Goal: Information Seeking & Learning: Find specific fact

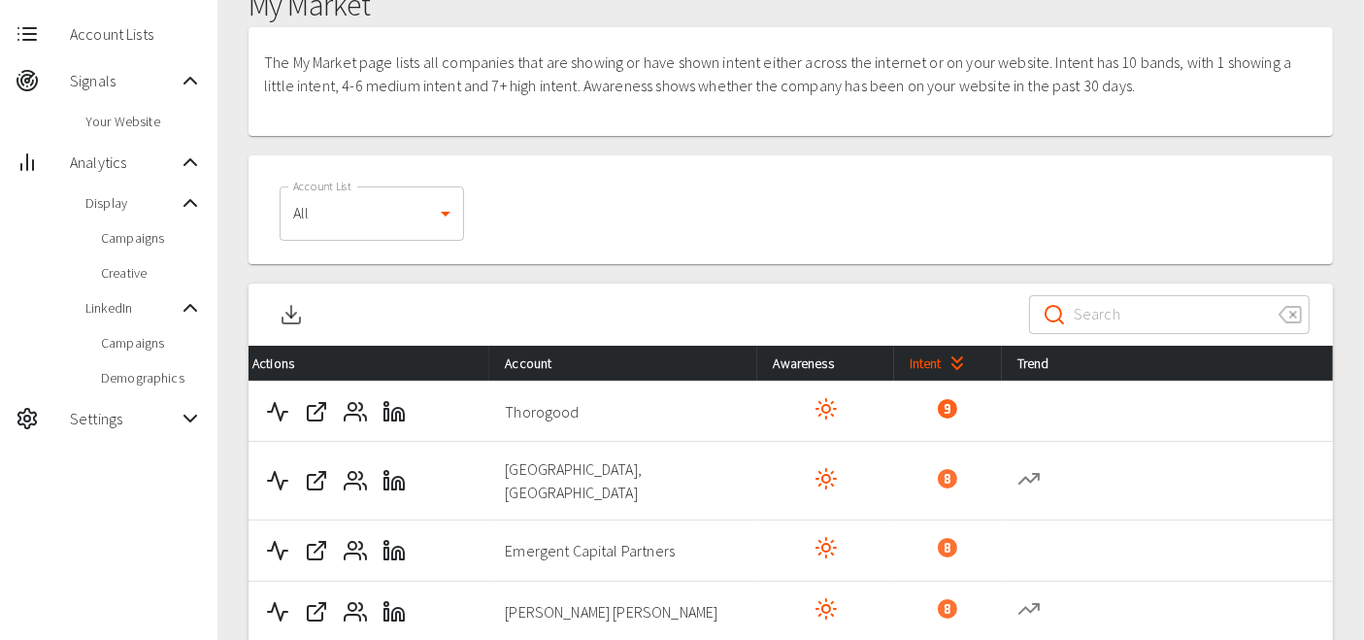
scroll to position [111, 0]
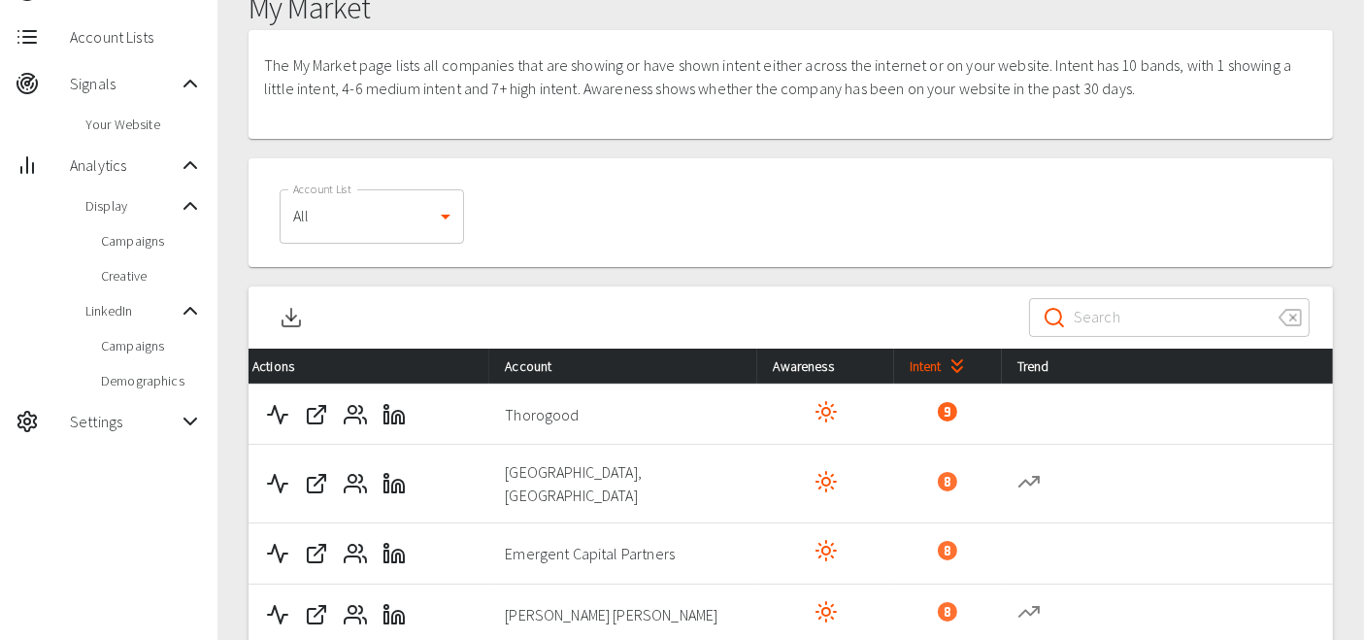
click at [106, 168] on span "Analytics" at bounding box center [124, 164] width 109 height 23
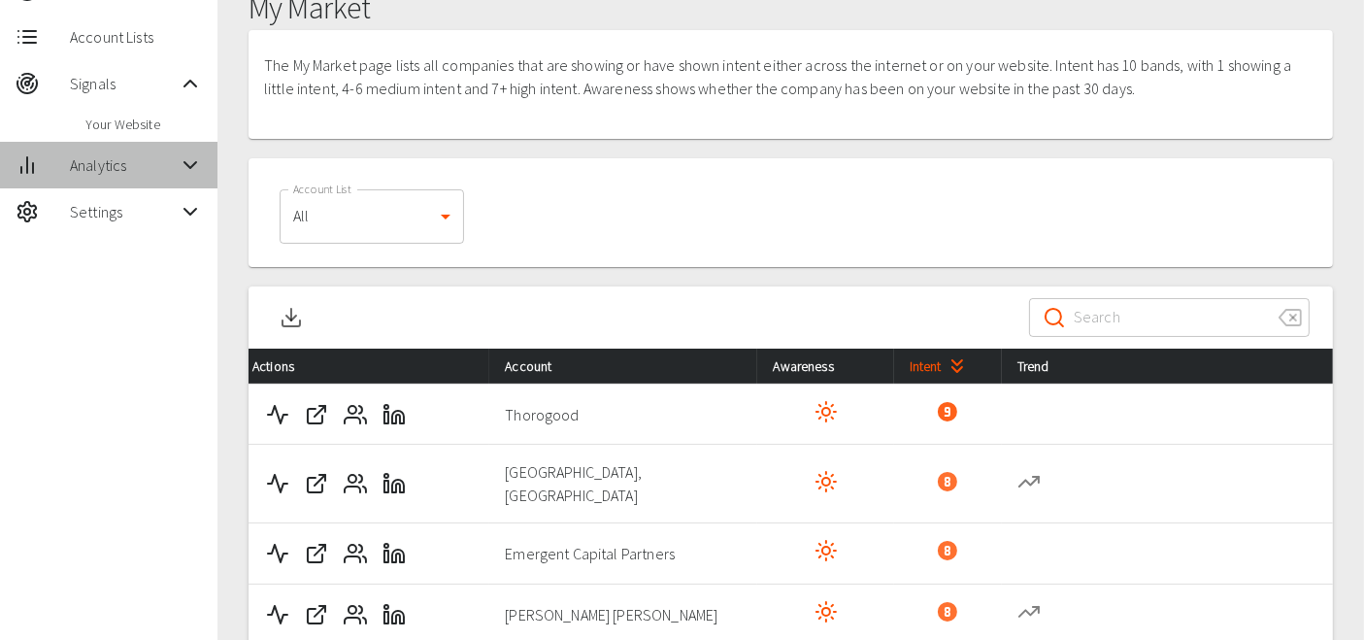
click at [105, 172] on span "Analytics" at bounding box center [124, 164] width 109 height 23
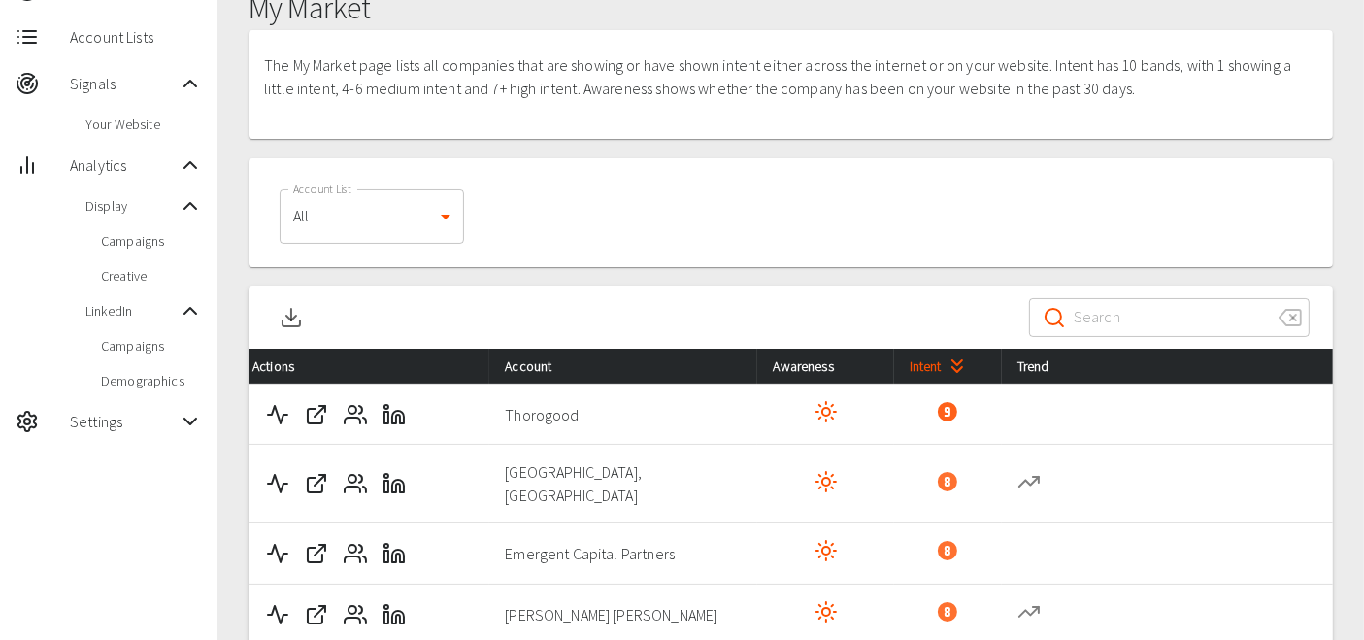
click at [127, 210] on span "Display" at bounding box center [131, 205] width 93 height 19
click at [110, 213] on span "Display" at bounding box center [131, 205] width 93 height 19
click at [127, 121] on span "Your Website" at bounding box center [143, 124] width 117 height 19
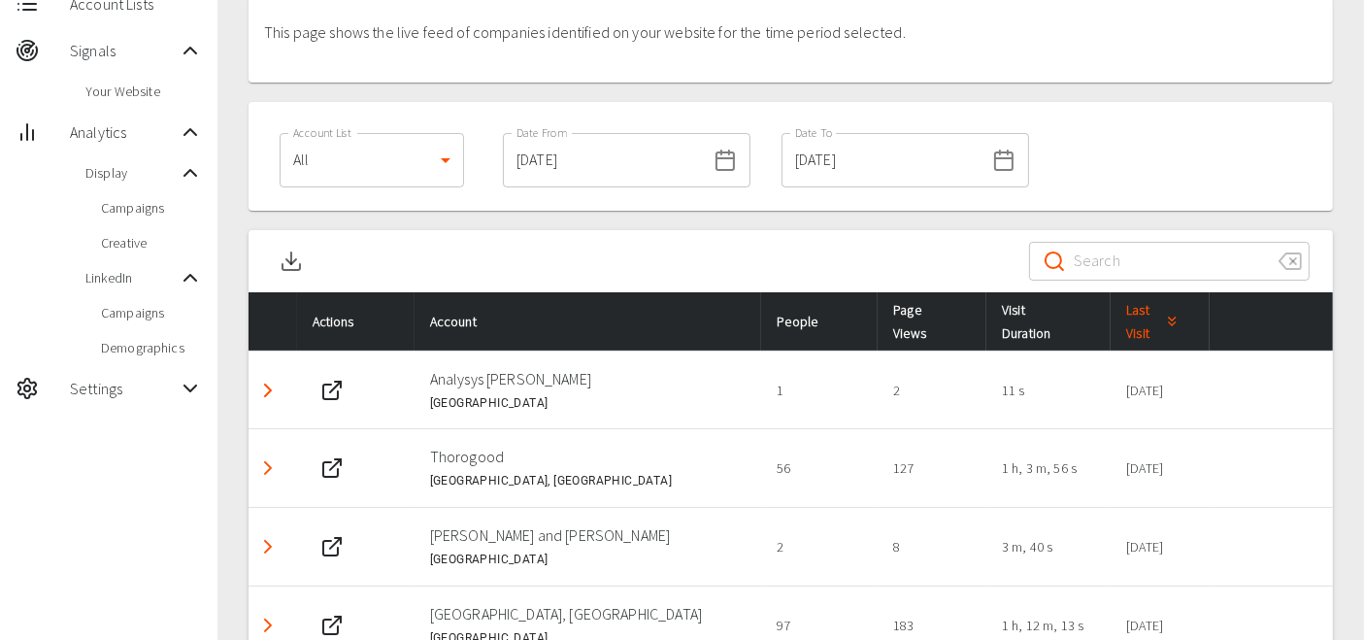
scroll to position [152, 0]
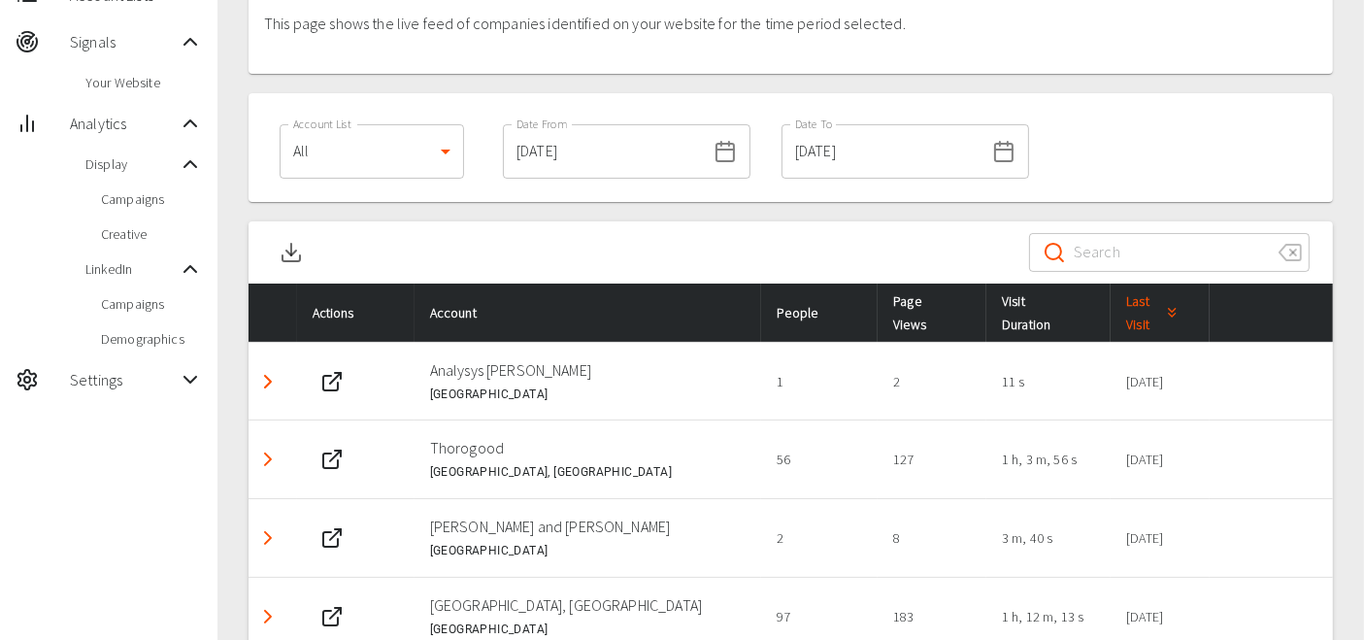
click at [1161, 251] on input "Search" at bounding box center [1168, 252] width 189 height 54
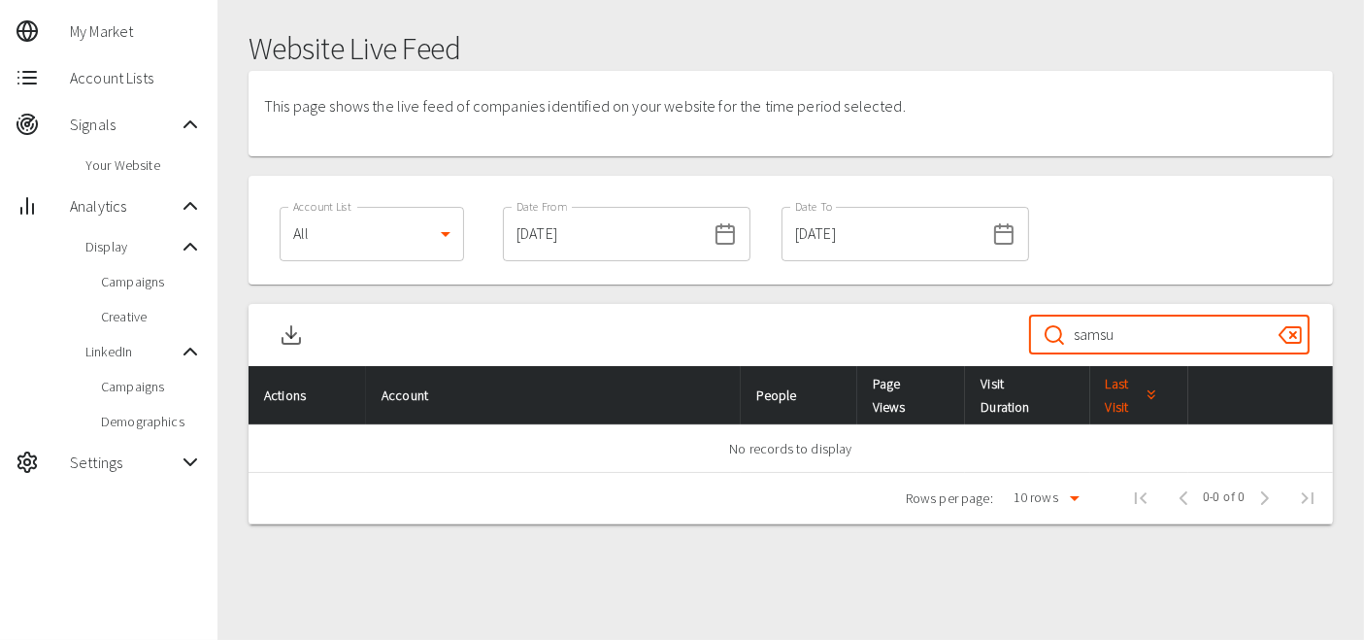
scroll to position [69, 0]
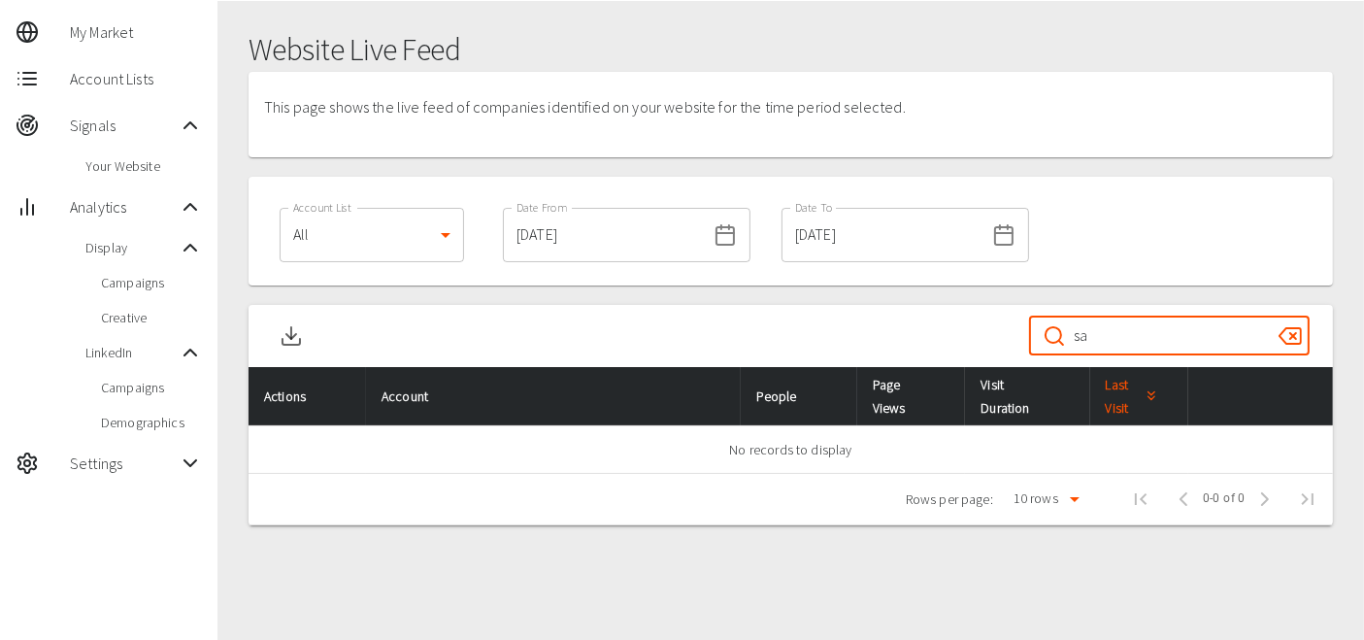
type input "s"
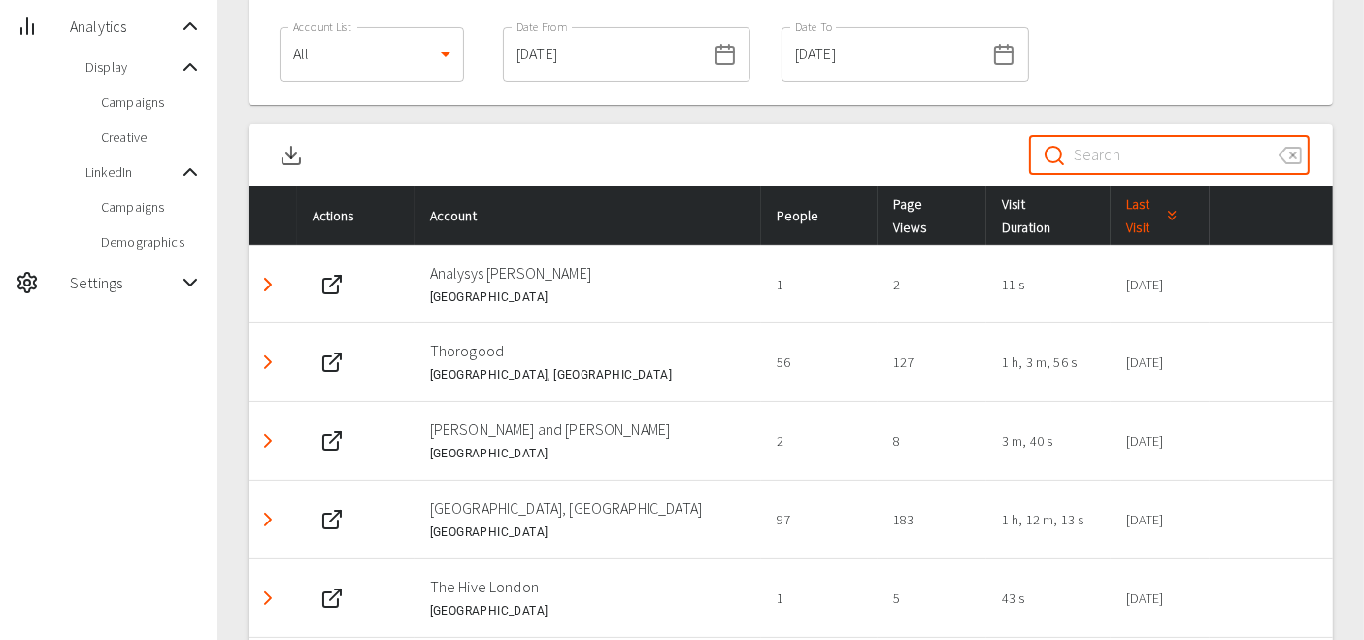
scroll to position [247, 0]
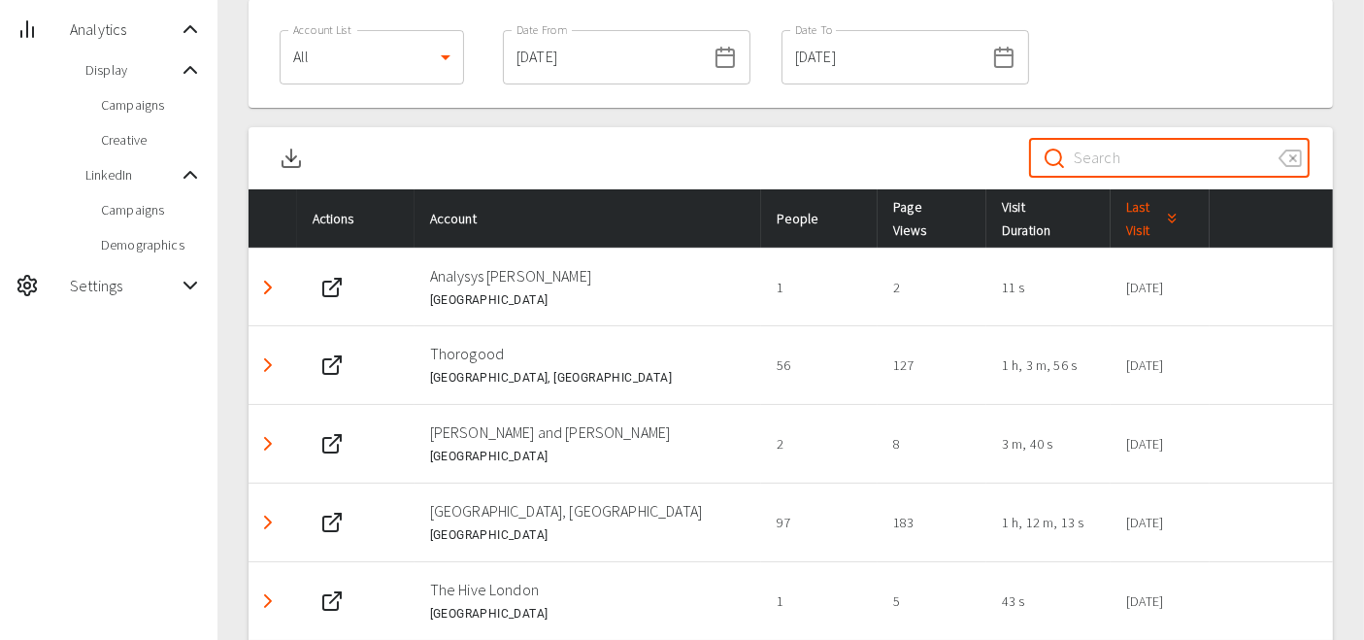
click at [268, 443] on polyline "Detail panel visibility toggle" at bounding box center [268, 444] width 6 height 12
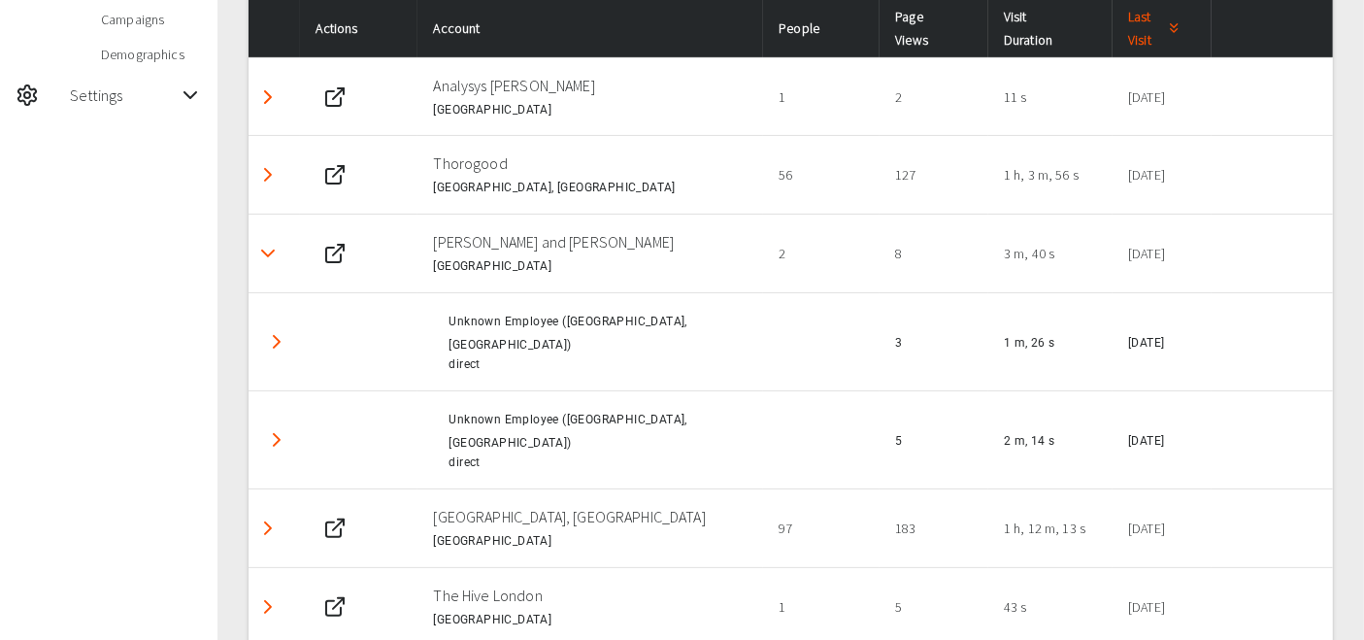
scroll to position [435, 0]
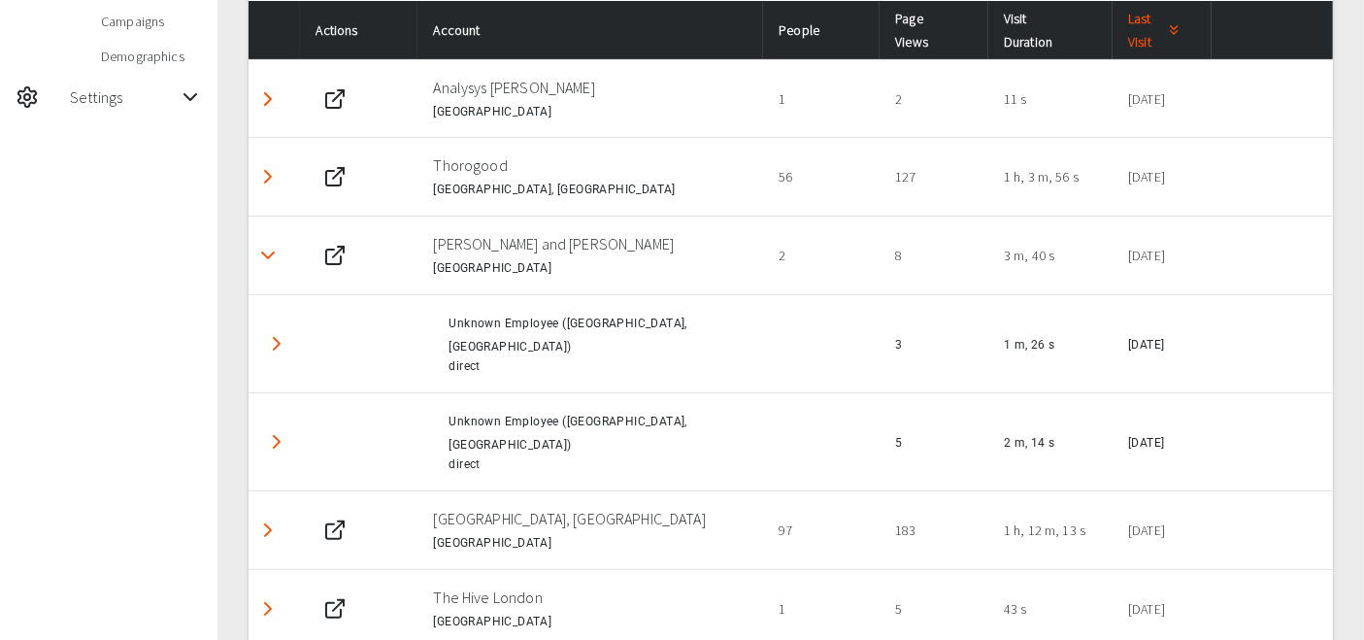
click at [266, 433] on icon "Detail panel visibility toggle" at bounding box center [276, 441] width 23 height 23
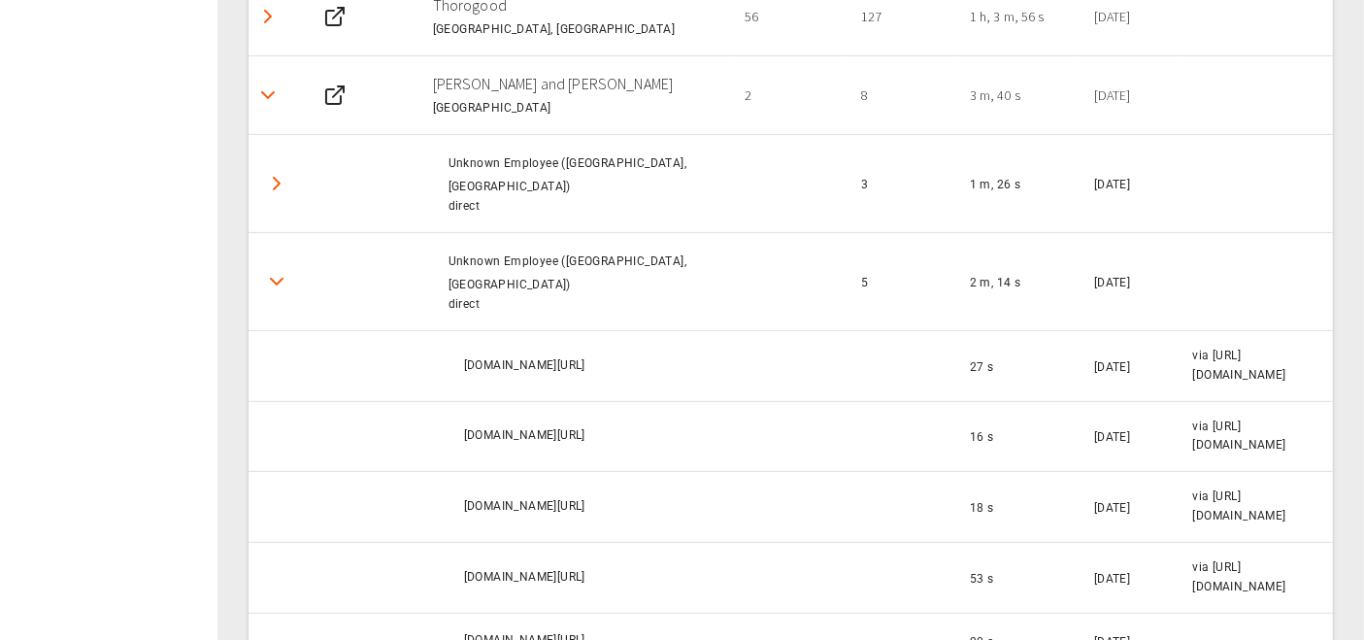
scroll to position [593, 0]
click at [281, 194] on button "Detail panel visibility toggle" at bounding box center [276, 185] width 39 height 39
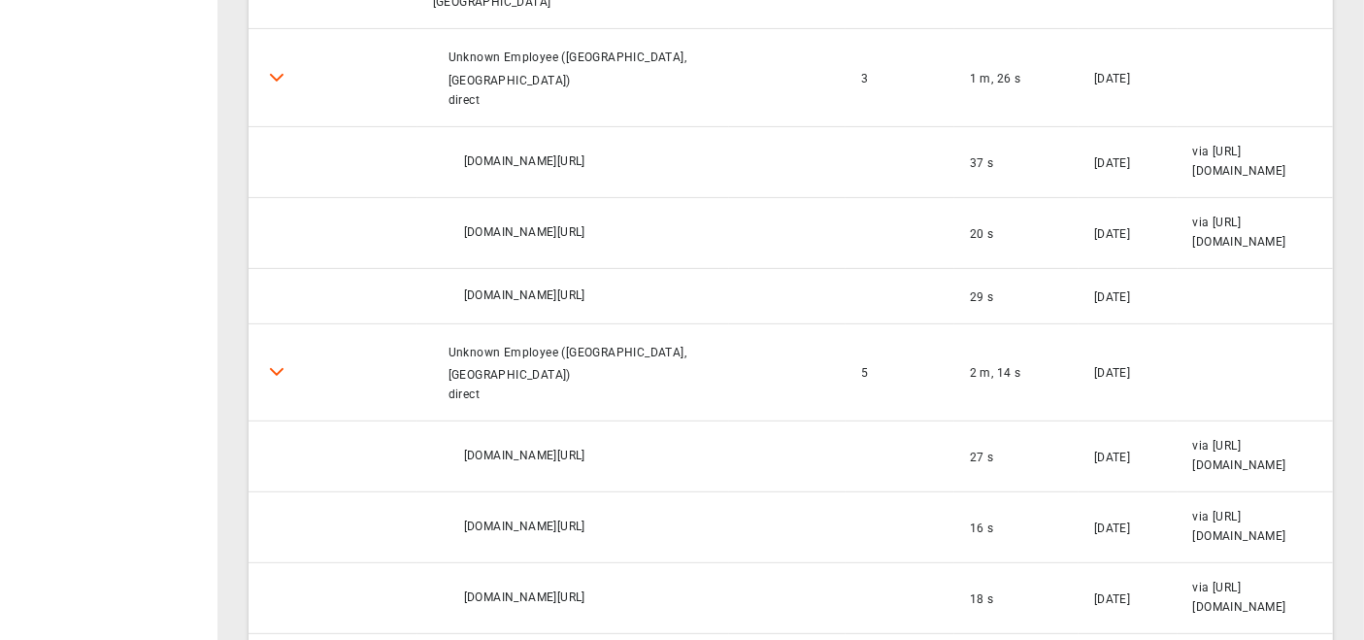
scroll to position [699, 0]
click at [285, 73] on icon "Detail panel visibility toggle" at bounding box center [276, 79] width 23 height 23
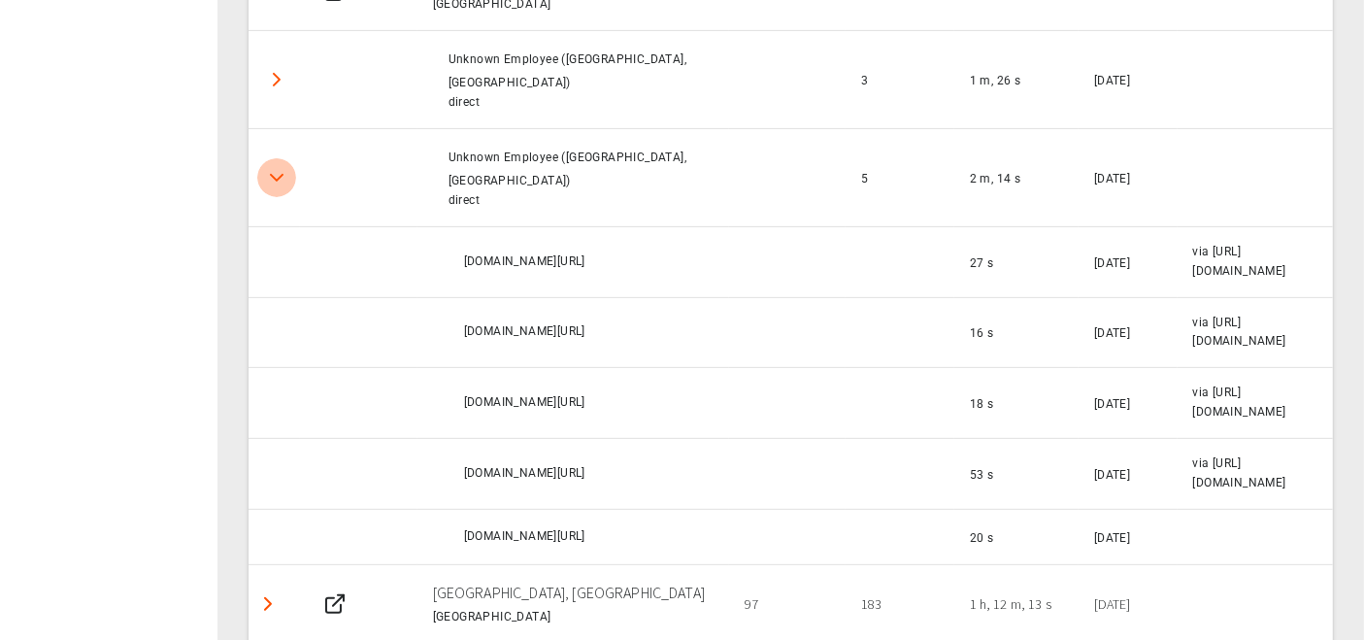
click at [277, 167] on icon "Detail panel visibility toggle" at bounding box center [276, 177] width 23 height 23
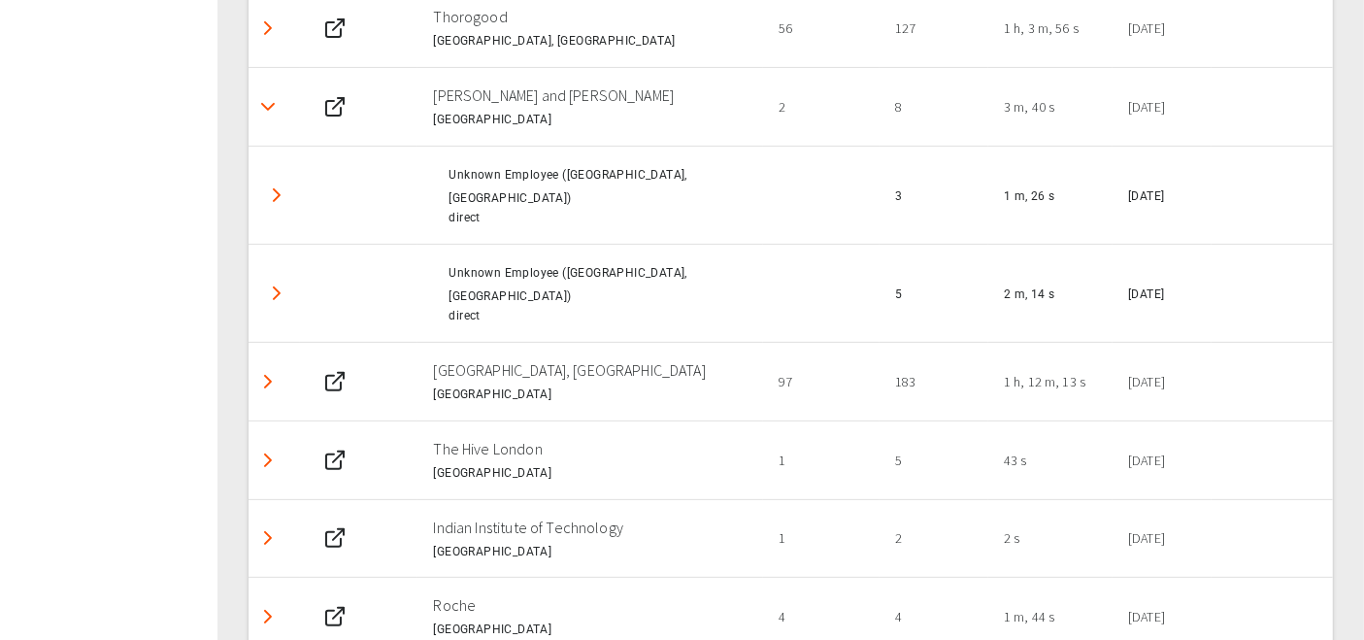
scroll to position [583, 0]
drag, startPoint x: 433, startPoint y: 89, endPoint x: 575, endPoint y: 97, distance: 142.0
click at [575, 97] on p "[PERSON_NAME] and [PERSON_NAME]" at bounding box center [590, 95] width 315 height 23
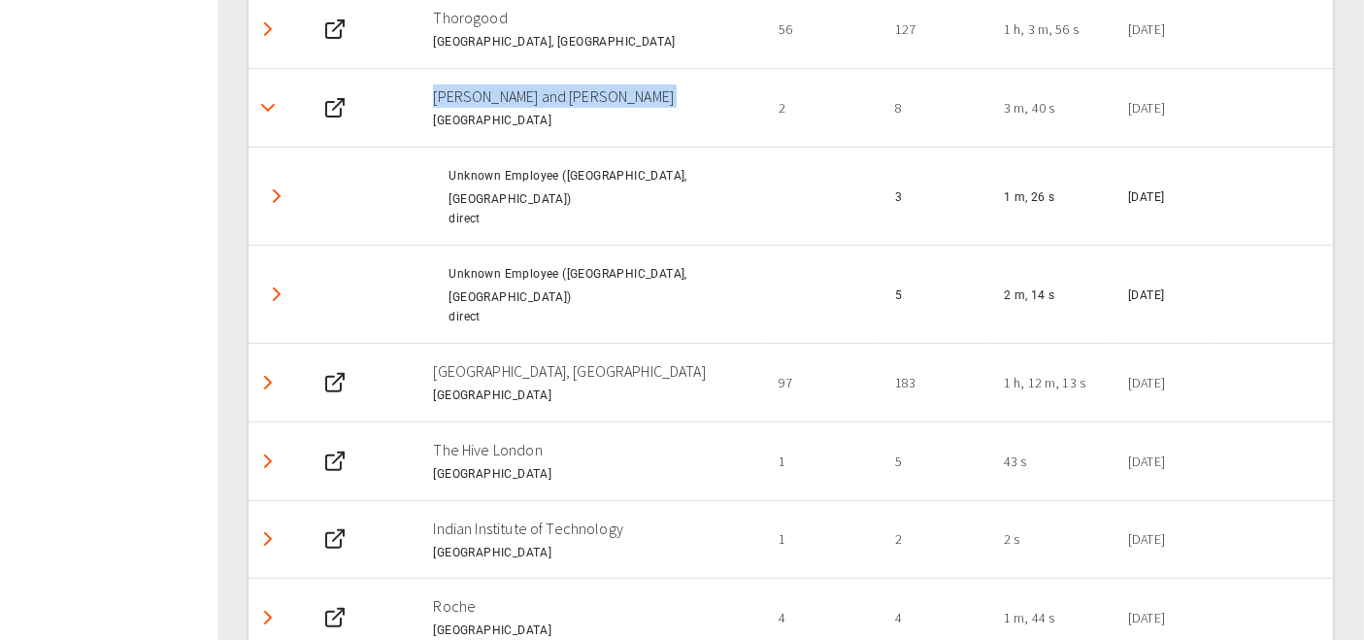
click at [575, 97] on p "[PERSON_NAME] and [PERSON_NAME]" at bounding box center [590, 95] width 315 height 23
click at [576, 98] on p "[PERSON_NAME] and [PERSON_NAME]" at bounding box center [590, 95] width 315 height 23
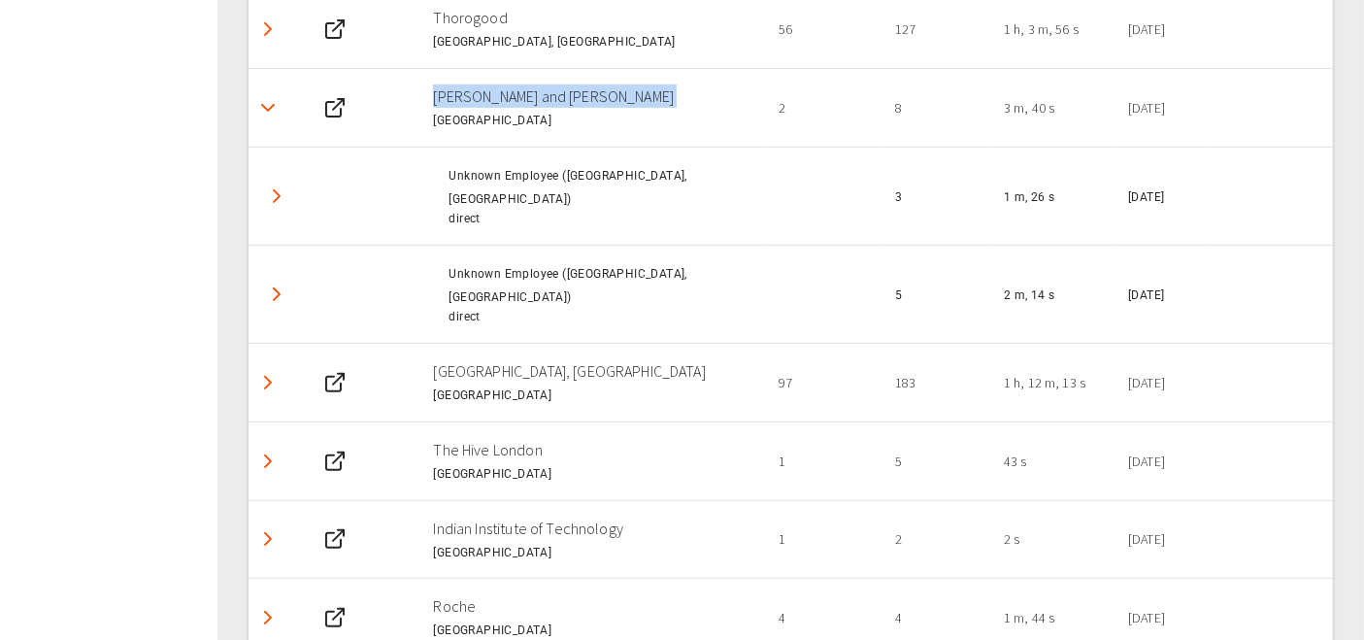
click at [555, 99] on p "[PERSON_NAME] and [PERSON_NAME]" at bounding box center [590, 95] width 315 height 23
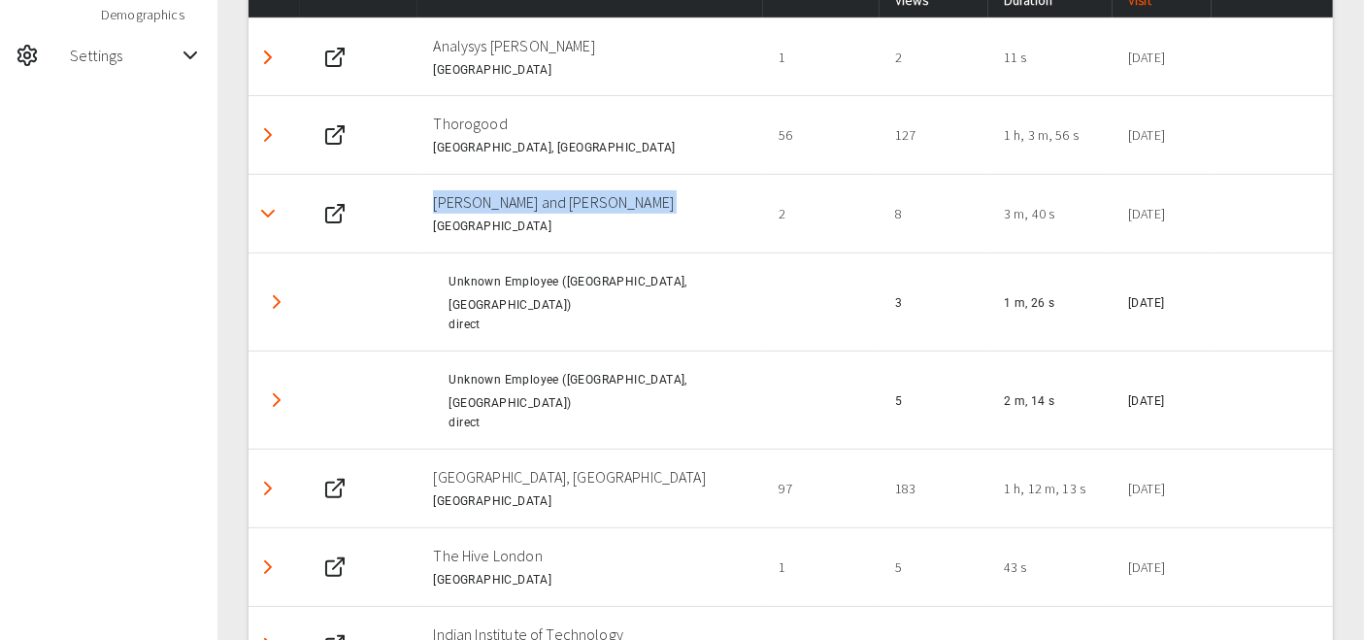
scroll to position [471, 0]
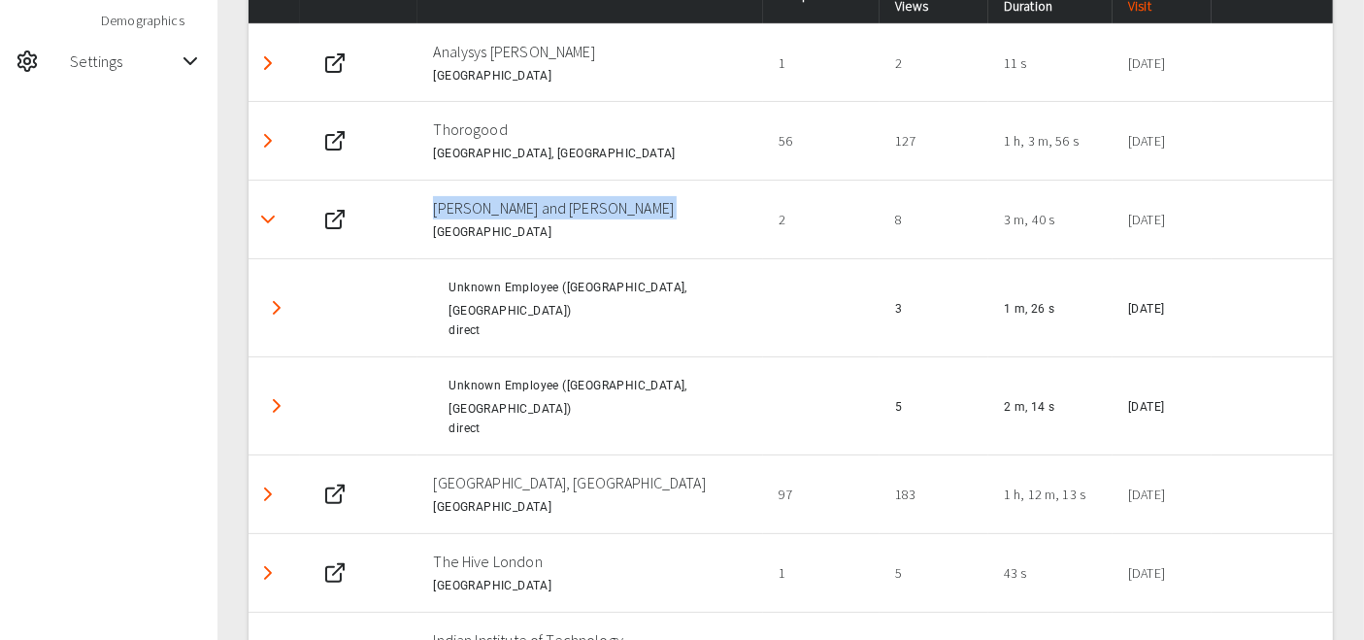
click at [460, 196] on p "[PERSON_NAME] and [PERSON_NAME]" at bounding box center [590, 207] width 315 height 23
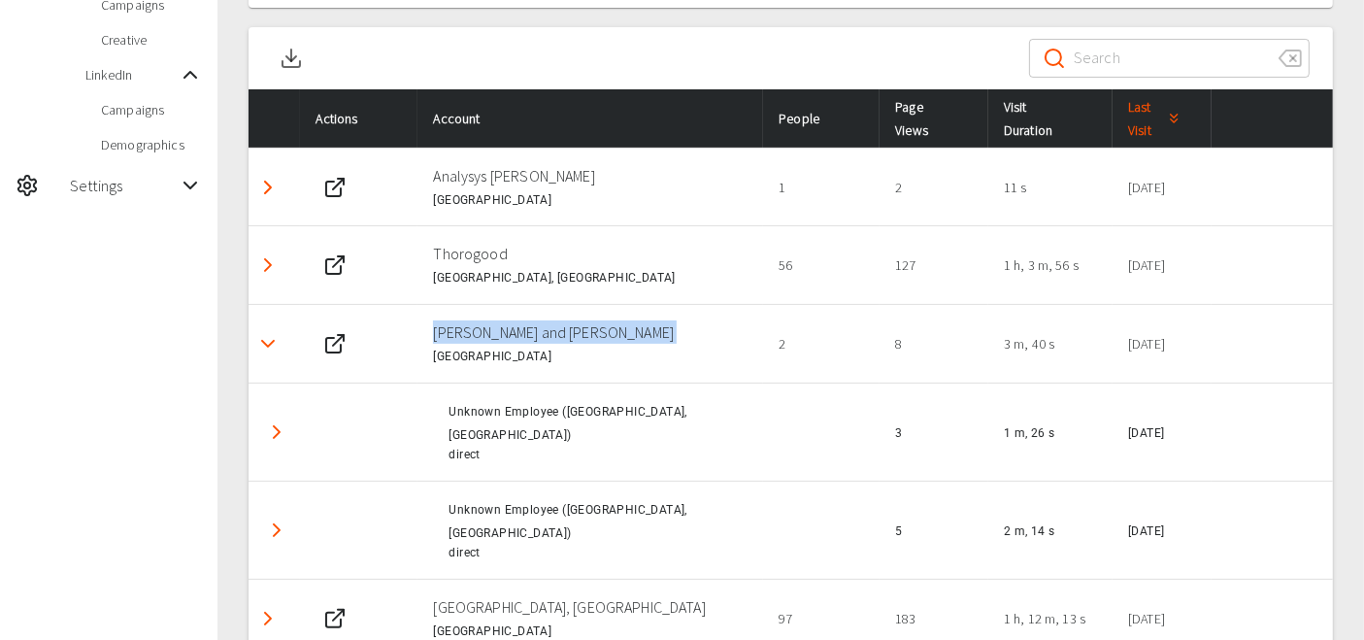
scroll to position [348, 0]
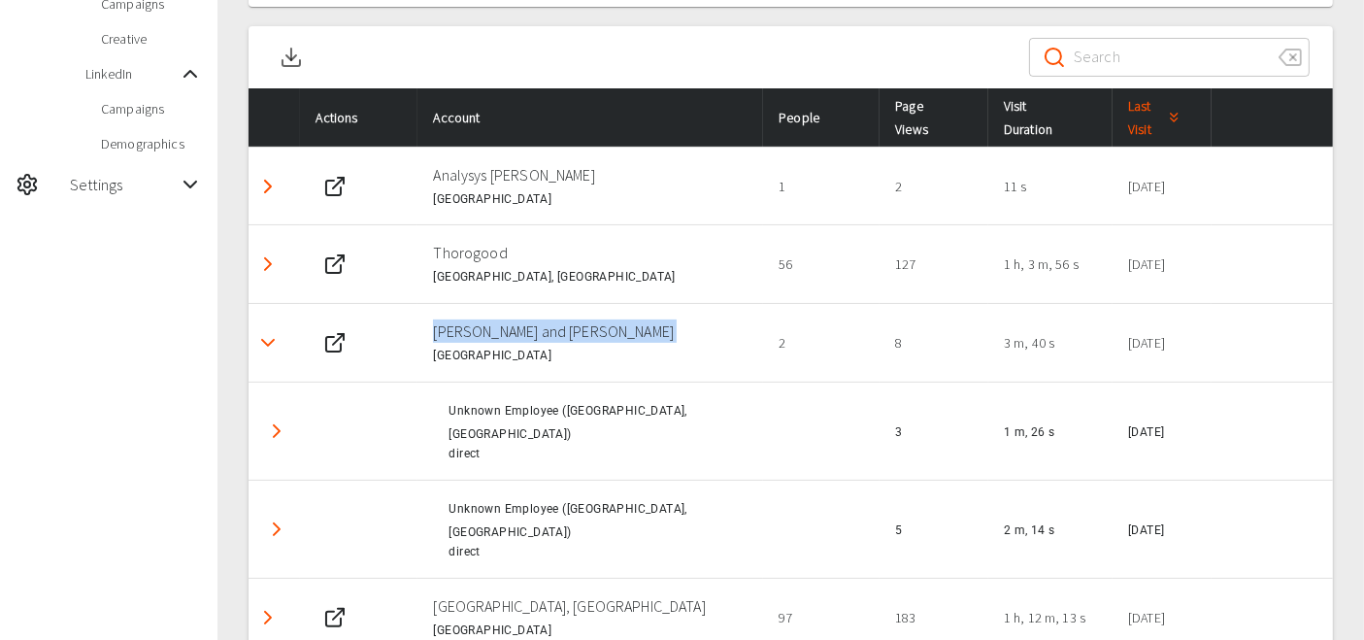
click at [263, 176] on icon "Detail panel visibility toggle" at bounding box center [267, 186] width 23 height 23
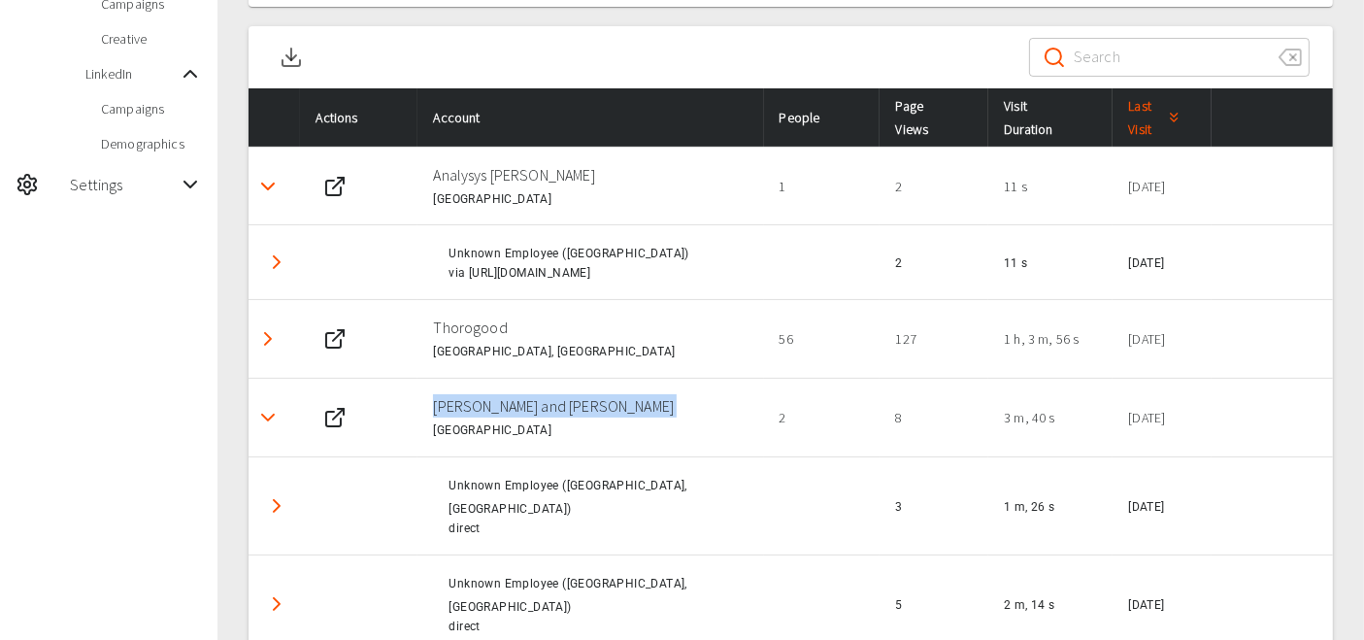
click at [260, 255] on button "Detail panel visibility toggle" at bounding box center [276, 262] width 39 height 39
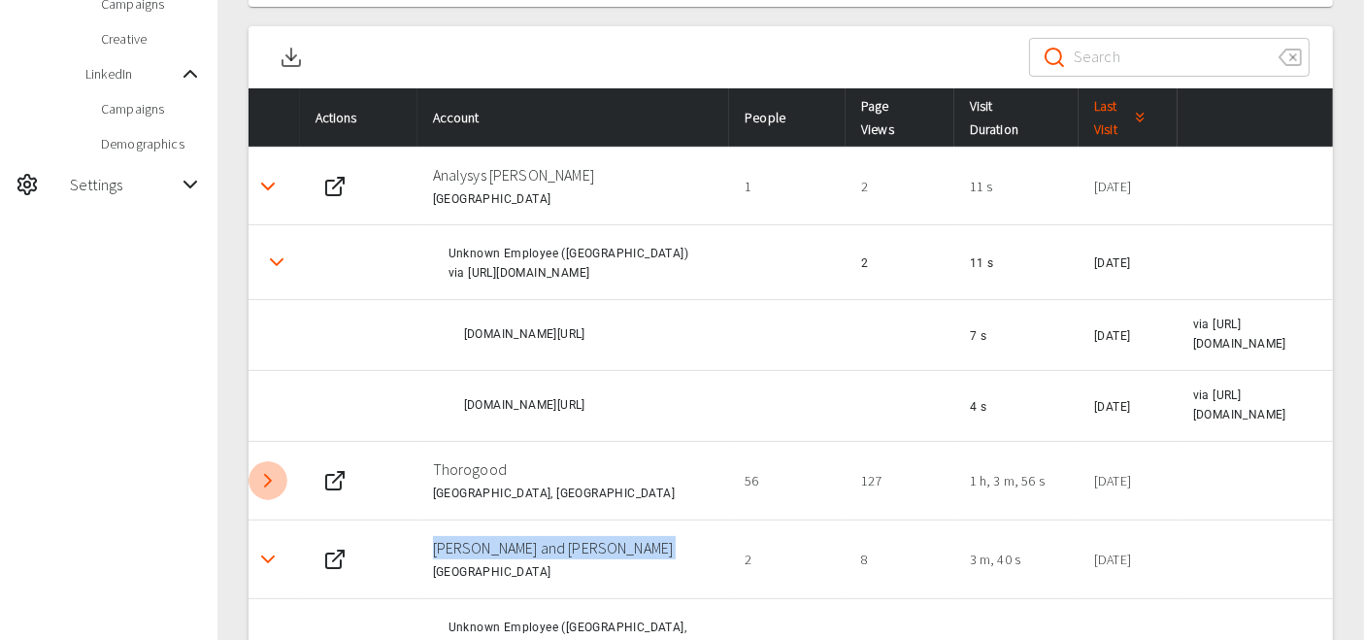
click at [270, 469] on icon "Detail panel visibility toggle" at bounding box center [267, 480] width 23 height 23
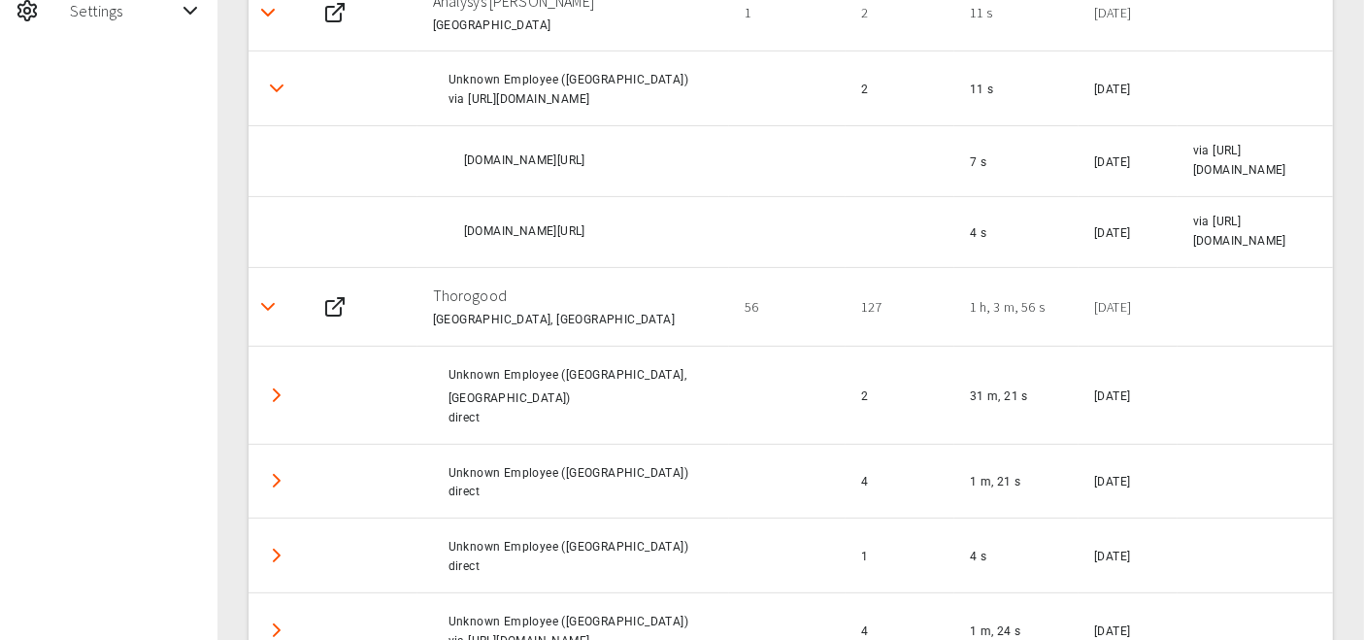
scroll to position [519, 0]
click at [272, 386] on icon "Detail panel visibility toggle" at bounding box center [276, 397] width 23 height 23
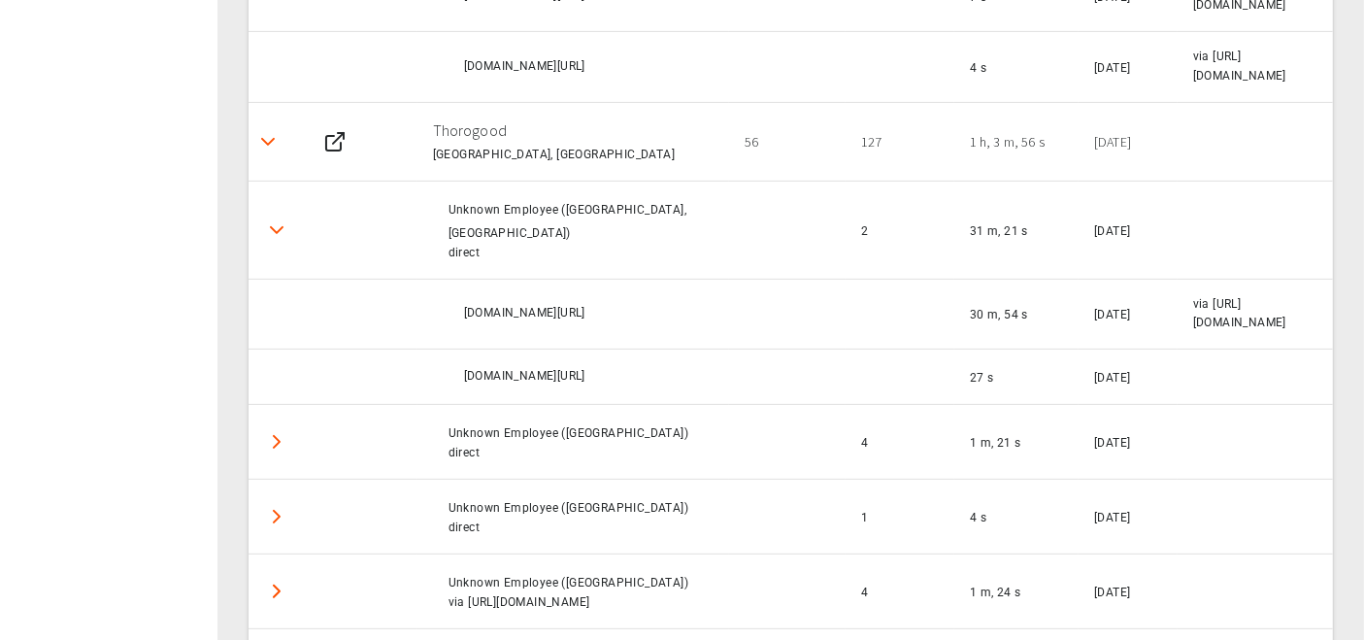
scroll to position [685, 0]
drag, startPoint x: 590, startPoint y: 285, endPoint x: 593, endPoint y: 309, distance: 24.4
click at [593, 309] on div "[DOMAIN_NAME][URL]" at bounding box center [589, 315] width 251 height 19
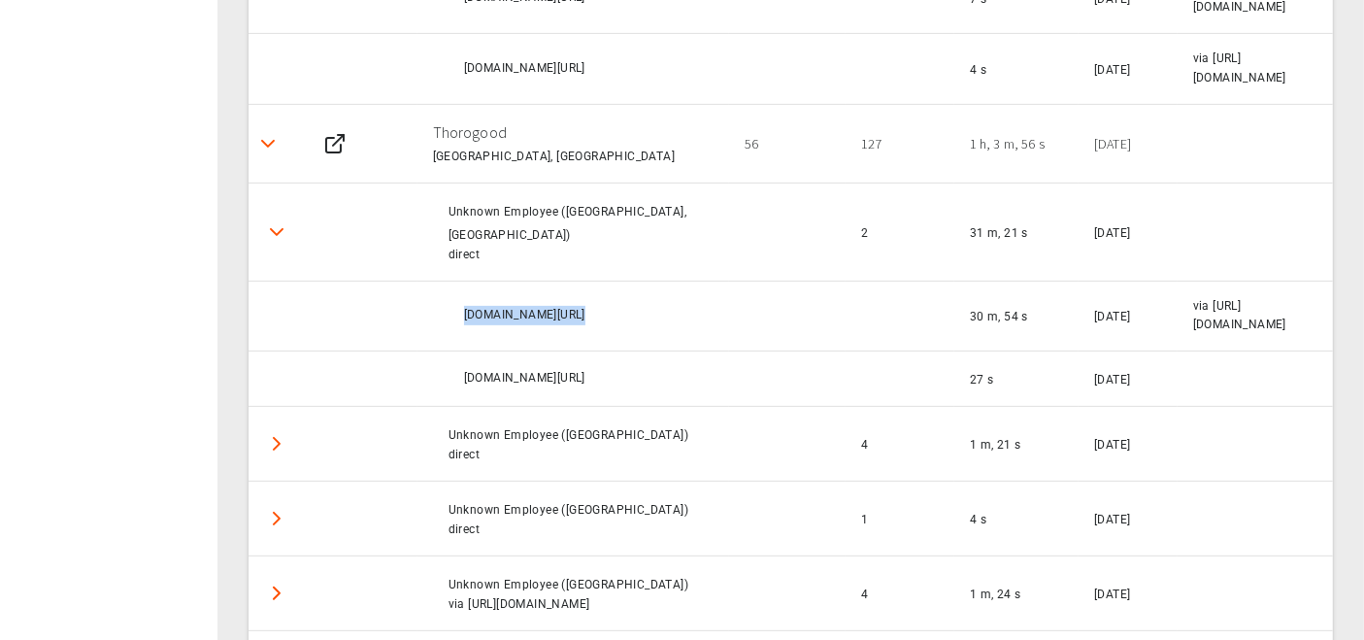
click at [593, 309] on div "[DOMAIN_NAME][URL]" at bounding box center [589, 315] width 251 height 19
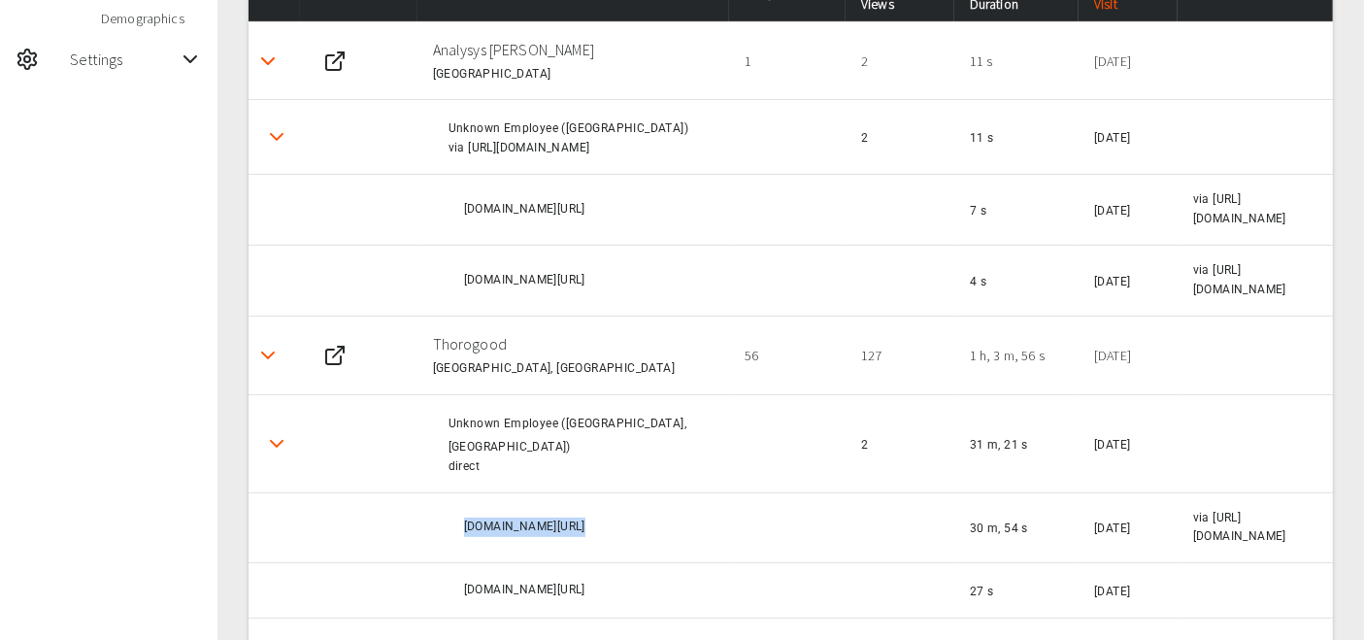
scroll to position [474, 0]
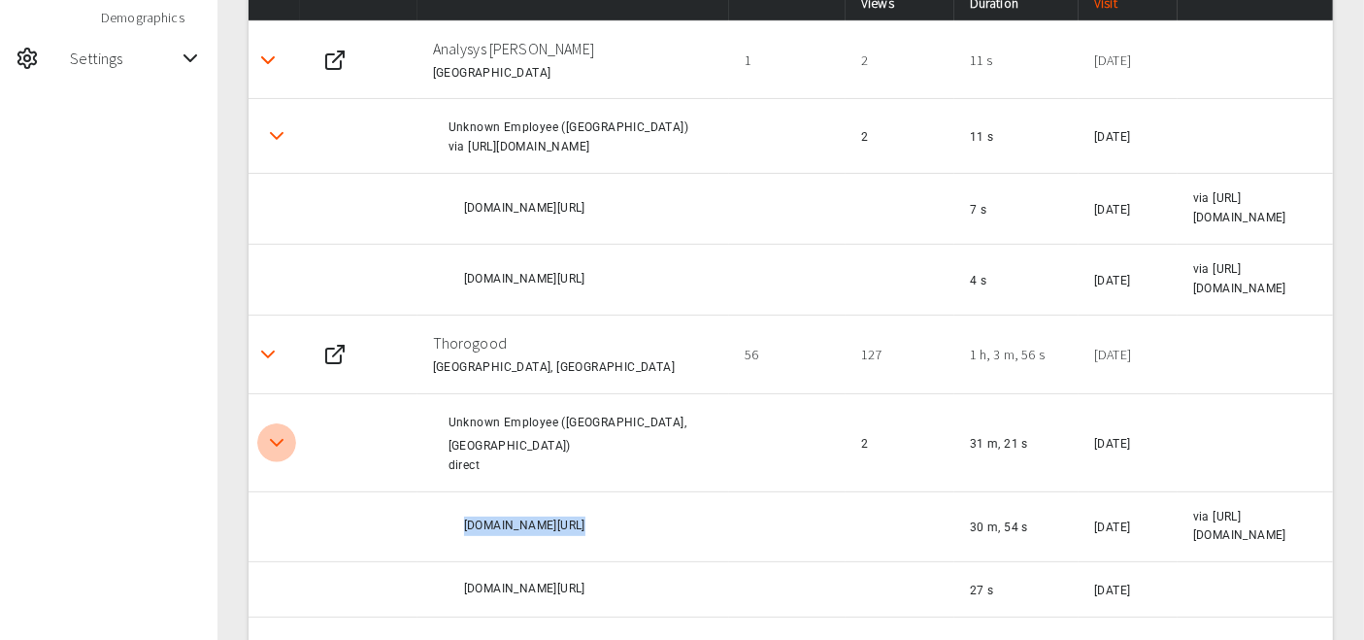
click at [277, 431] on icon "Detail panel visibility toggle" at bounding box center [276, 442] width 23 height 23
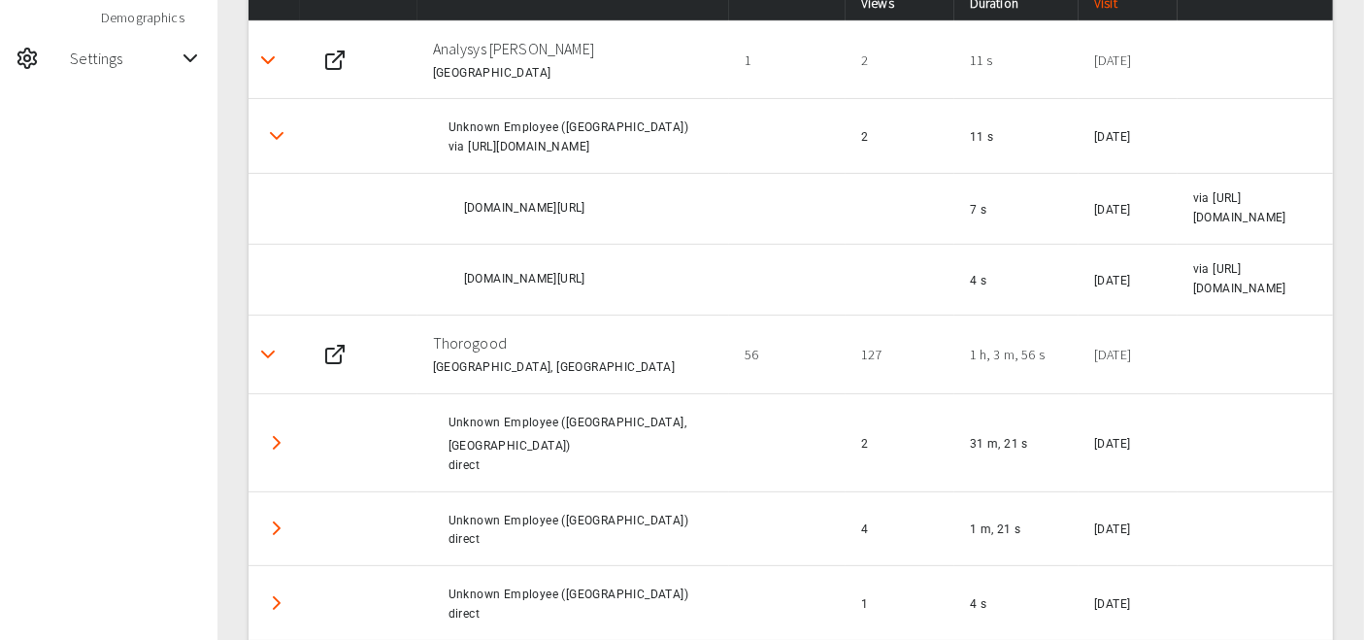
click at [269, 343] on icon "Detail panel visibility toggle" at bounding box center [267, 354] width 23 height 23
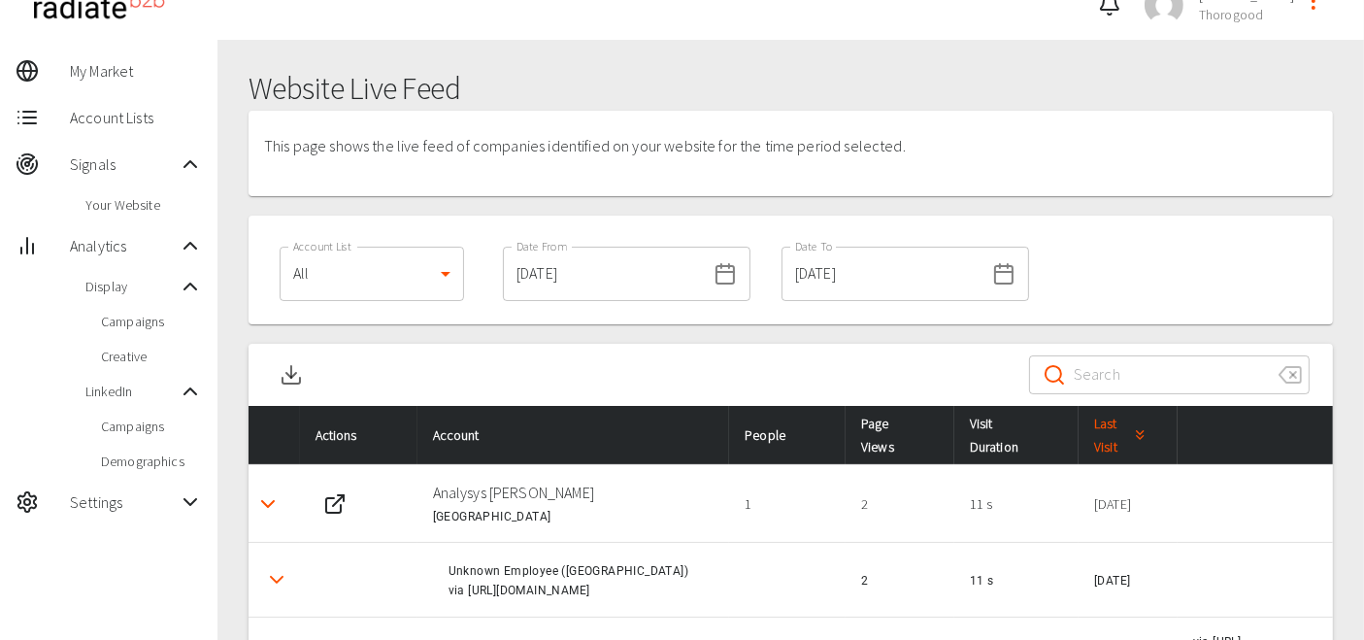
scroll to position [32, 0]
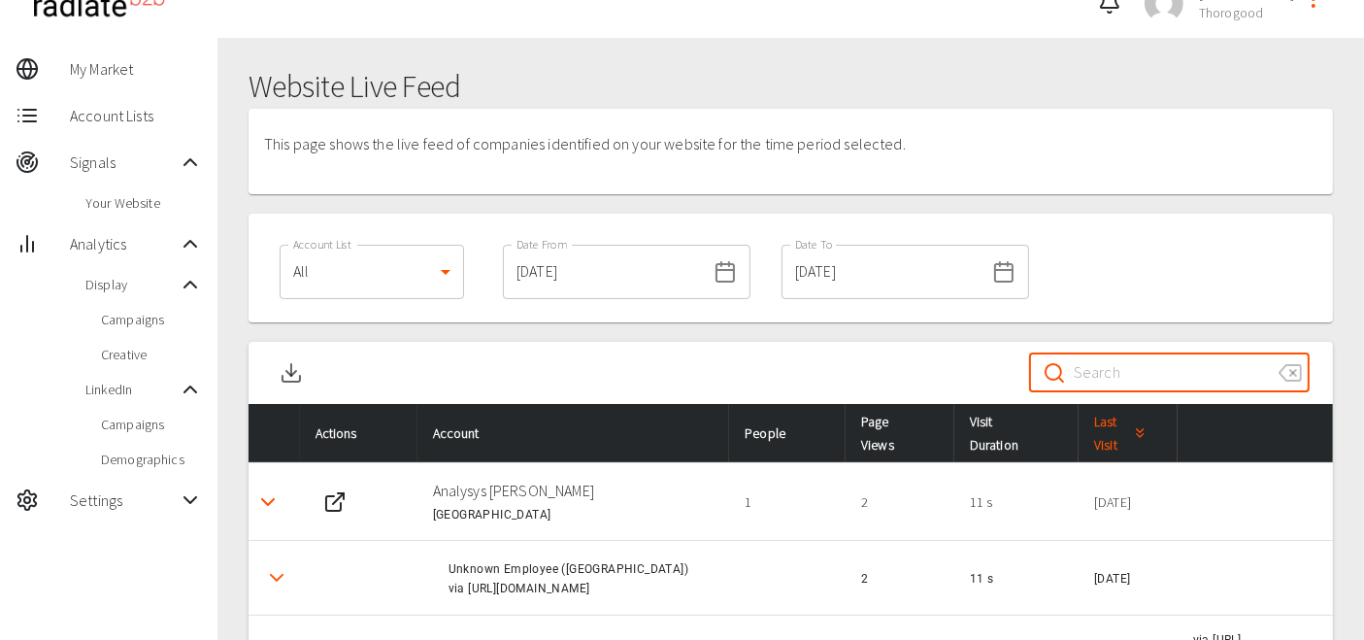
click at [1149, 363] on input "Search" at bounding box center [1168, 373] width 189 height 54
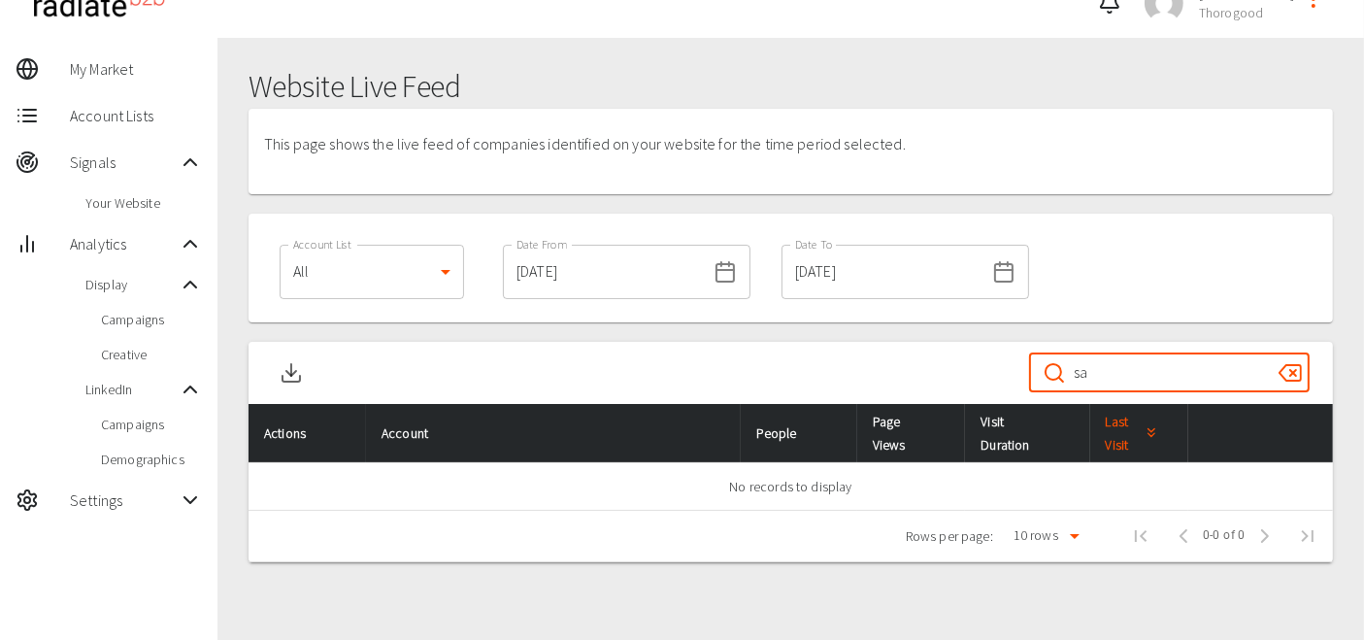
type input "s"
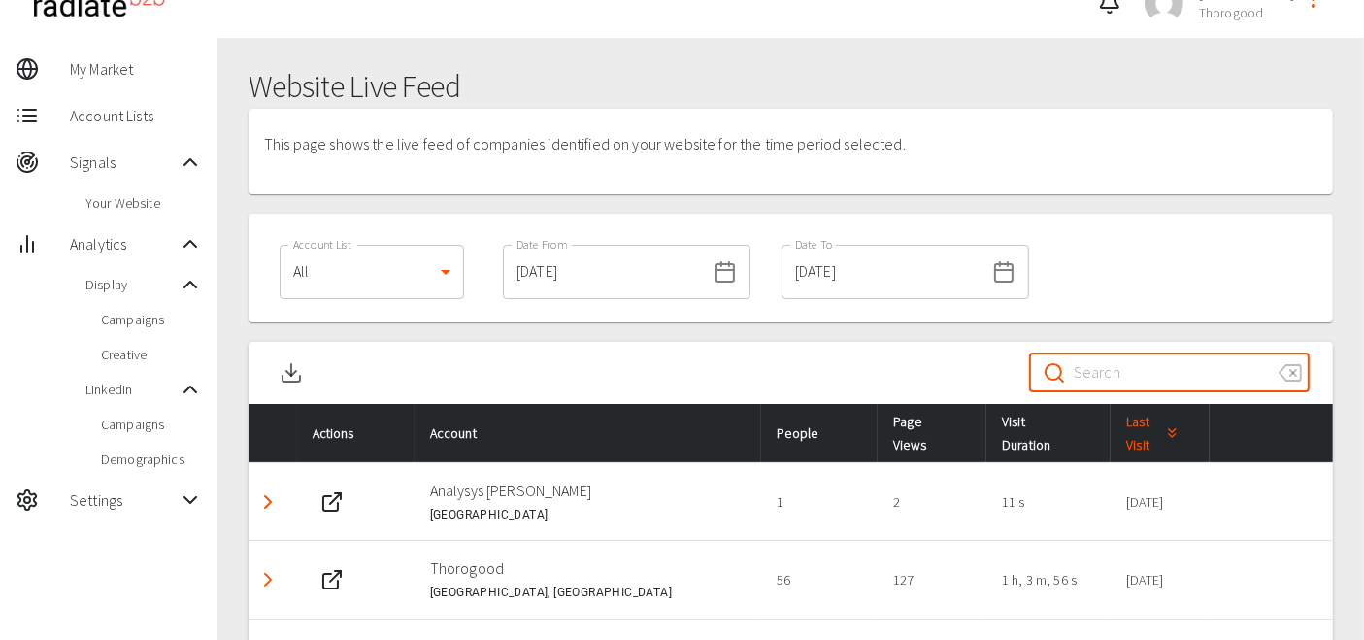
click at [714, 272] on icon at bounding box center [725, 271] width 23 height 23
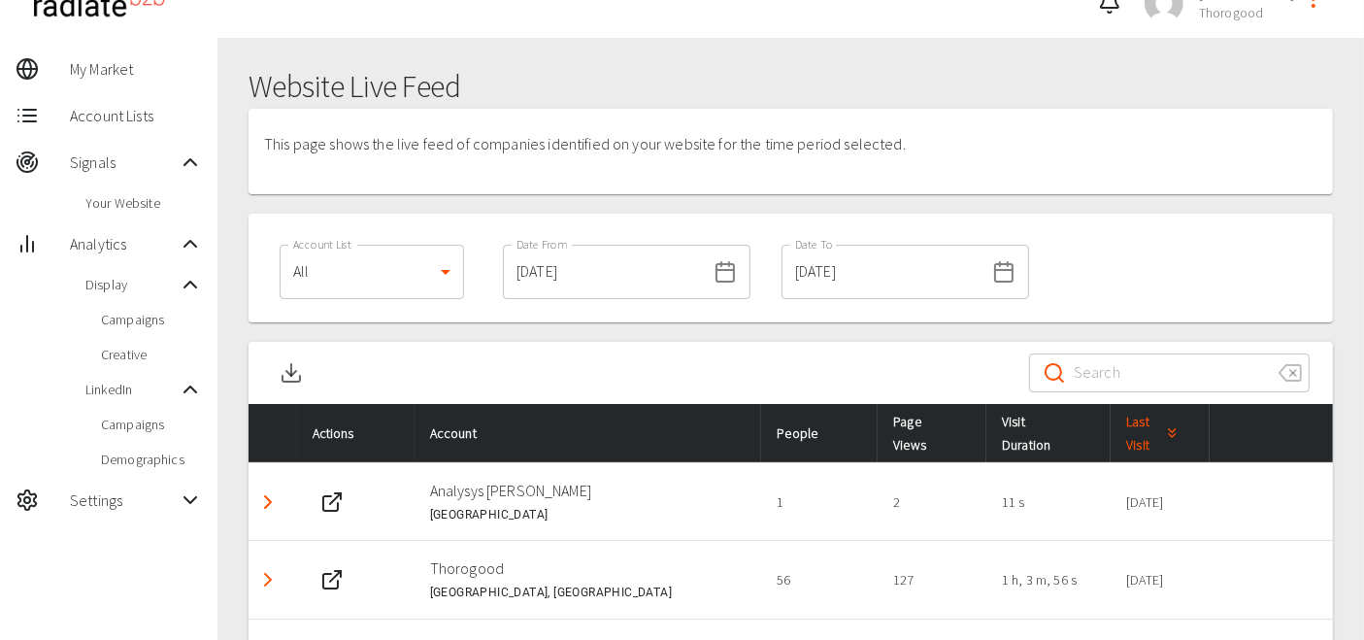
click at [601, 267] on input "[DATE]" at bounding box center [604, 272] width 203 height 54
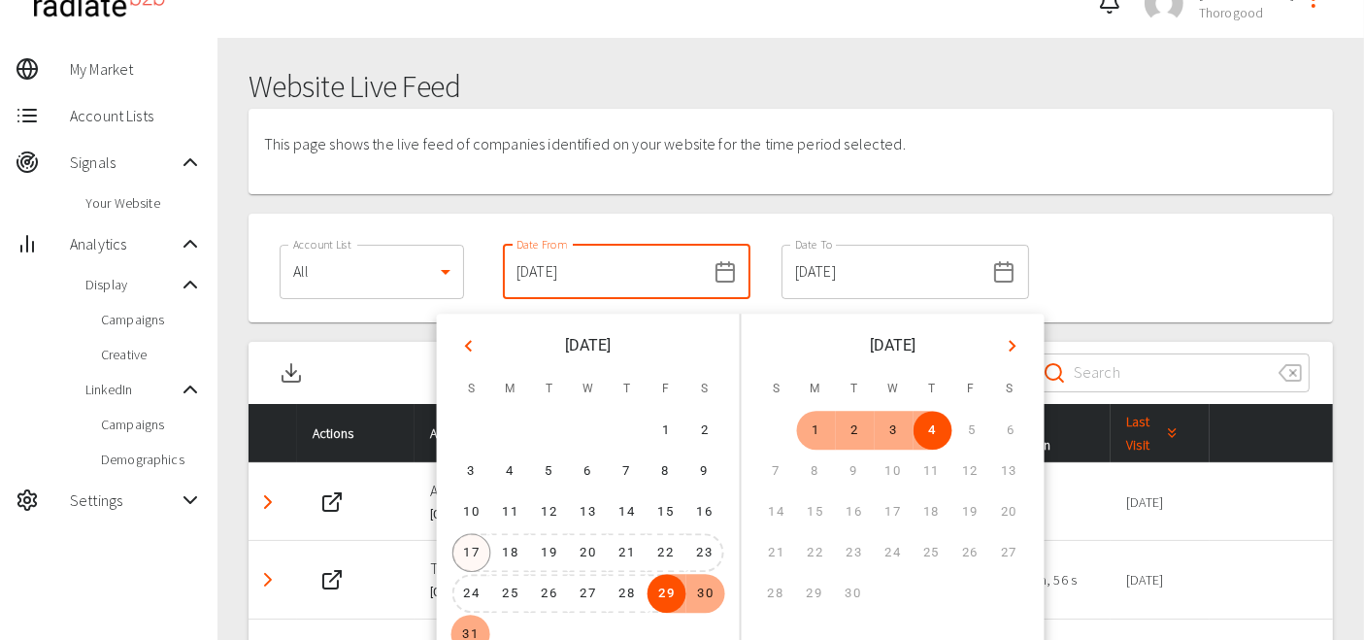
click at [483, 553] on button "17" at bounding box center [471, 552] width 39 height 39
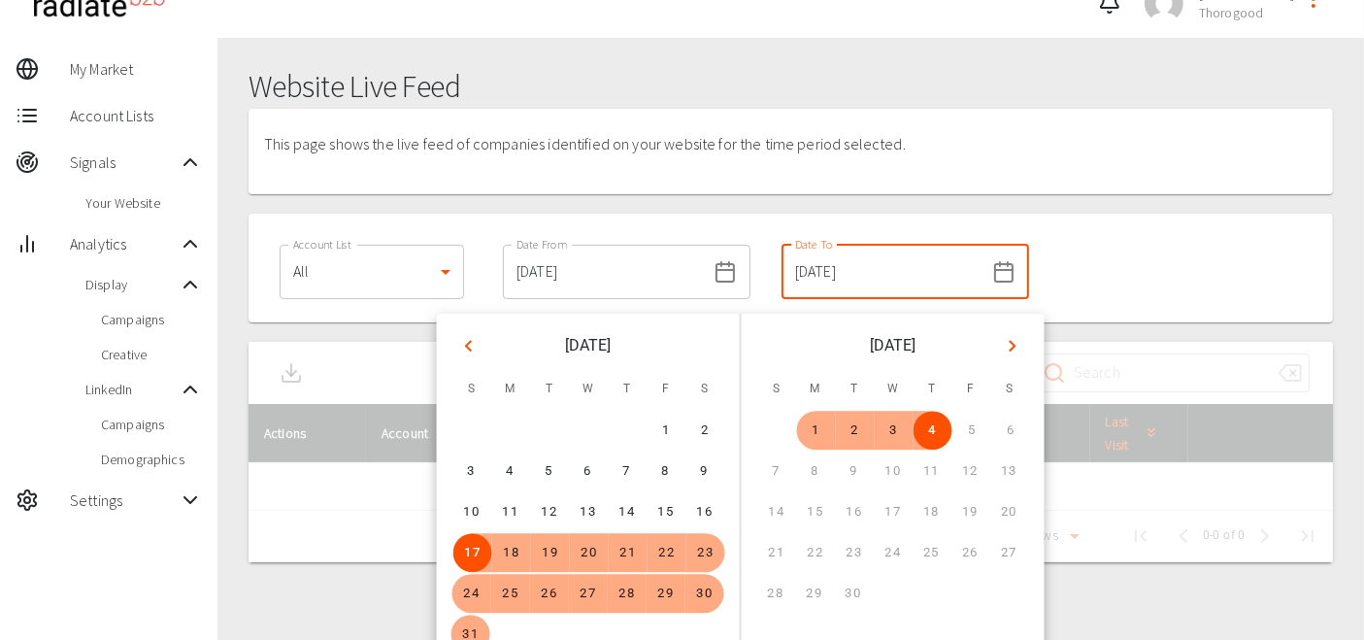
click at [1022, 222] on div "Account List All 0 Account List Date From [DATE] Date From Date To [DATE] Date …" at bounding box center [790, 267] width 1069 height 93
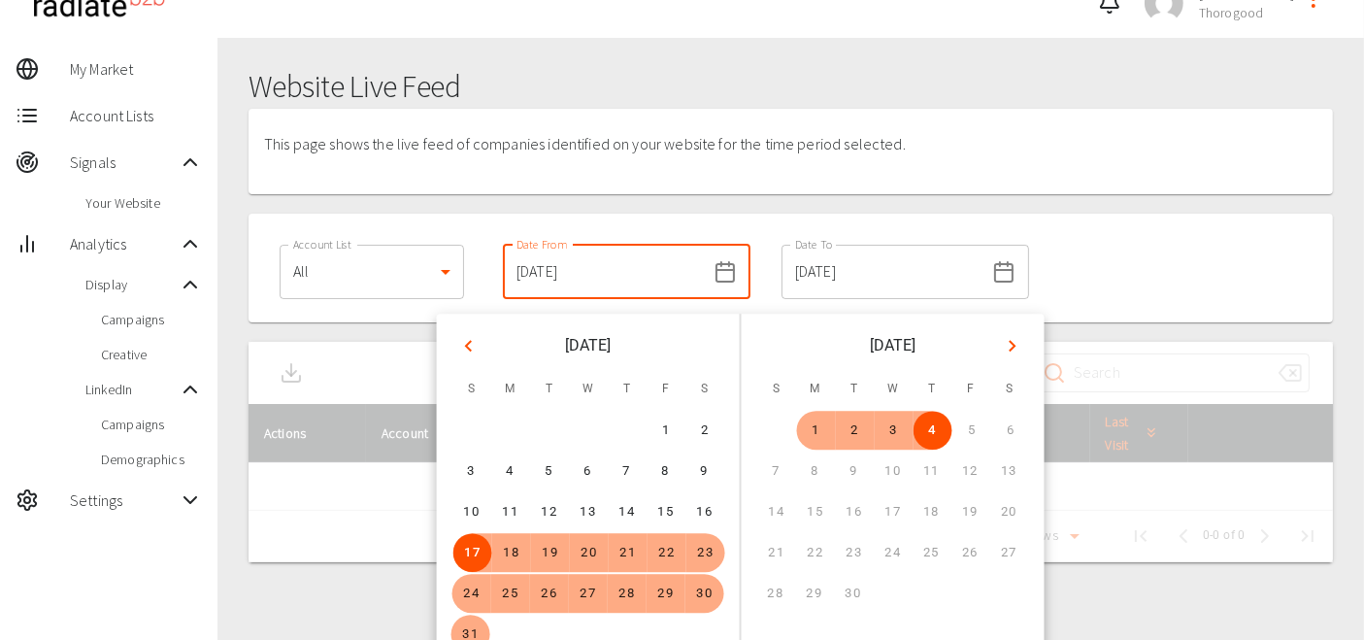
scroll to position [80, 0]
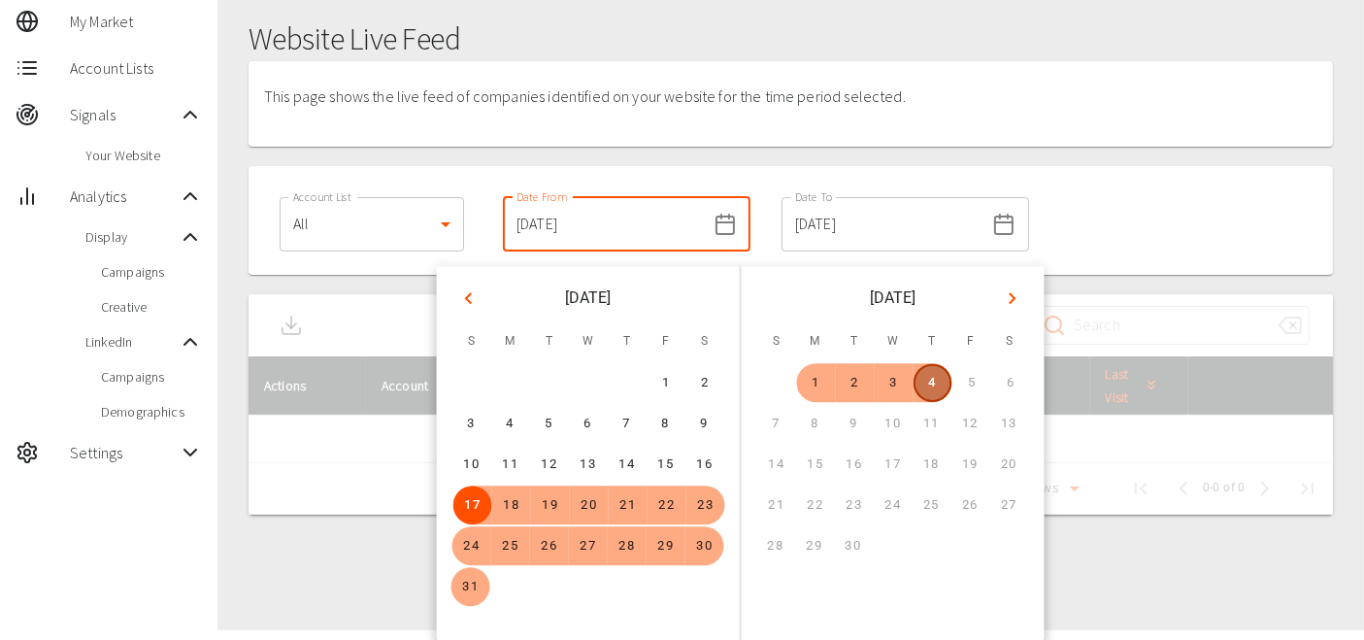
click at [929, 379] on button "4" at bounding box center [932, 382] width 39 height 39
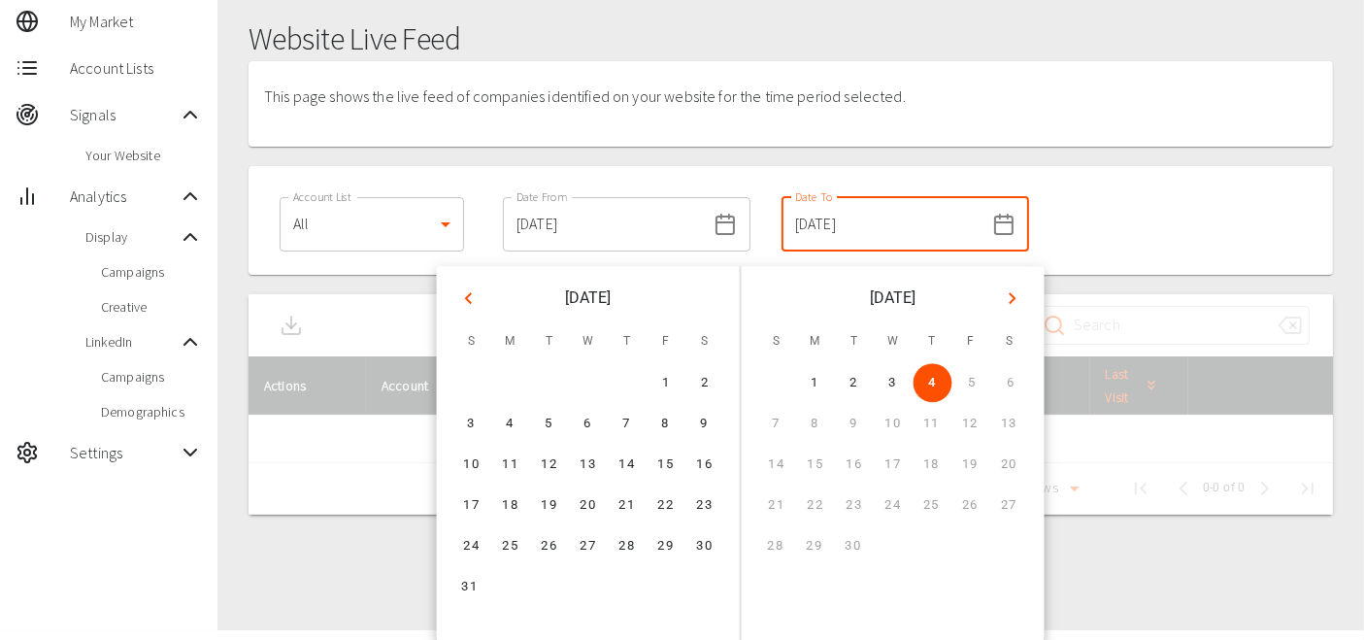
click at [988, 162] on div at bounding box center [791, 156] width 1085 height 19
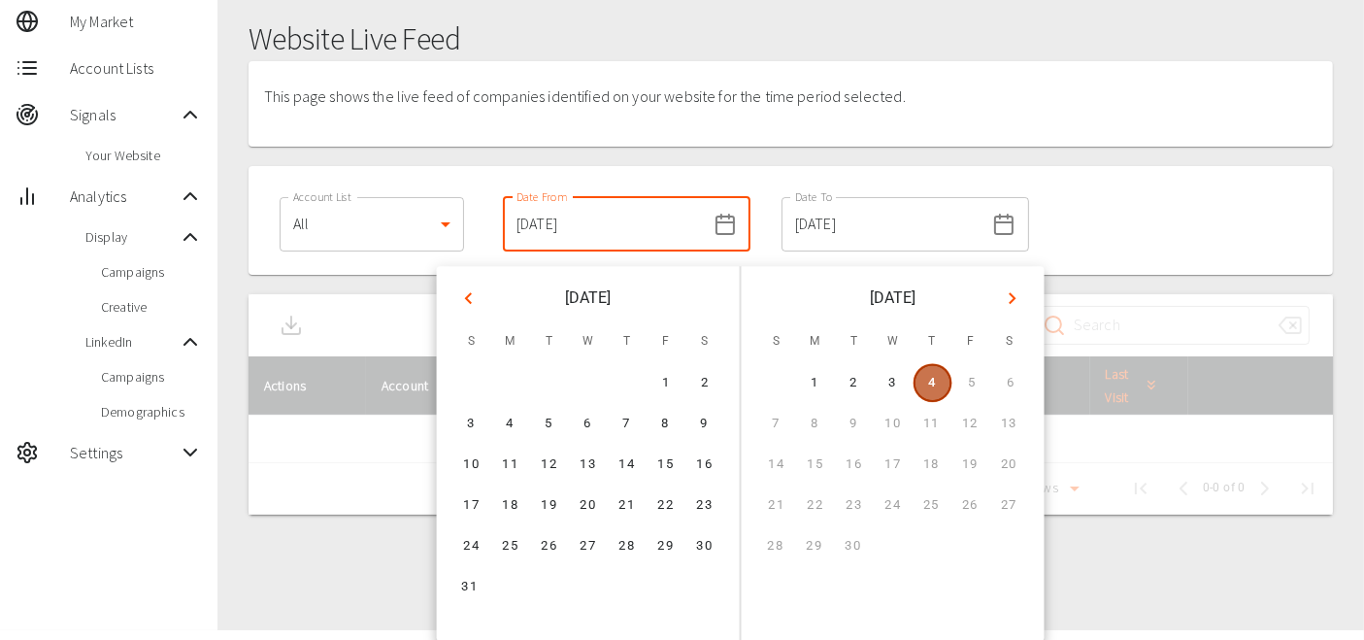
click at [931, 376] on button "4" at bounding box center [933, 382] width 39 height 39
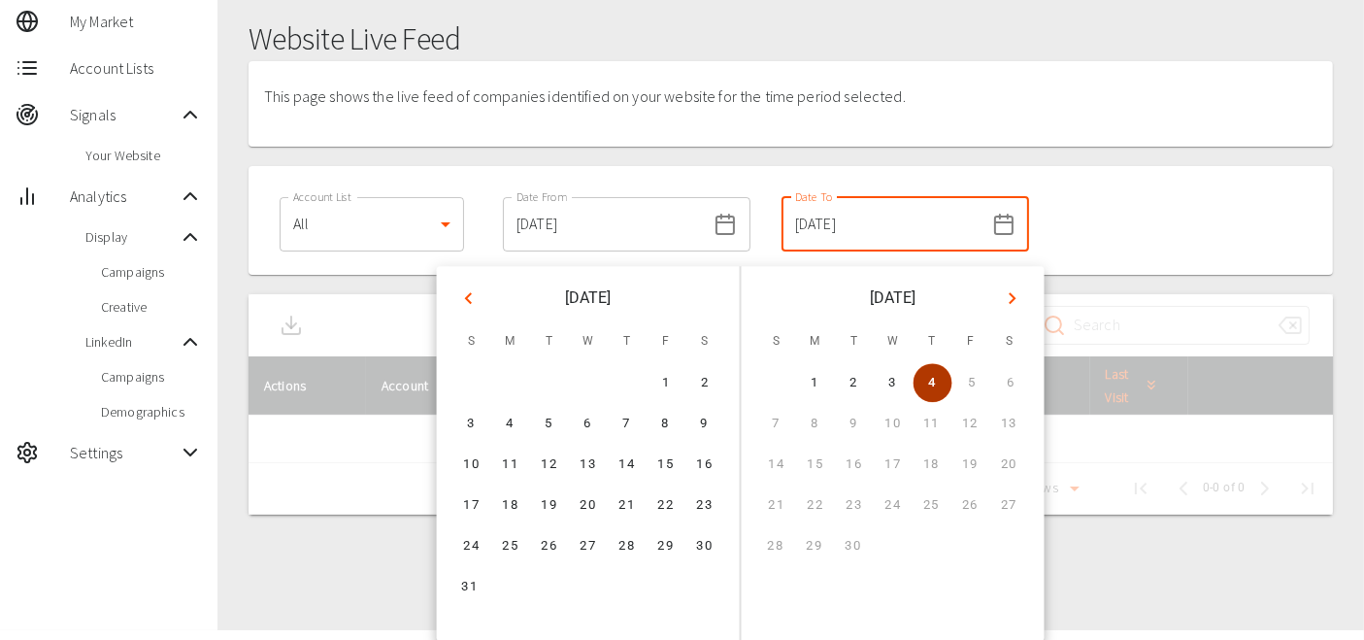
click at [931, 376] on button "4" at bounding box center [933, 382] width 39 height 39
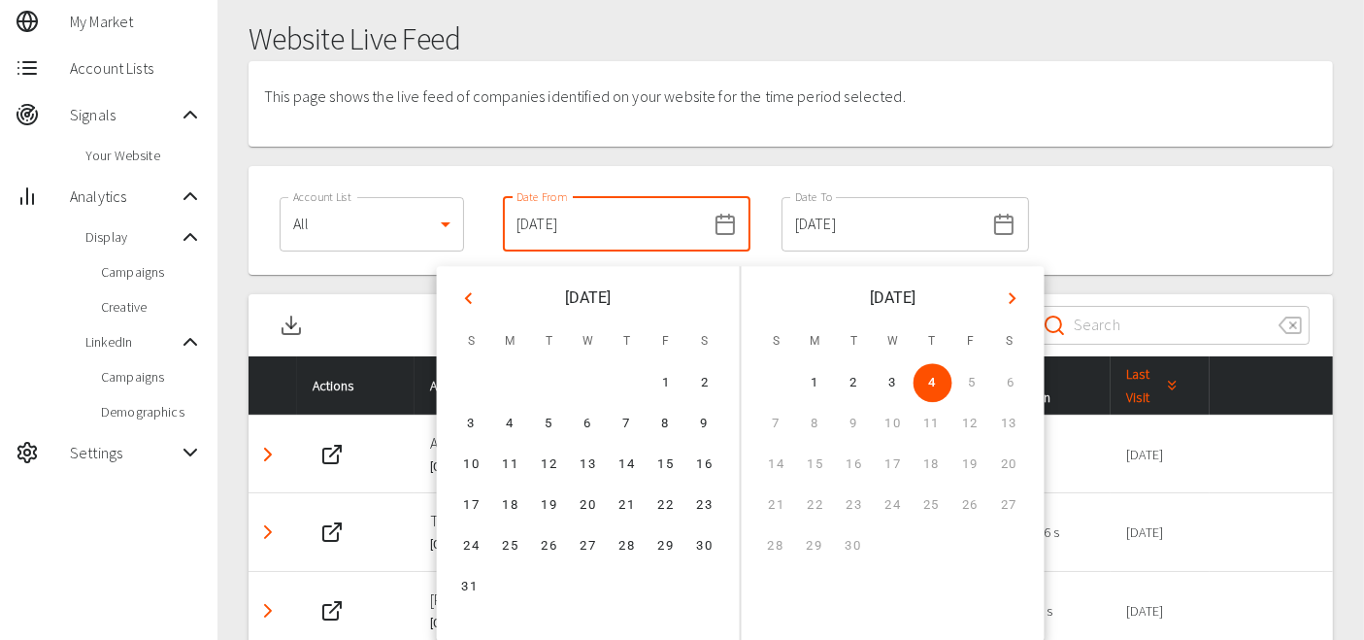
click at [551, 222] on input "[DATE]" at bounding box center [604, 224] width 203 height 54
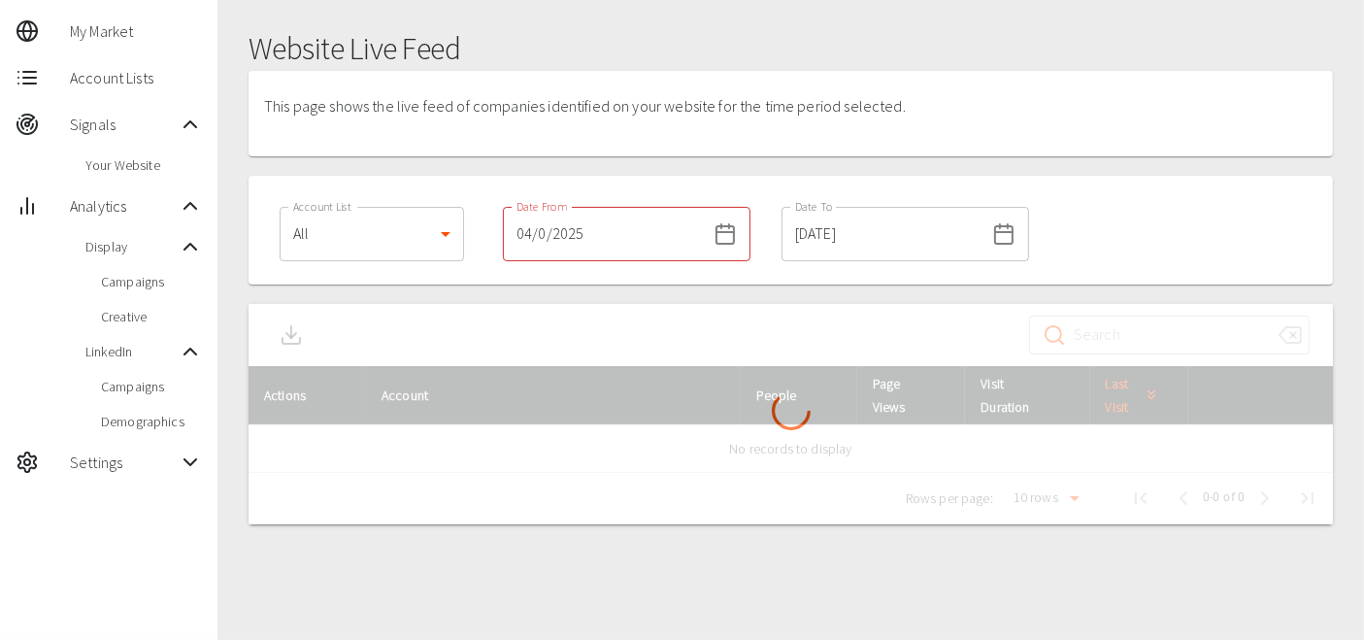
scroll to position [69, 0]
click at [529, 230] on input "[DATE]" at bounding box center [604, 235] width 203 height 54
type input "[DATE]"
click at [1018, 258] on div "Account List All 0 Account List Date From [DATE] Date From Date To [DATE] Date …" at bounding box center [790, 230] width 1069 height 93
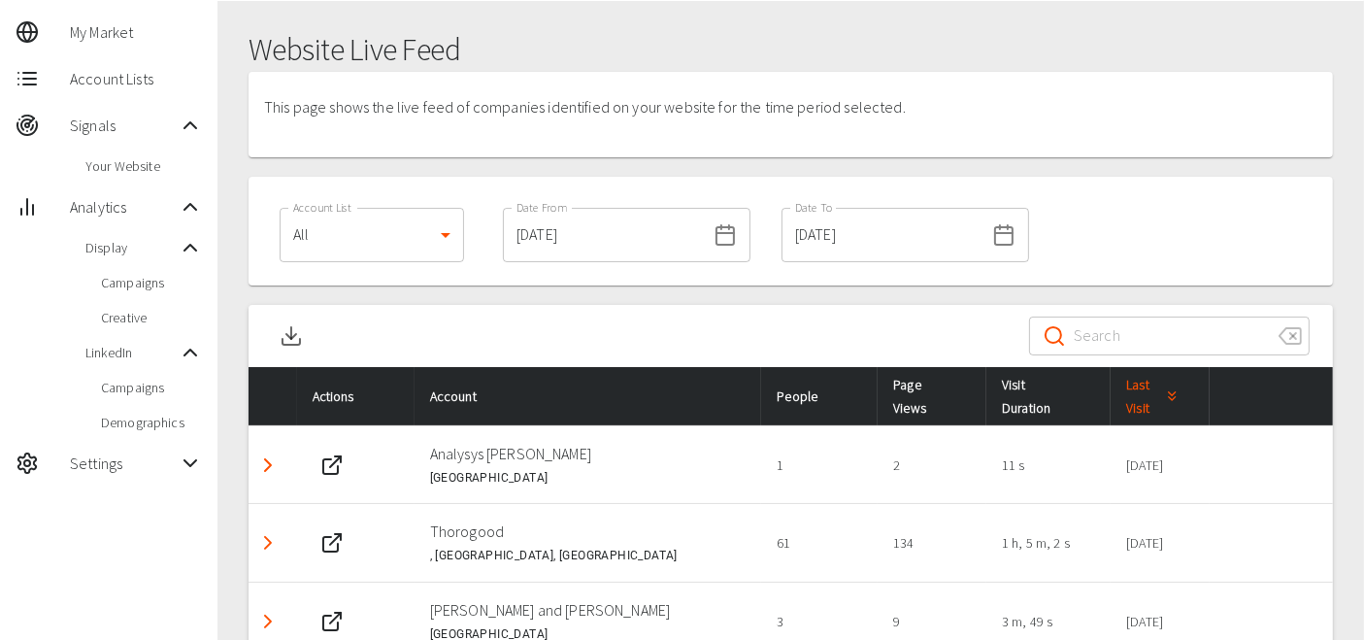
click at [1139, 330] on input "Search" at bounding box center [1168, 336] width 189 height 54
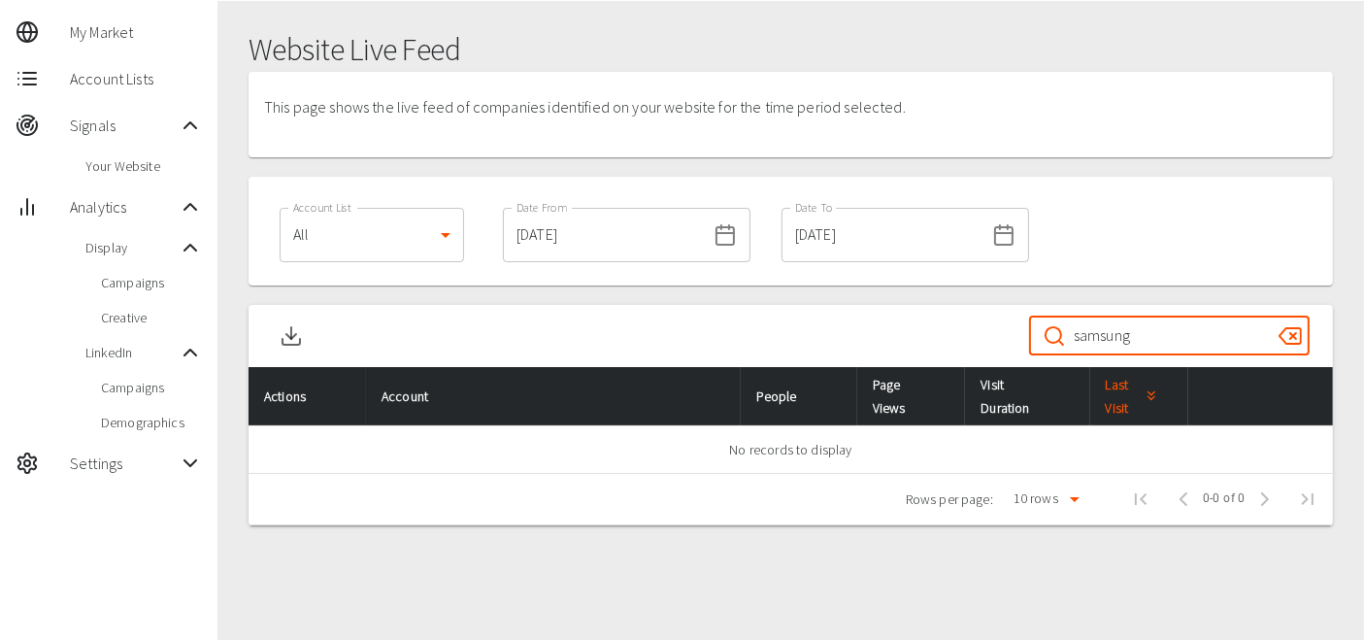
type input "samsung"
click at [583, 236] on input "[DATE]" at bounding box center [604, 235] width 203 height 54
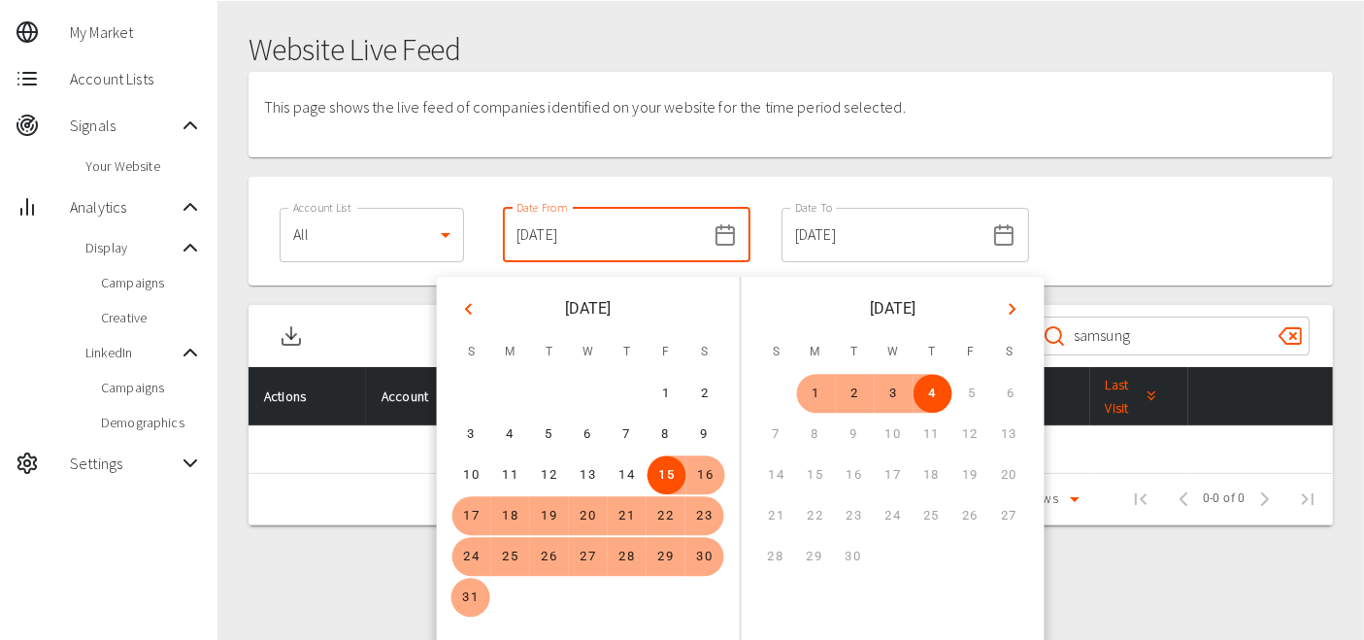
click at [534, 232] on input "[DATE]" at bounding box center [604, 235] width 203 height 54
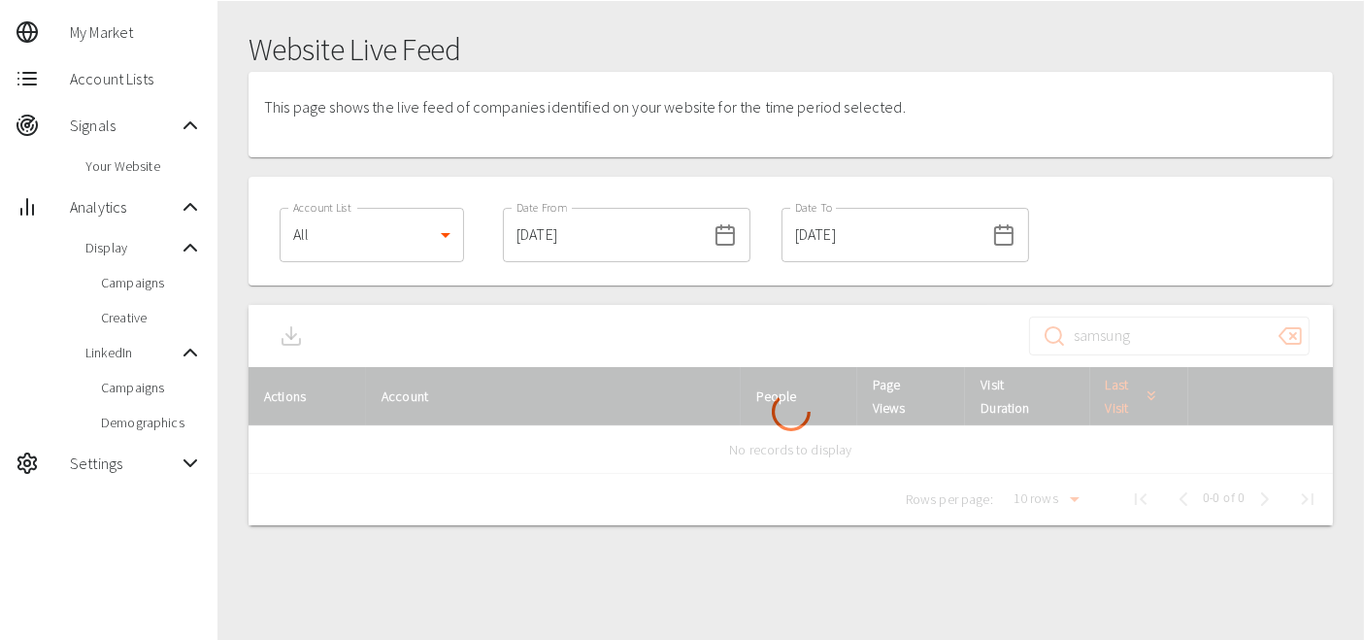
type input "[DATE]"
click at [1126, 221] on div "Account List All 0 Account List Date From [DATE] Date From Date To [DATE] Date …" at bounding box center [790, 230] width 1069 height 93
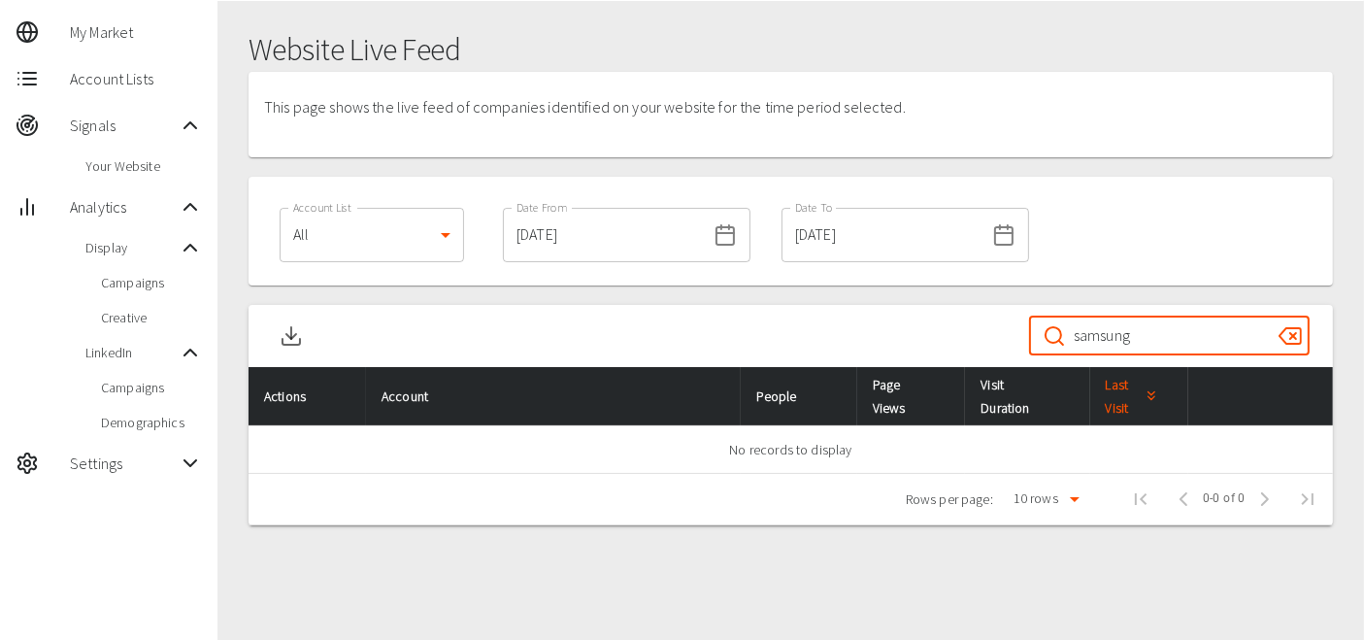
click at [1185, 320] on input "samsung" at bounding box center [1168, 336] width 189 height 54
click at [1181, 326] on input "samsung" at bounding box center [1168, 336] width 189 height 54
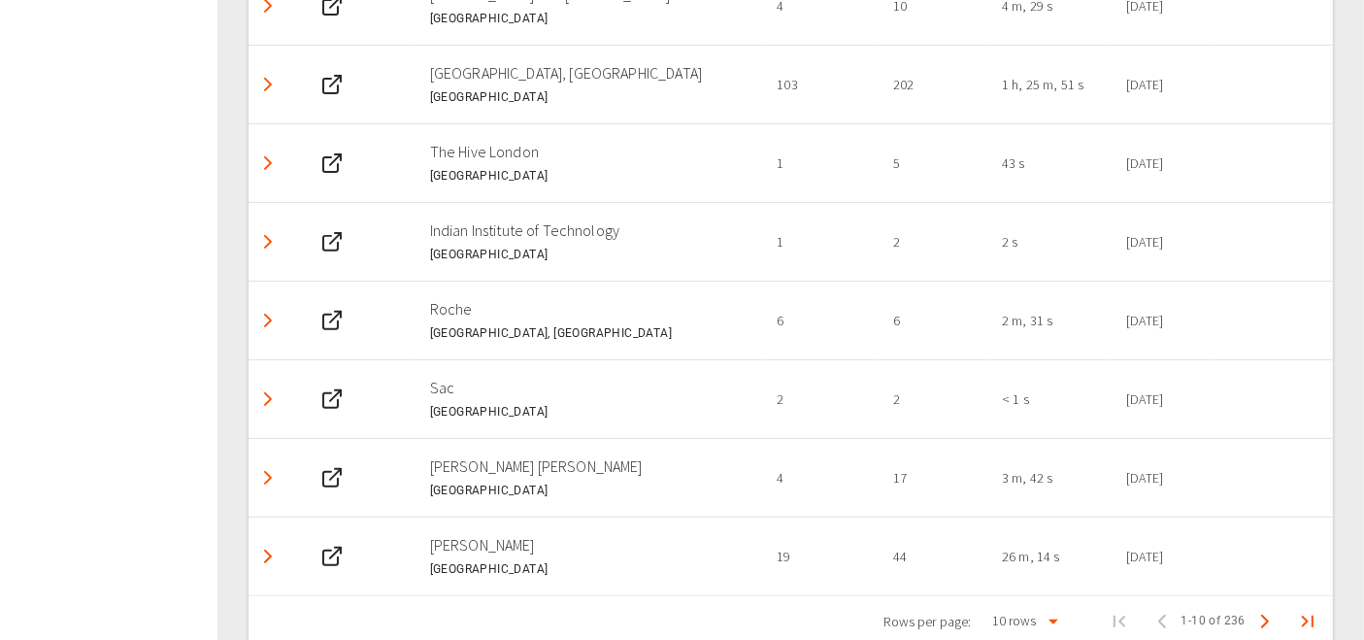
scroll to position [693, 0]
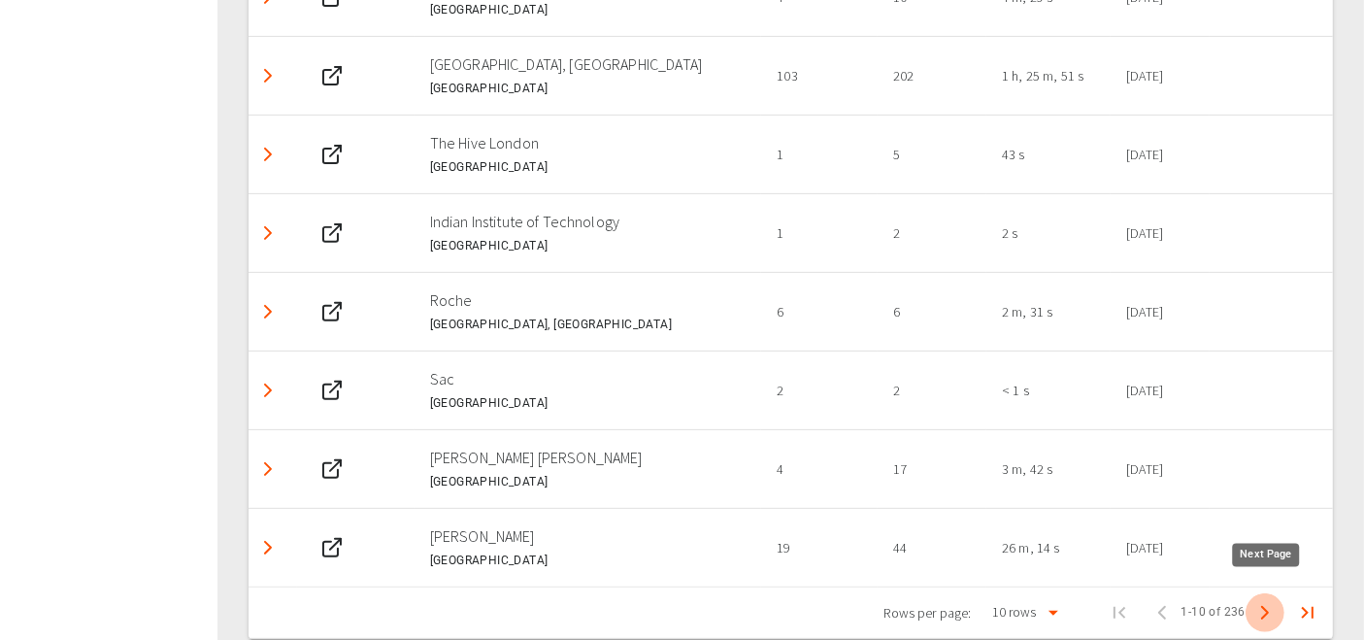
click at [1258, 601] on icon "Next Page" at bounding box center [1265, 612] width 23 height 23
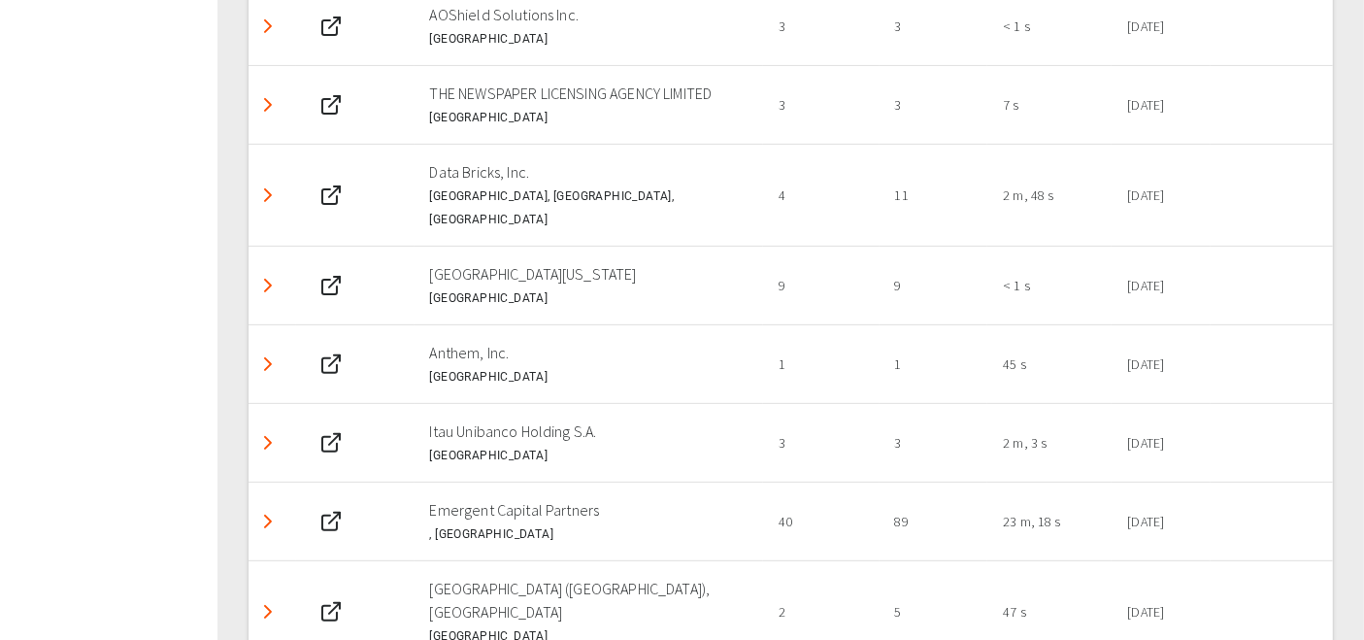
scroll to position [583, 0]
click at [269, 361] on polyline "Detail panel visibility toggle" at bounding box center [268, 367] width 6 height 12
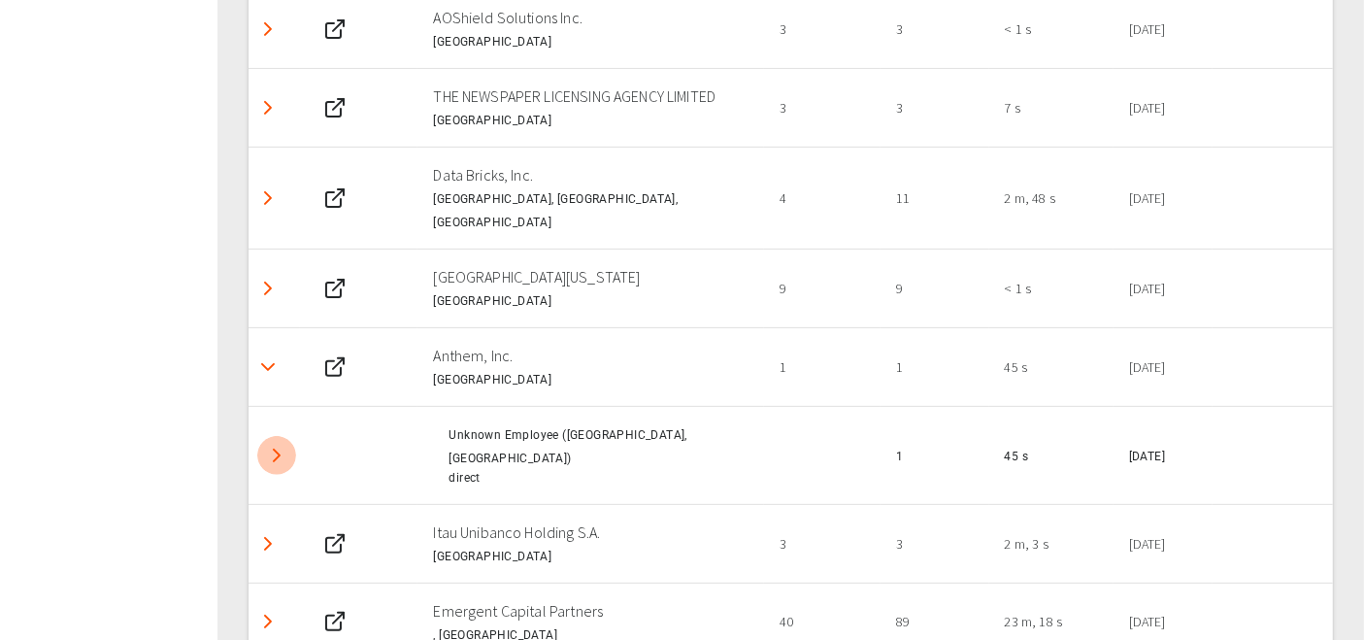
click at [266, 444] on icon "Detail panel visibility toggle" at bounding box center [276, 455] width 23 height 23
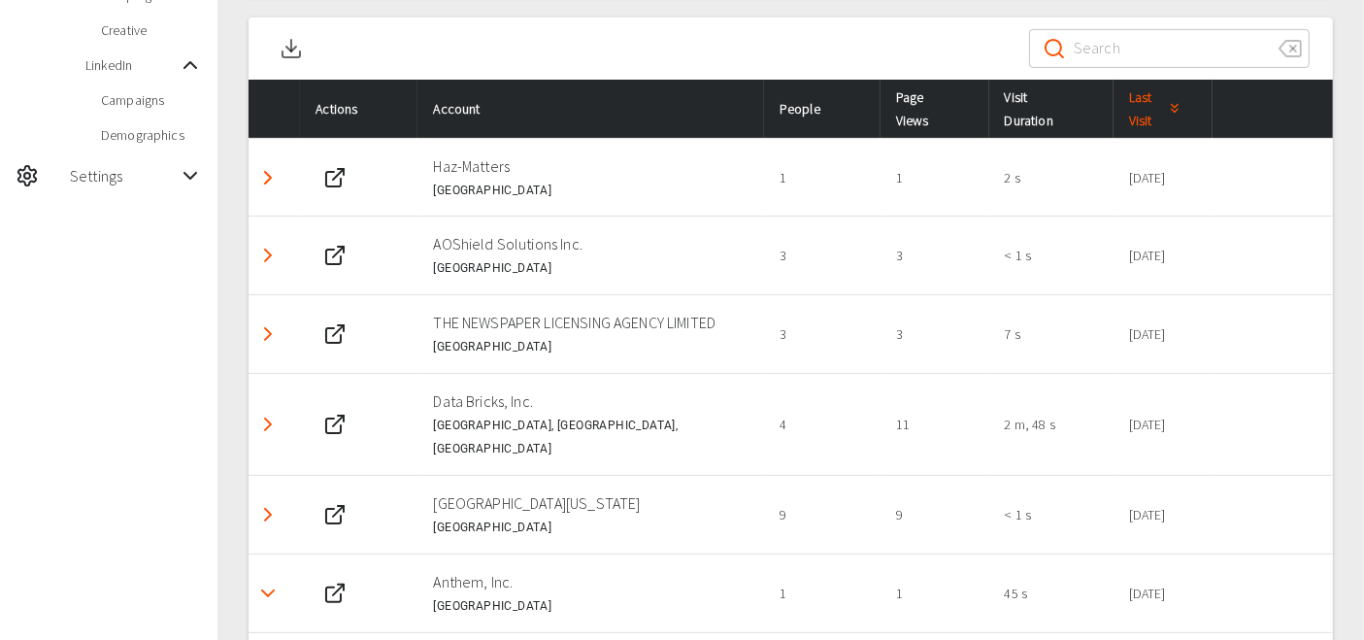
scroll to position [358, 0]
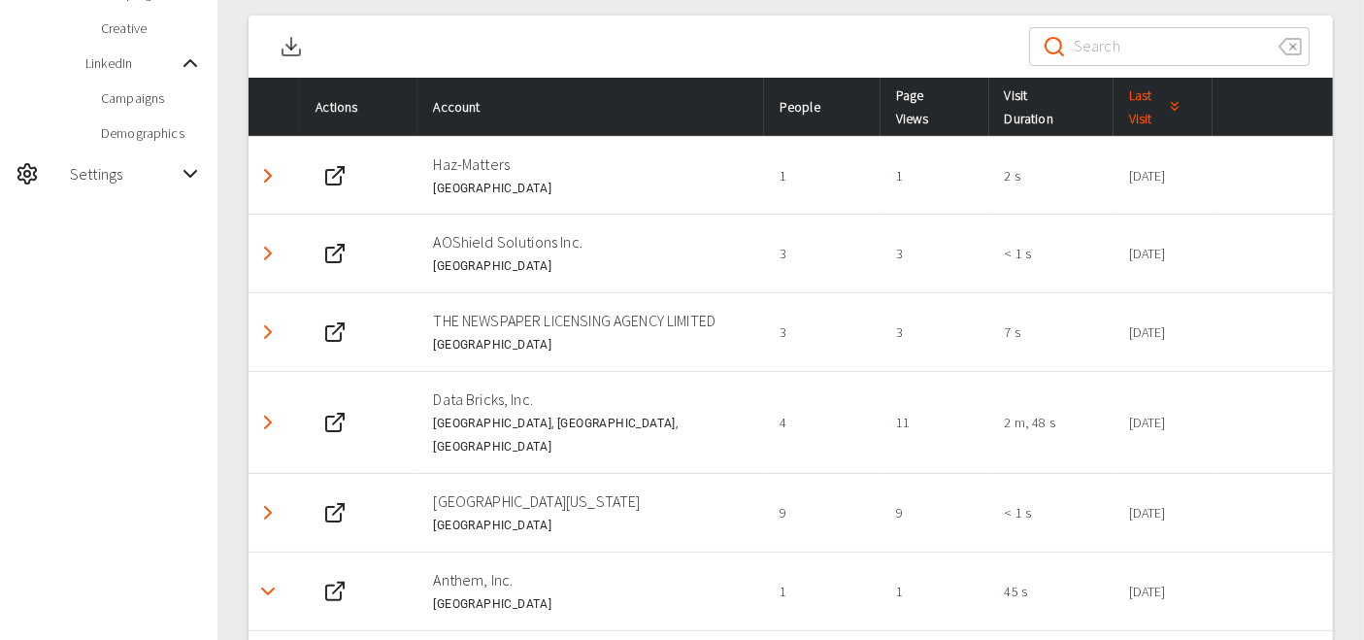
click at [269, 411] on icon "Detail panel visibility toggle" at bounding box center [267, 422] width 23 height 23
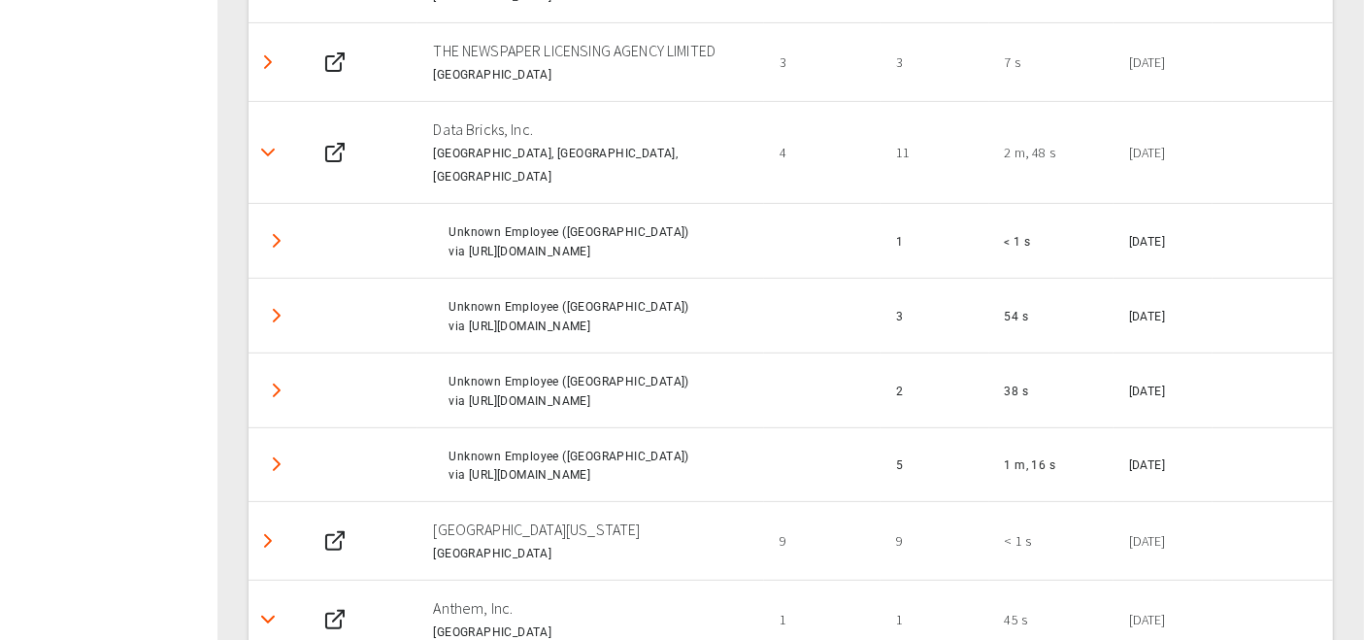
scroll to position [628, 0]
click at [285, 379] on icon "Detail panel visibility toggle" at bounding box center [276, 390] width 23 height 23
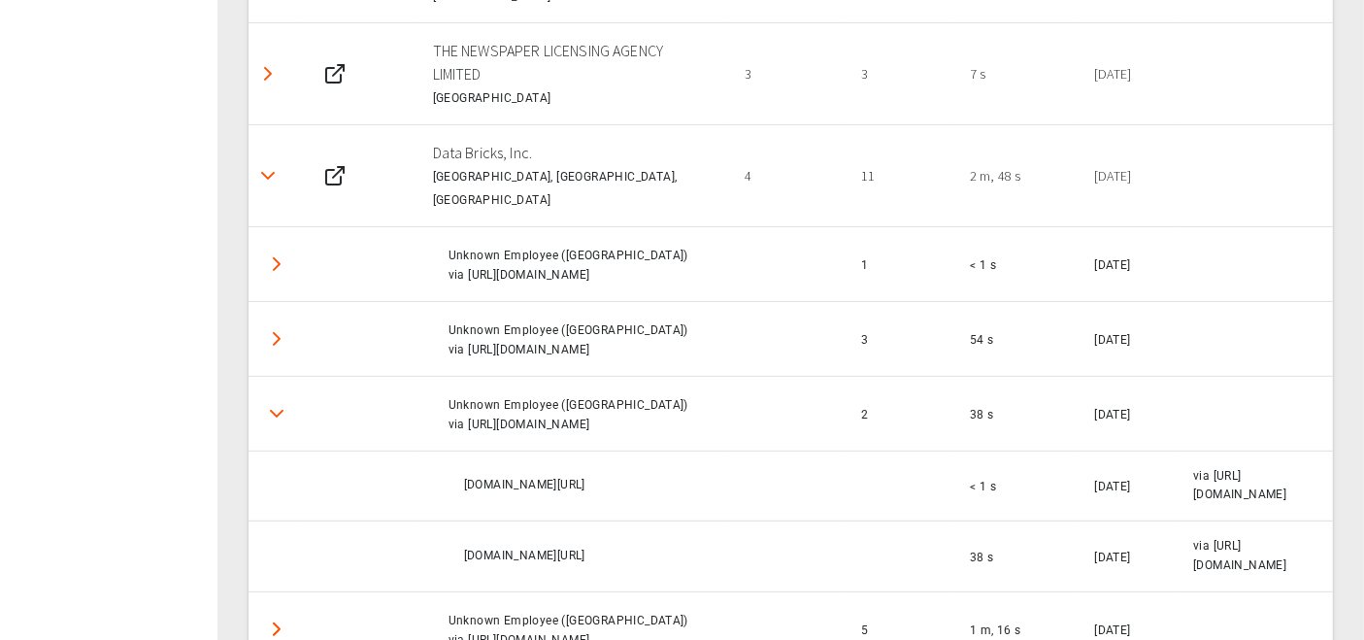
click at [277, 327] on icon "Detail panel visibility toggle" at bounding box center [276, 338] width 23 height 23
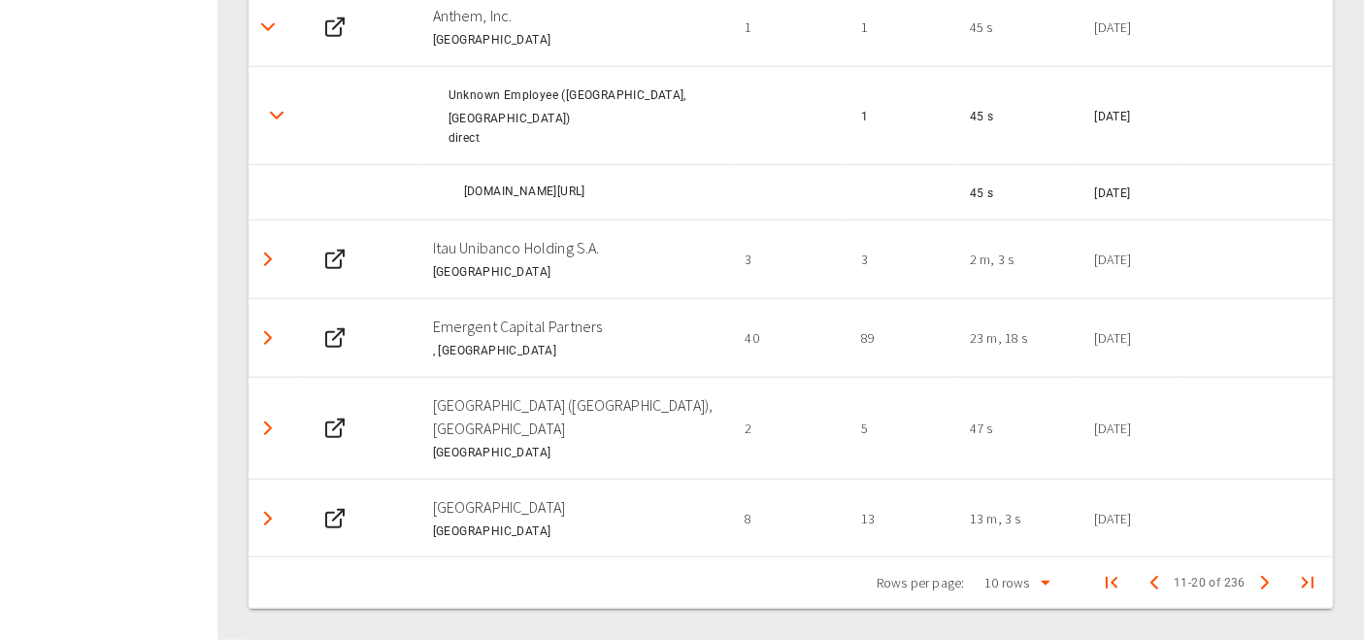
scroll to position [1637, 0]
drag, startPoint x: 428, startPoint y: 311, endPoint x: 580, endPoint y: 315, distance: 151.5
click at [580, 315] on p "Emergent Capital Partners" at bounding box center [574, 326] width 282 height 23
click at [257, 326] on icon "Detail panel visibility toggle" at bounding box center [267, 337] width 23 height 23
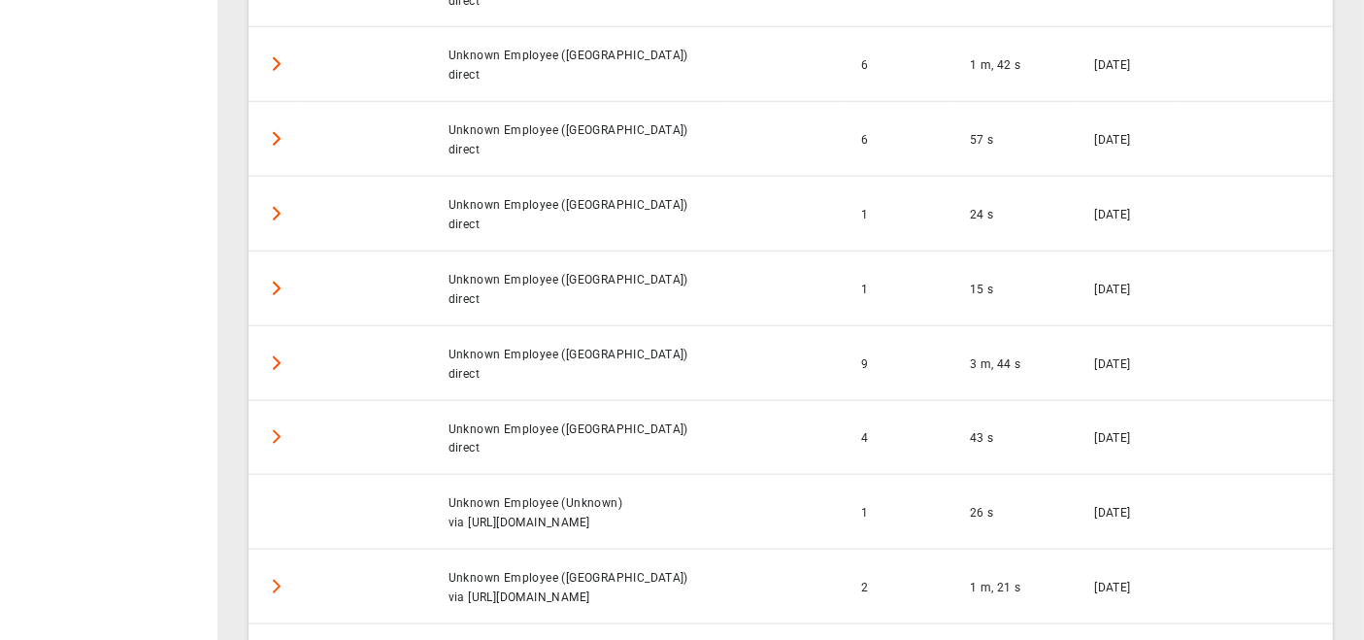
scroll to position [2020, 0]
click at [280, 377] on icon "Detail panel visibility toggle" at bounding box center [276, 364] width 23 height 23
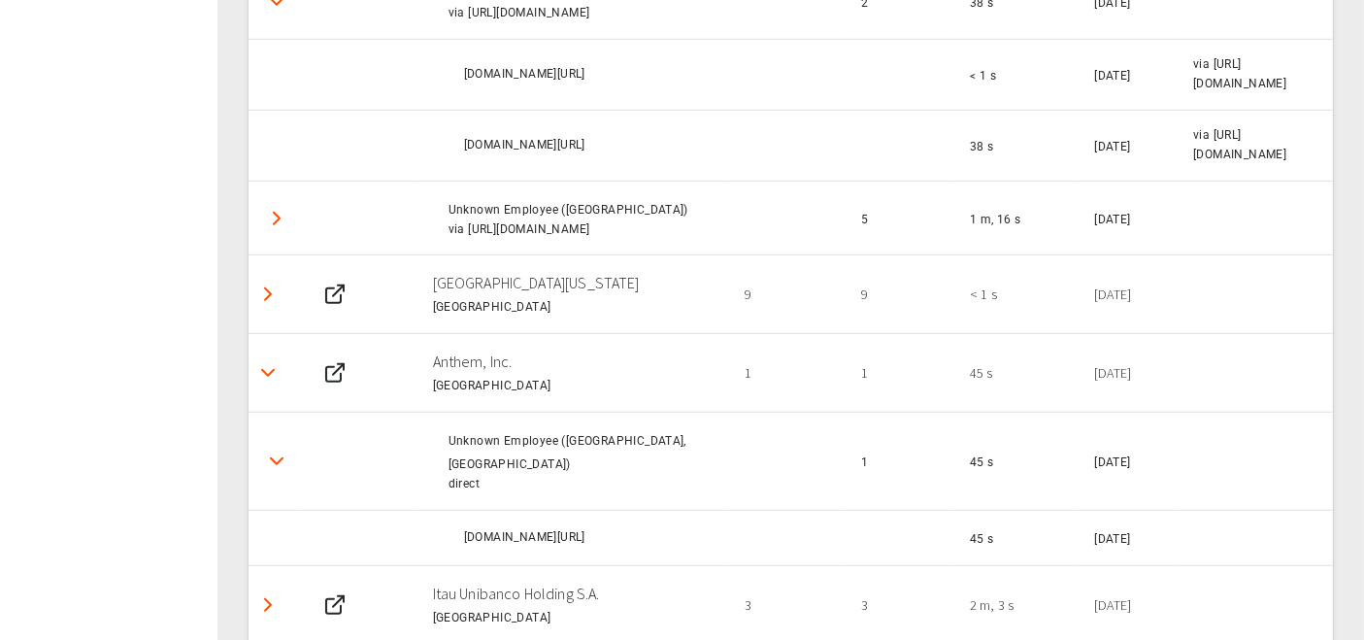
scroll to position [1278, 0]
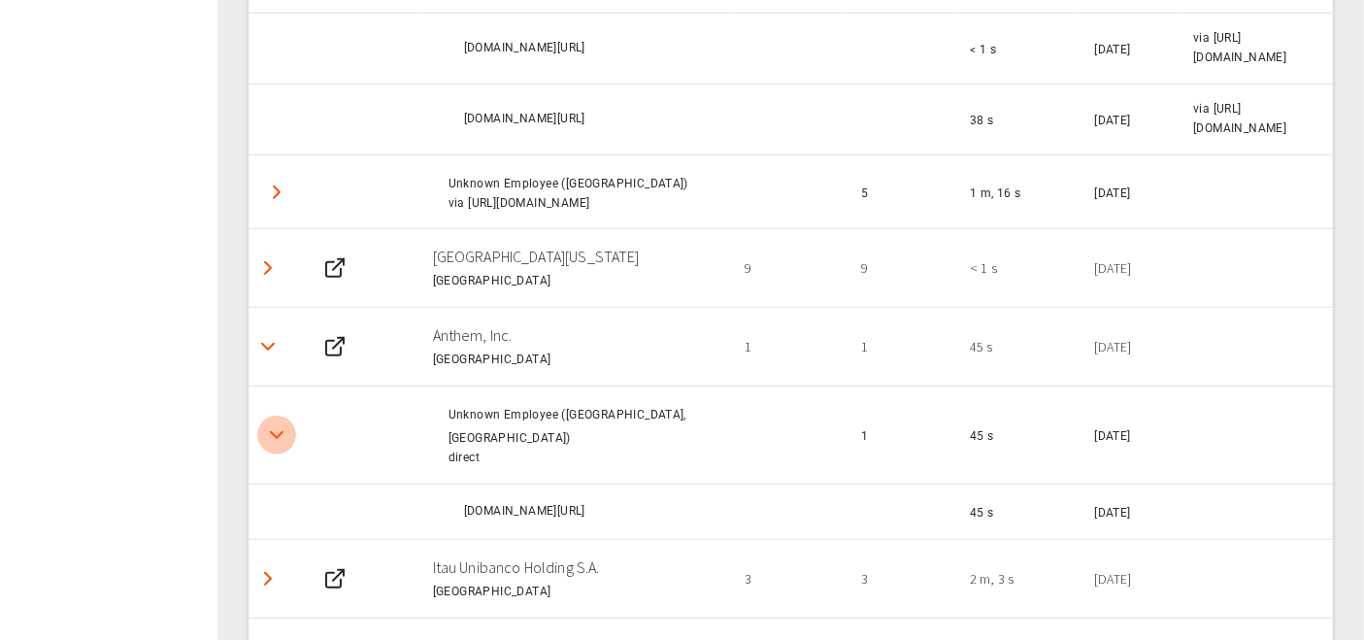
click at [270, 428] on icon "Detail panel visibility toggle" at bounding box center [276, 434] width 23 height 23
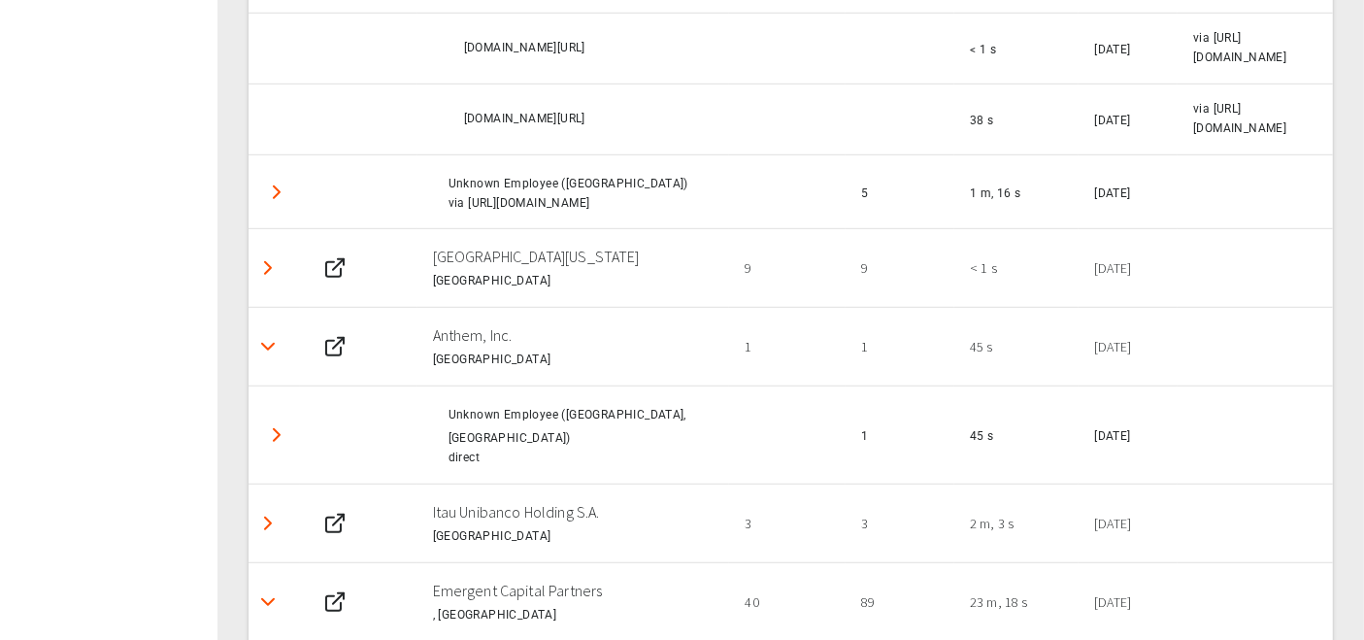
click at [285, 426] on icon "Detail panel visibility toggle" at bounding box center [276, 434] width 23 height 23
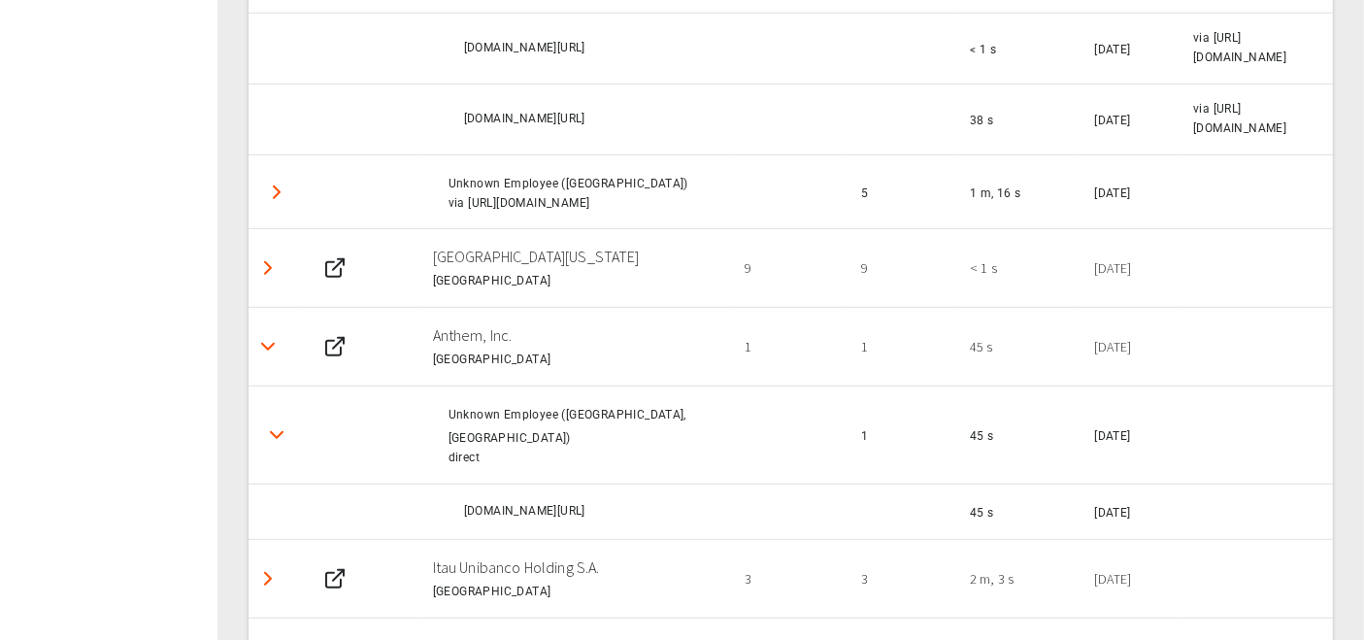
click at [277, 433] on polyline "Detail panel visibility toggle" at bounding box center [277, 435] width 12 height 6
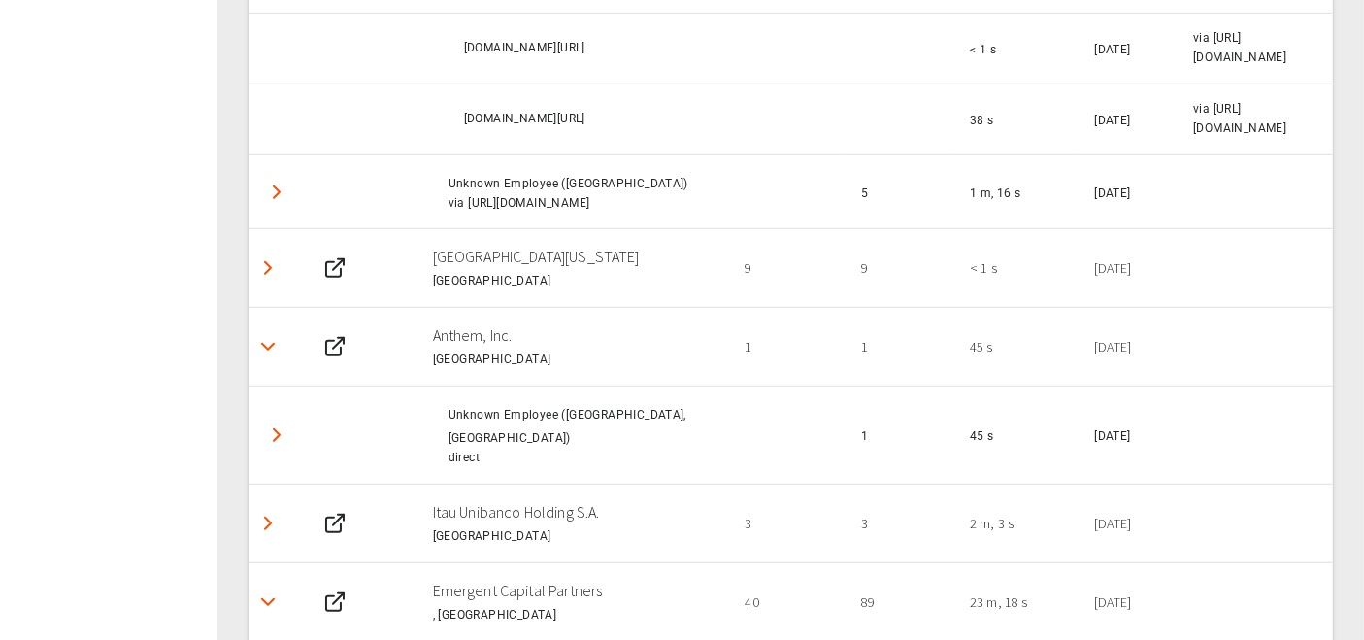
scroll to position [1403, 0]
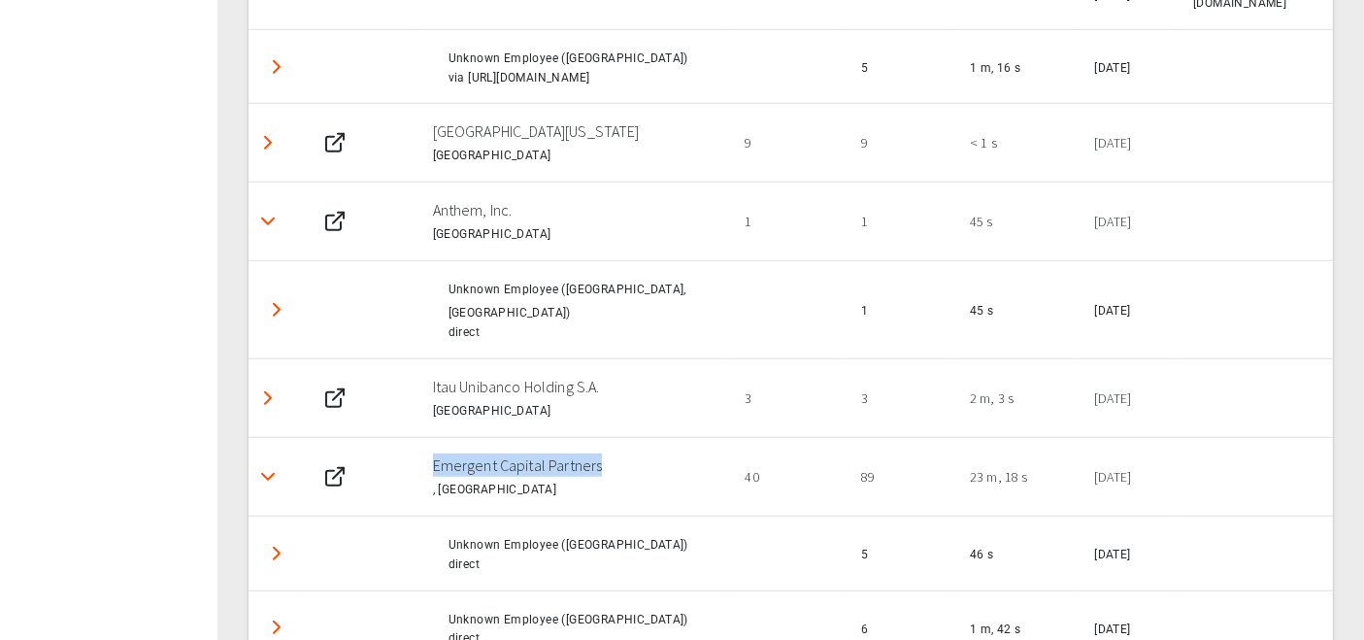
drag, startPoint x: 598, startPoint y: 456, endPoint x: 429, endPoint y: 445, distance: 169.4
click at [429, 445] on td "Emergent Capital Partners , [GEOGRAPHIC_DATA]" at bounding box center [574, 476] width 313 height 79
copy p "Emergent Capital Partners"
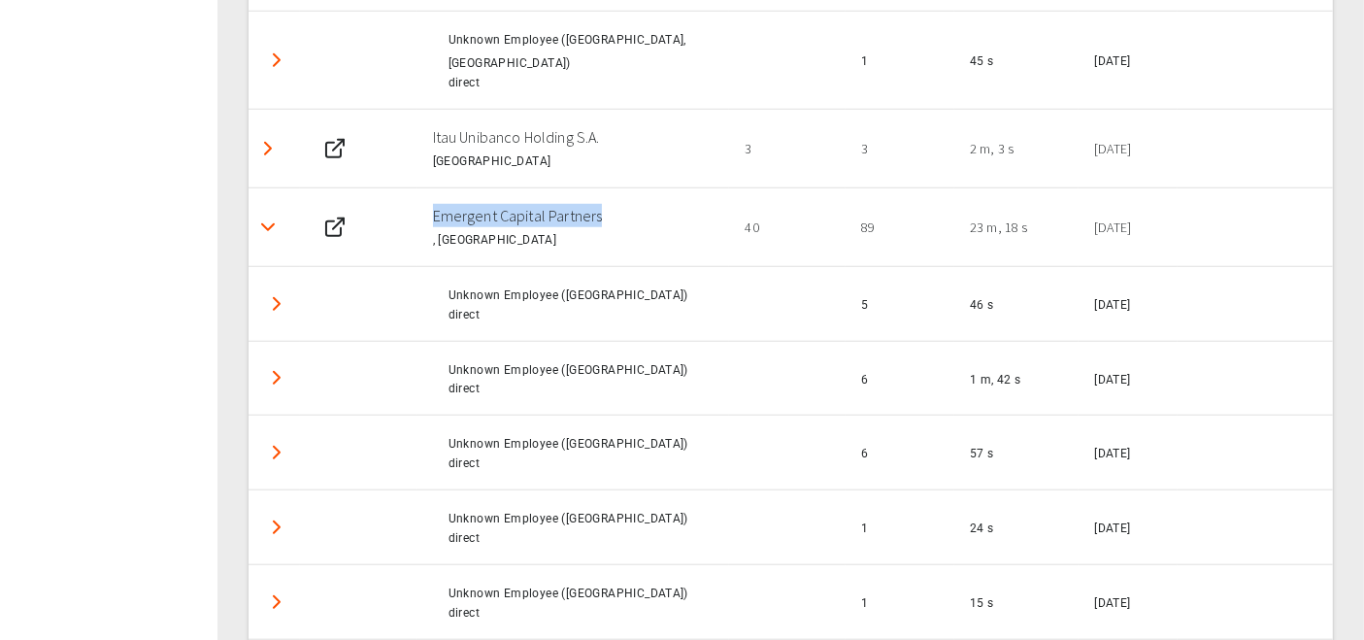
click at [263, 223] on icon "Detail panel visibility toggle" at bounding box center [267, 227] width 23 height 23
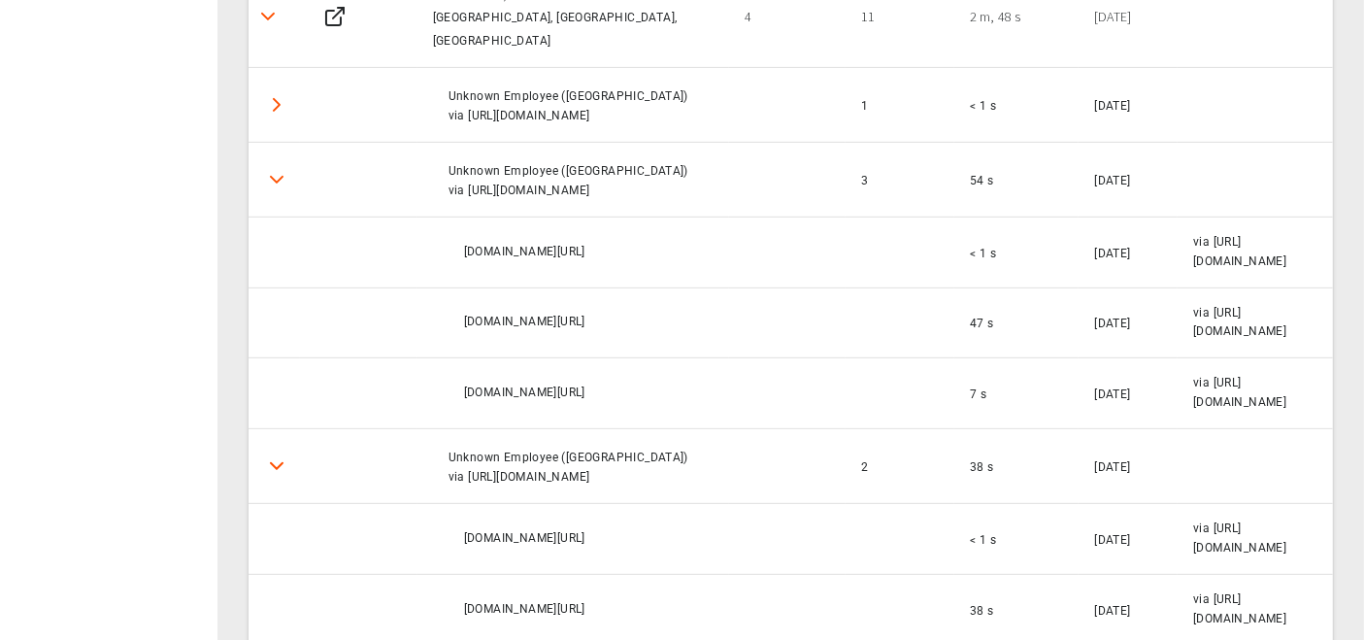
scroll to position [0, 0]
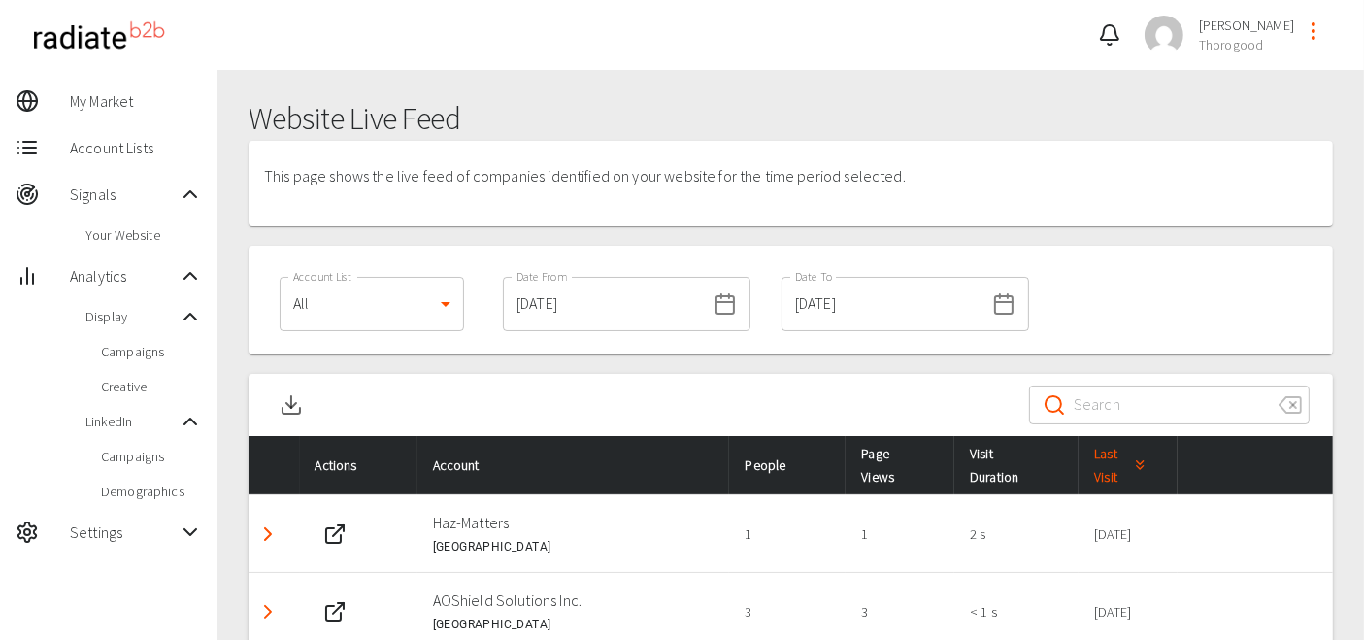
click at [1167, 406] on input "Search" at bounding box center [1168, 405] width 189 height 54
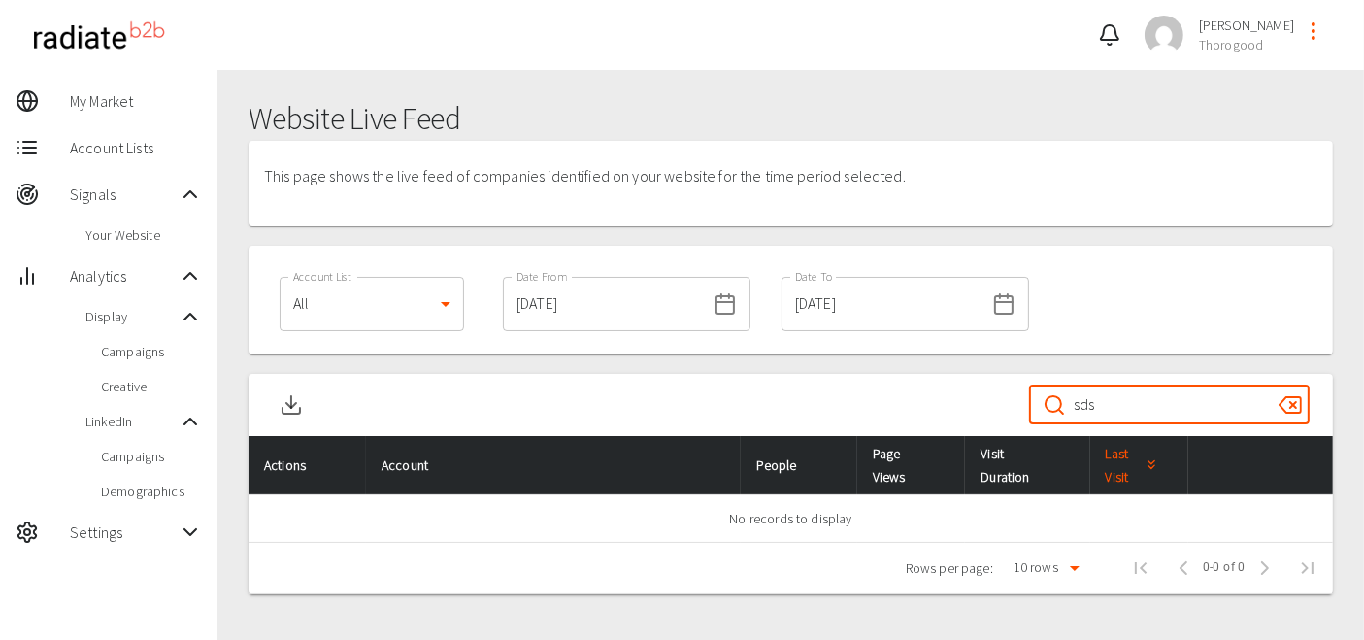
type input "sds"
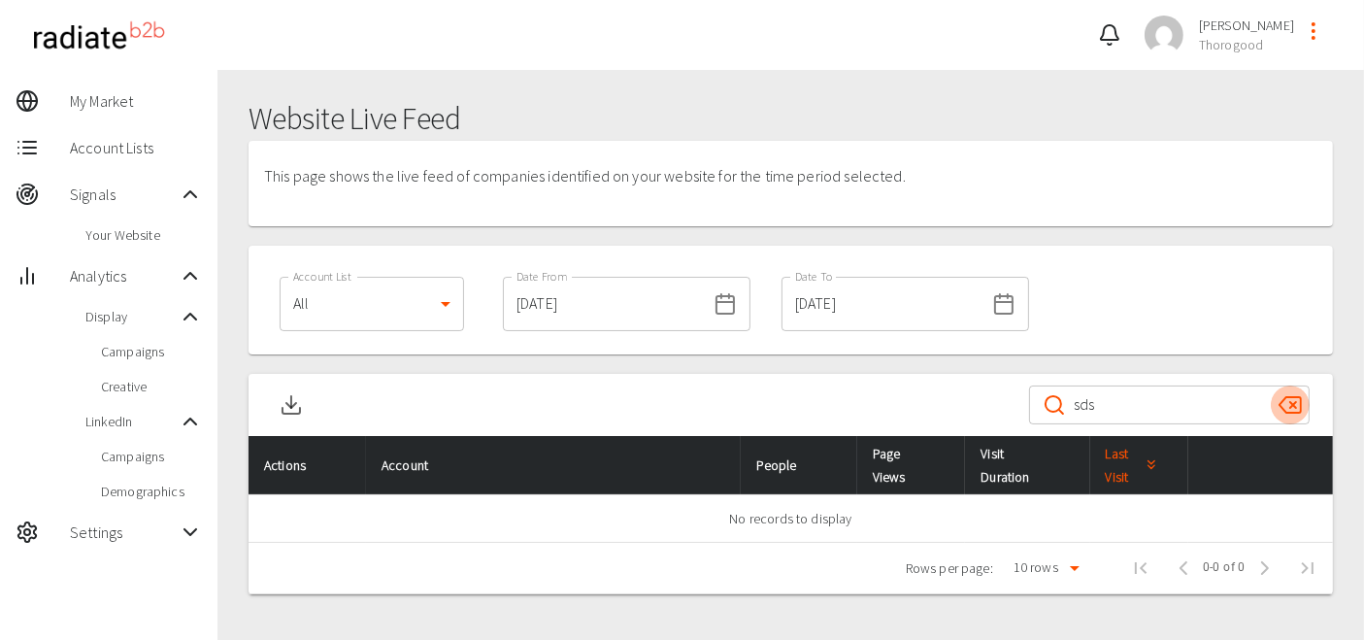
click at [1290, 413] on icon "clear" at bounding box center [1290, 404] width 23 height 23
click at [1290, 413] on div "​ ​" at bounding box center [1169, 404] width 281 height 39
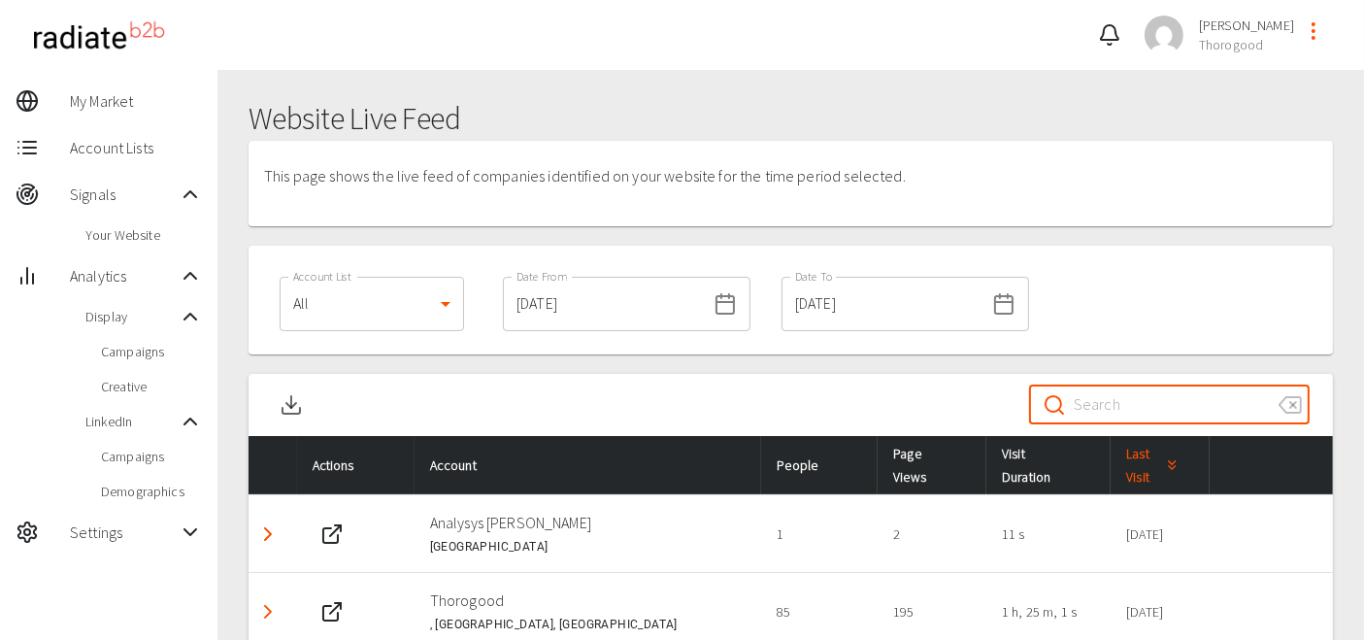
click at [1061, 215] on div "This page shows the live feed of companies identified on your website for the t…" at bounding box center [787, 183] width 1092 height 85
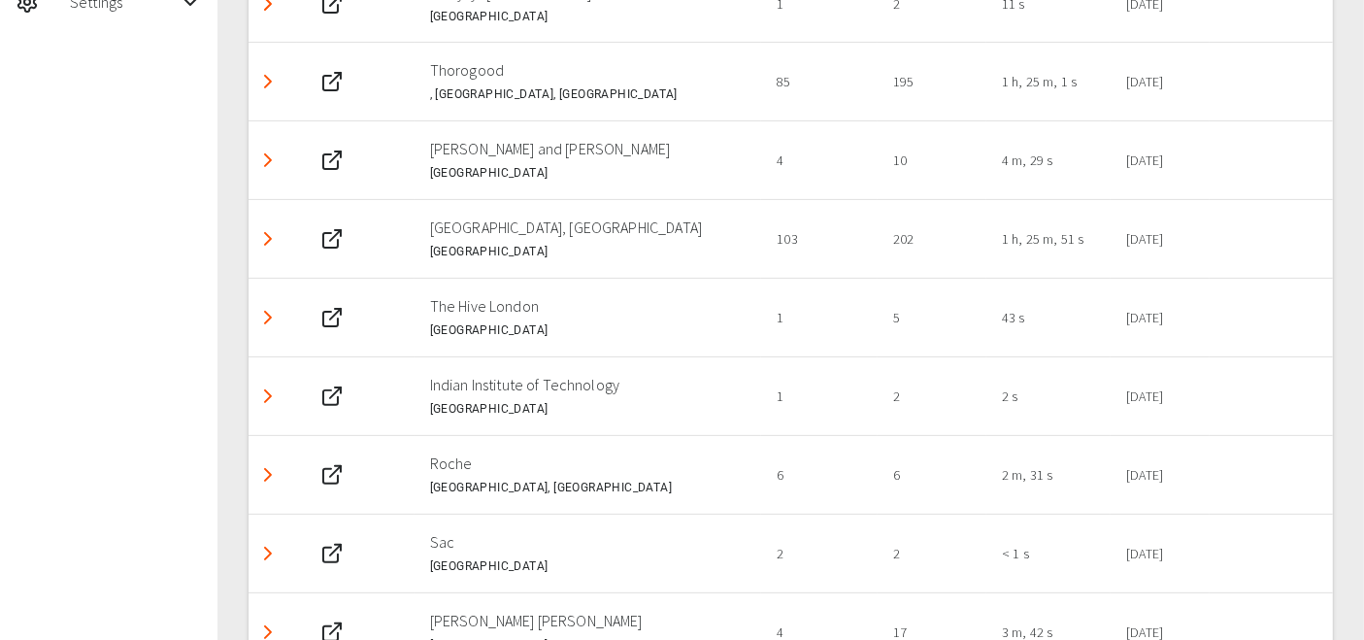
scroll to position [709, 0]
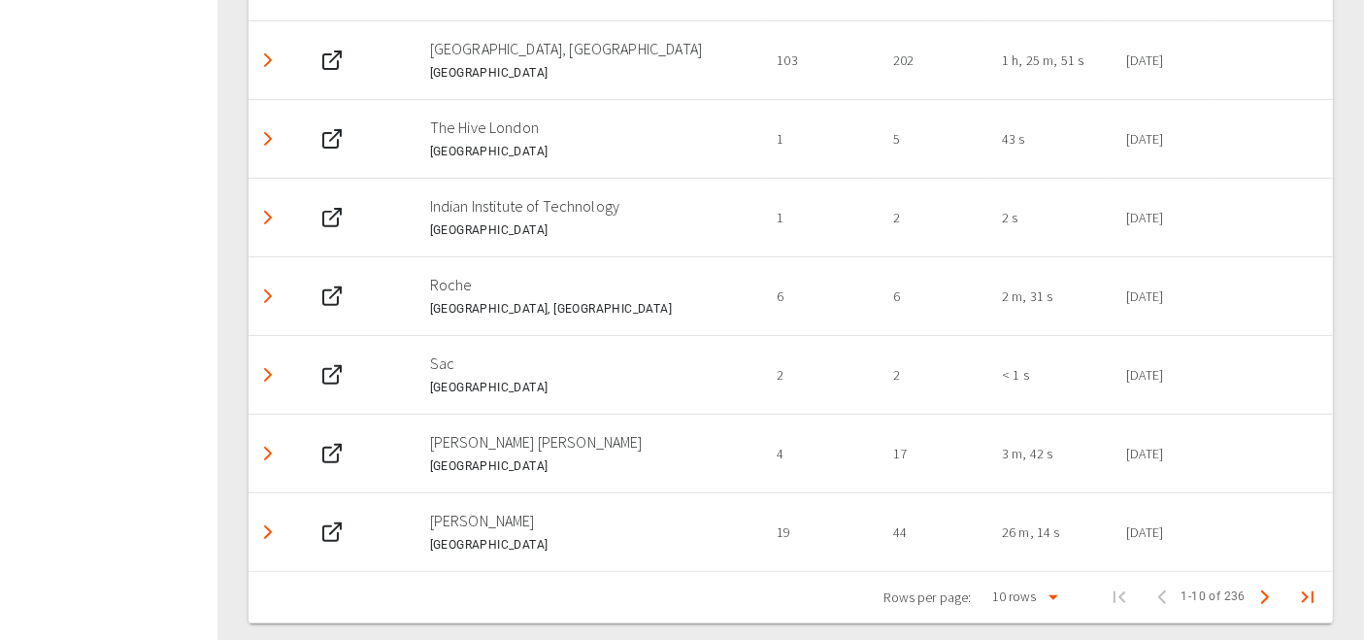
click at [1305, 591] on icon "Last Page" at bounding box center [1308, 597] width 12 height 12
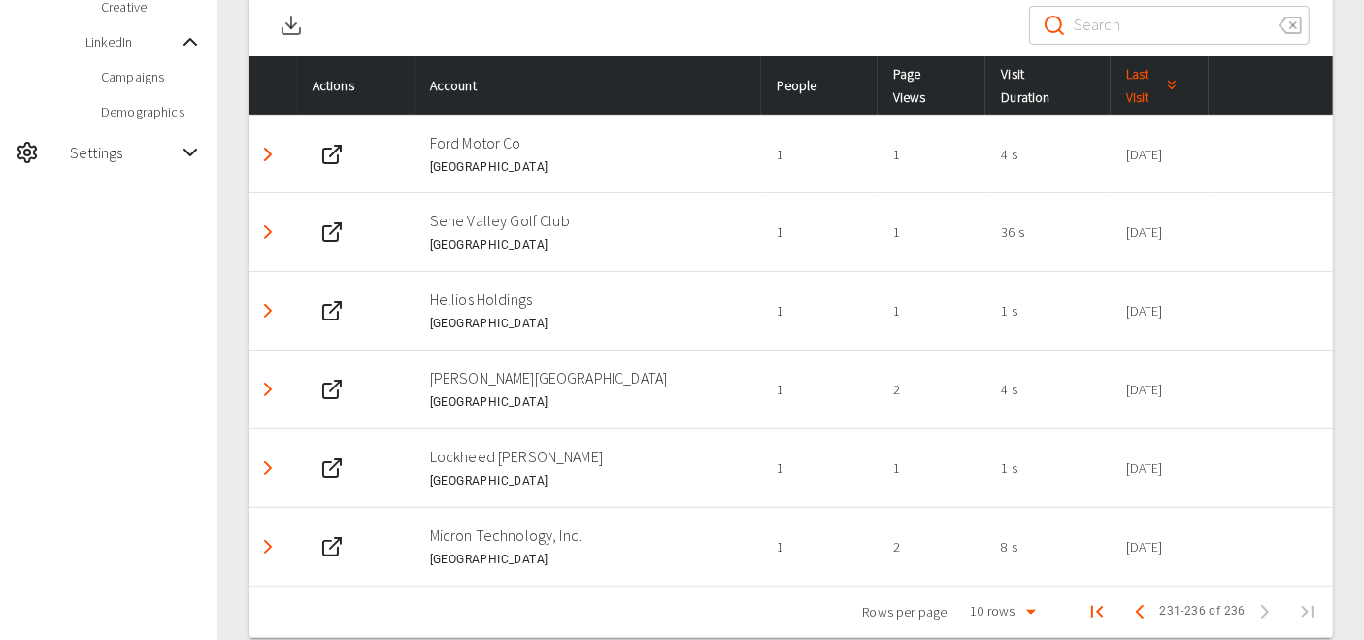
scroll to position [379, 0]
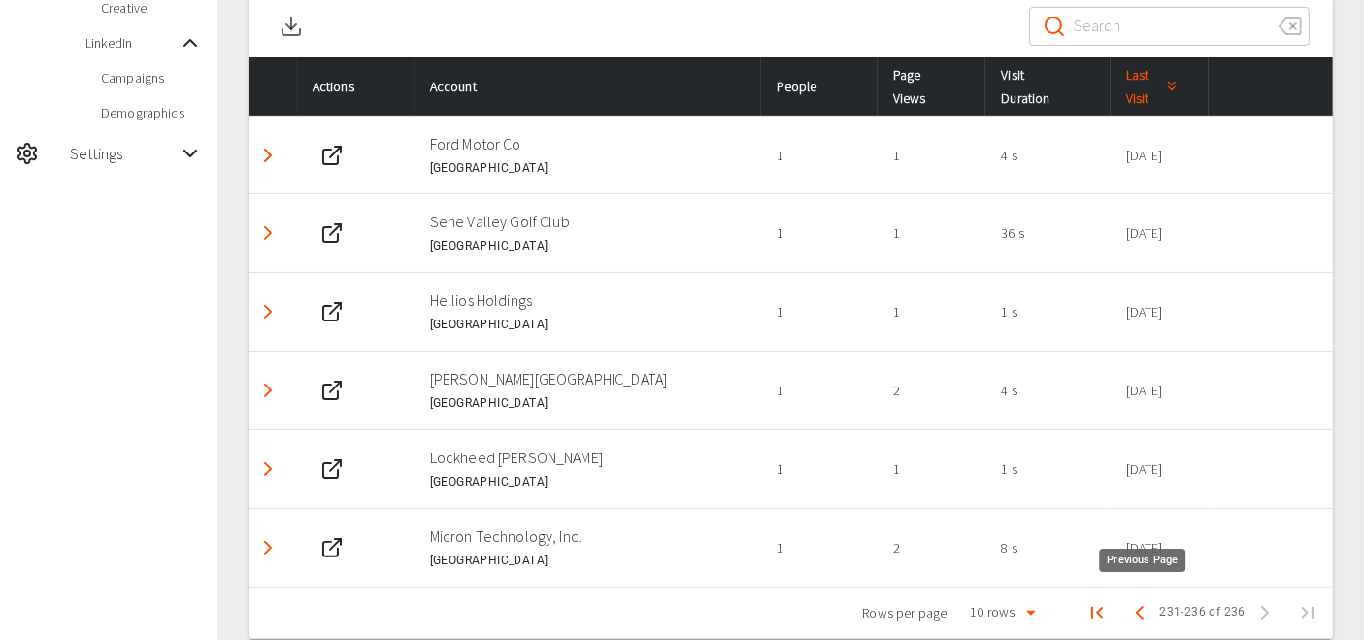
click at [1139, 606] on icon "Previous Page" at bounding box center [1139, 612] width 23 height 23
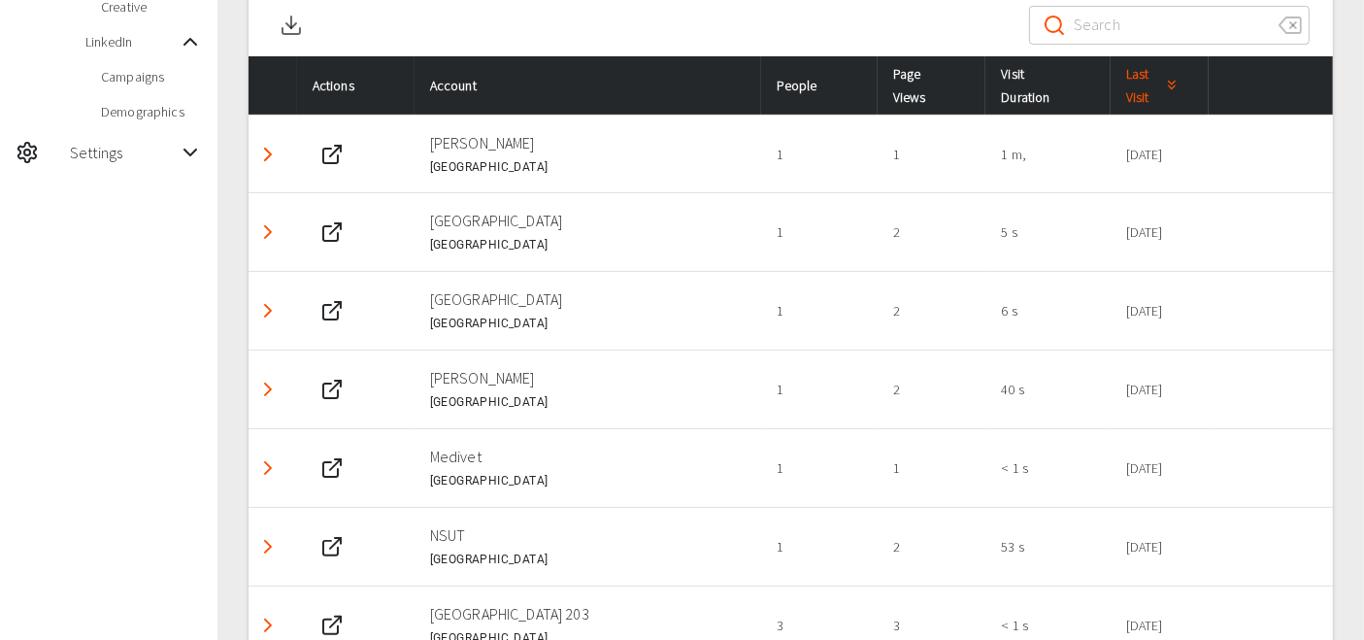
scroll to position [709, 0]
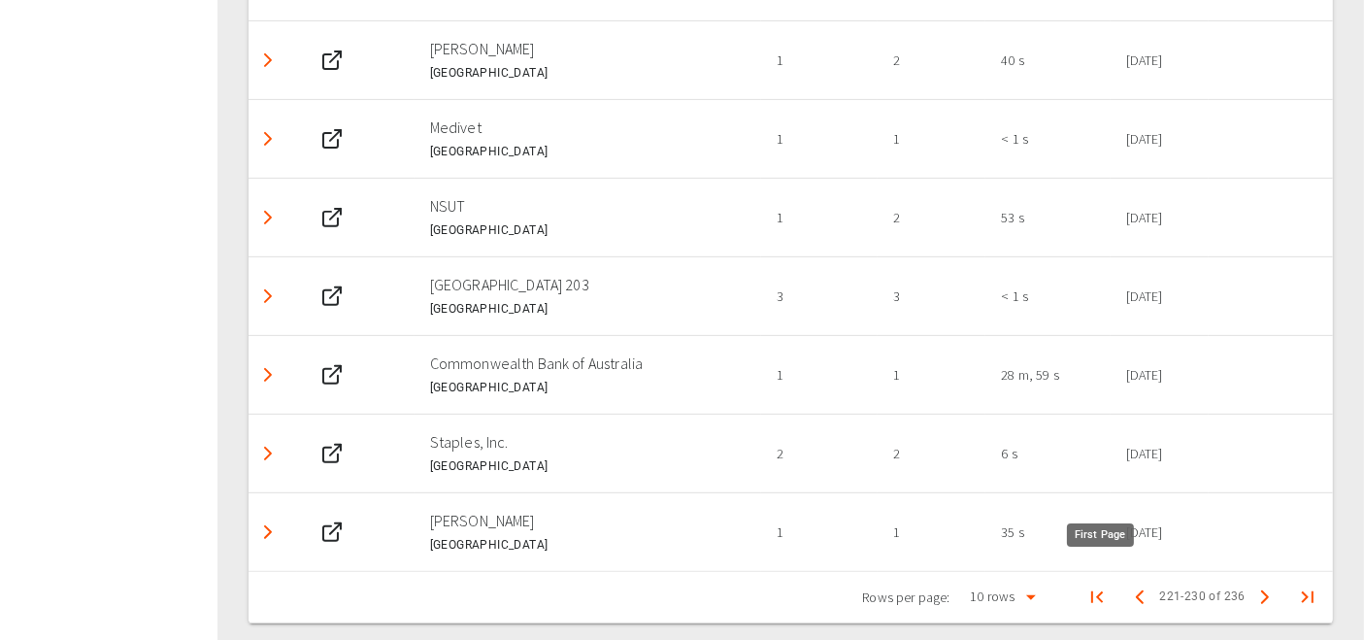
click at [1103, 590] on icon "First Page" at bounding box center [1097, 597] width 23 height 23
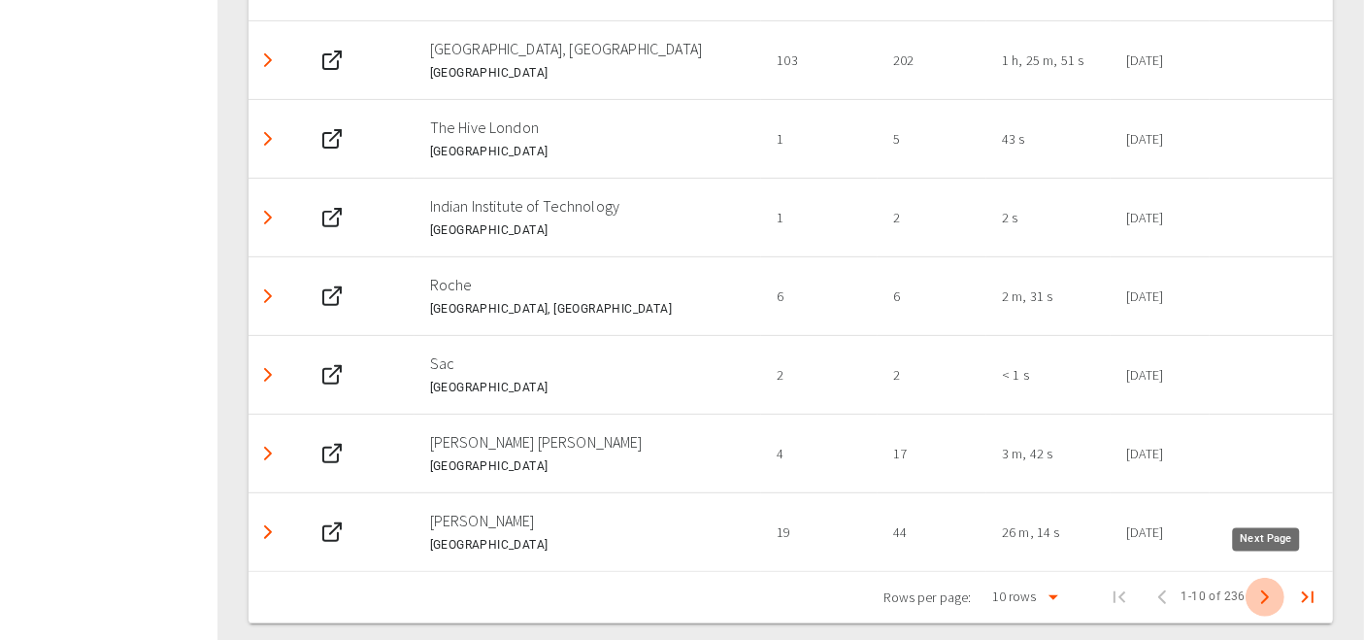
click at [1258, 586] on icon "Next Page" at bounding box center [1265, 597] width 23 height 23
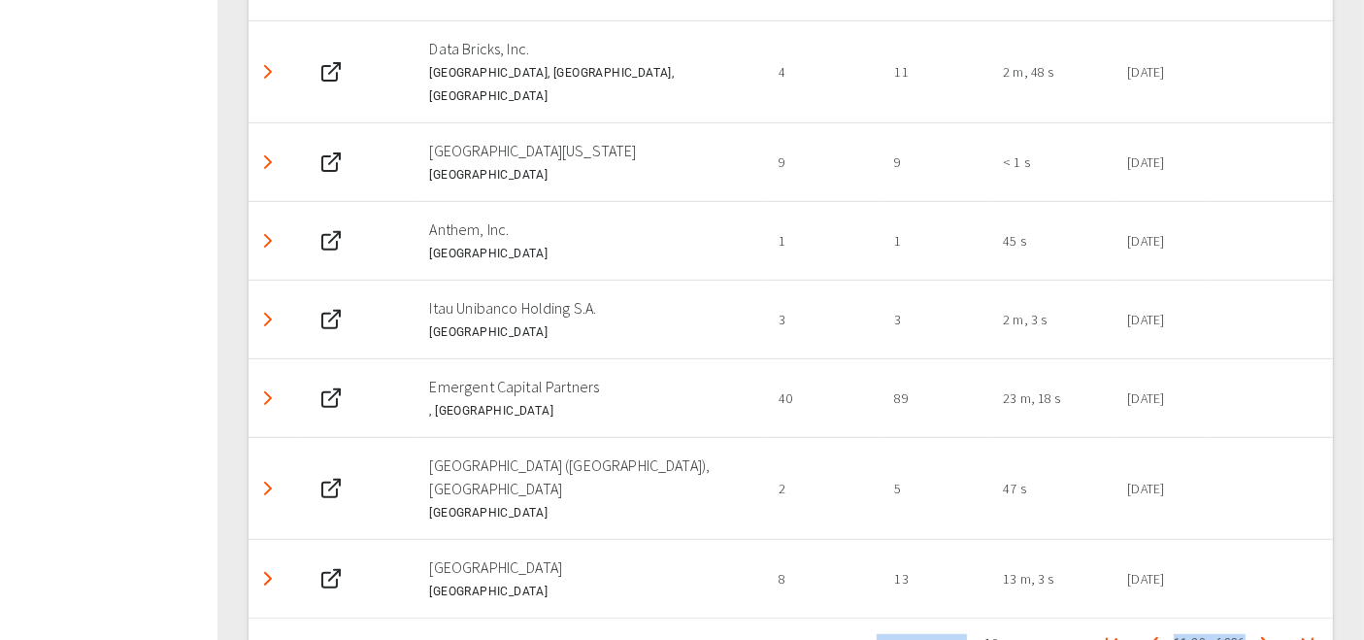
click at [1258, 619] on div "Rows per page: 10 rows 10 11–20 of [PHONE_NUMBER] of 236" at bounding box center [1094, 644] width 480 height 50
click at [1267, 632] on icon "Next Page" at bounding box center [1265, 643] width 23 height 23
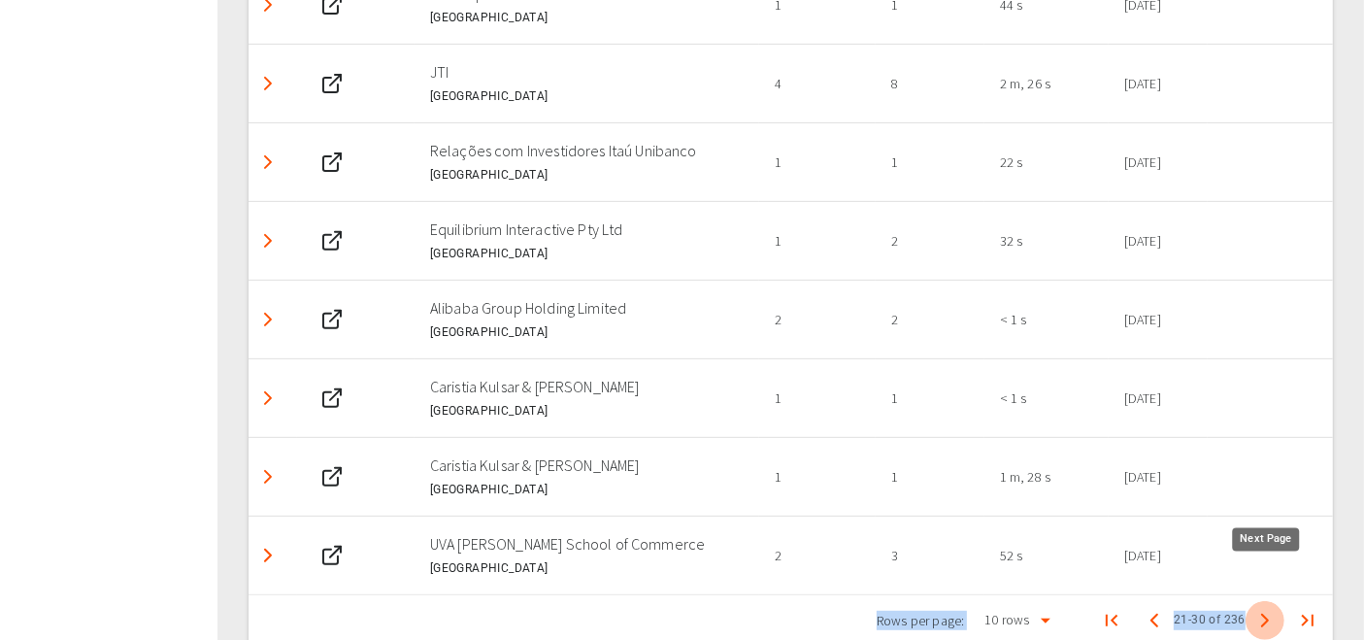
click at [1262, 615] on polyline "Next Page" at bounding box center [1265, 621] width 6 height 12
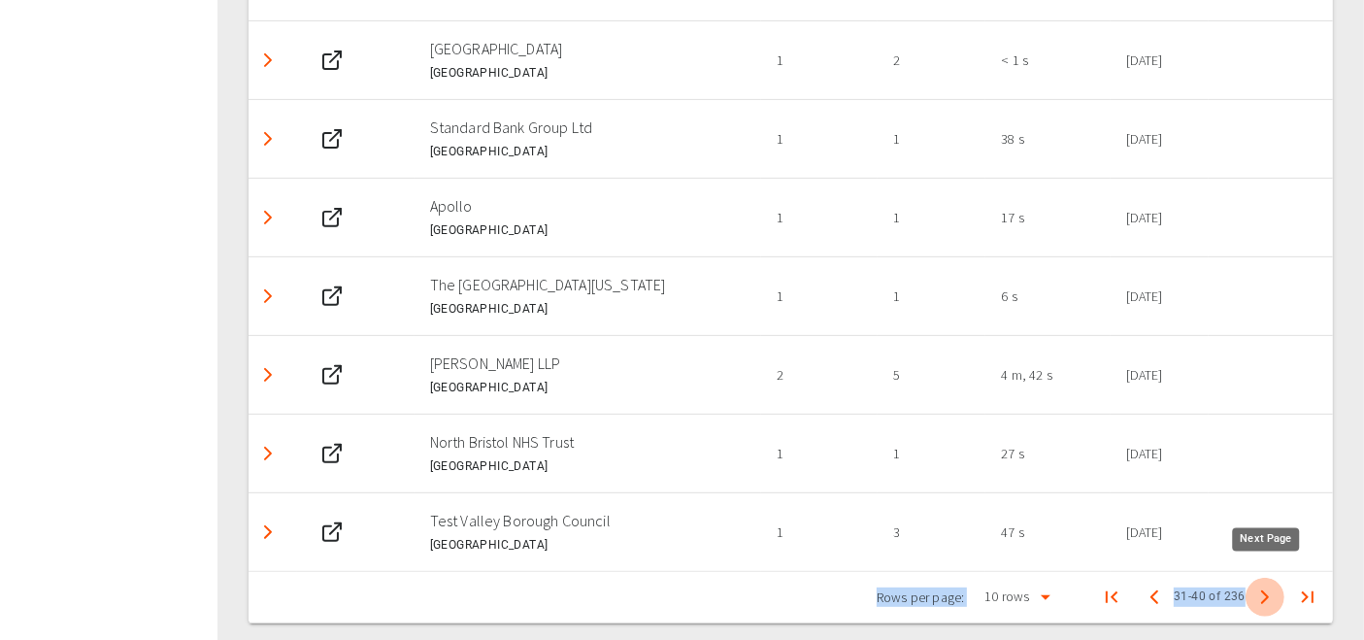
click at [1263, 592] on icon "Next Page" at bounding box center [1265, 597] width 23 height 23
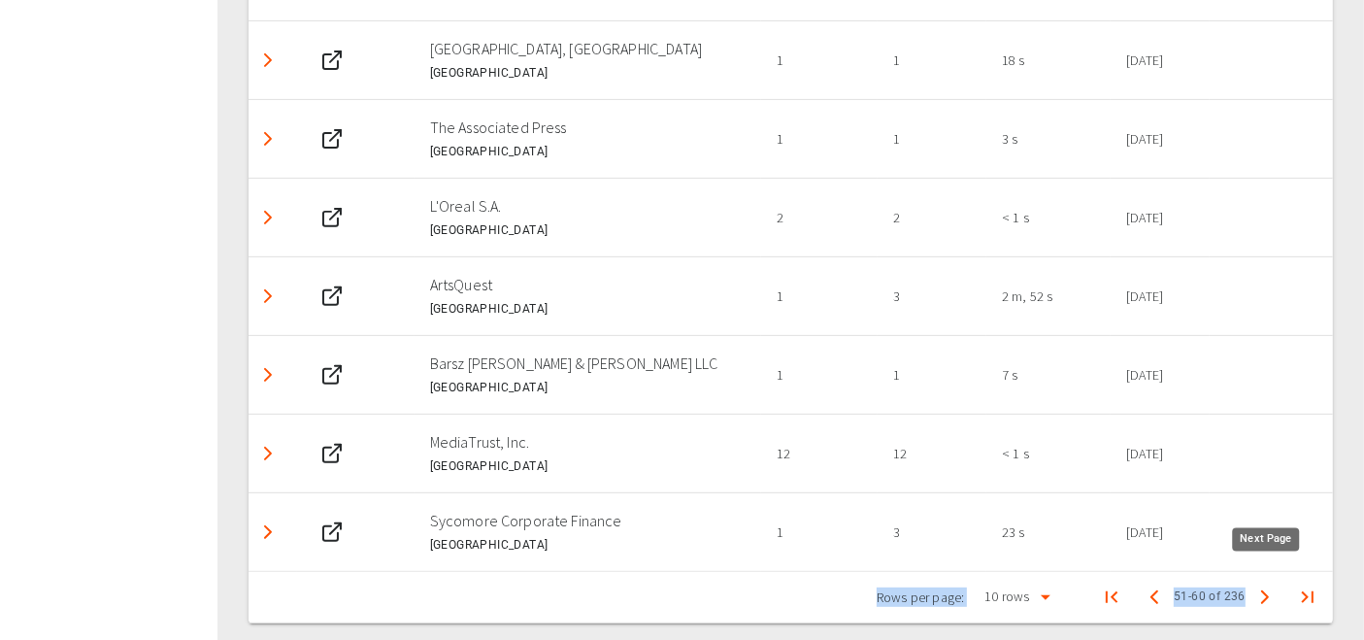
click at [1263, 592] on icon "Next Page" at bounding box center [1265, 597] width 23 height 23
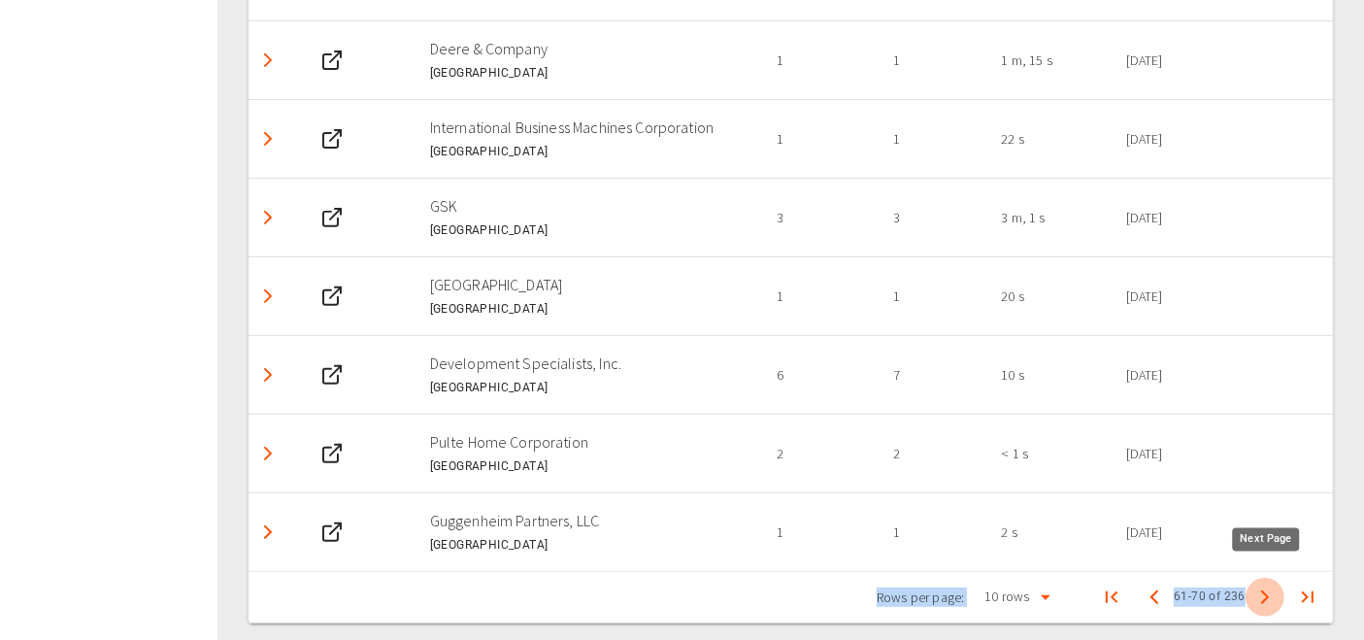
click at [1263, 592] on icon "Next Page" at bounding box center [1265, 597] width 23 height 23
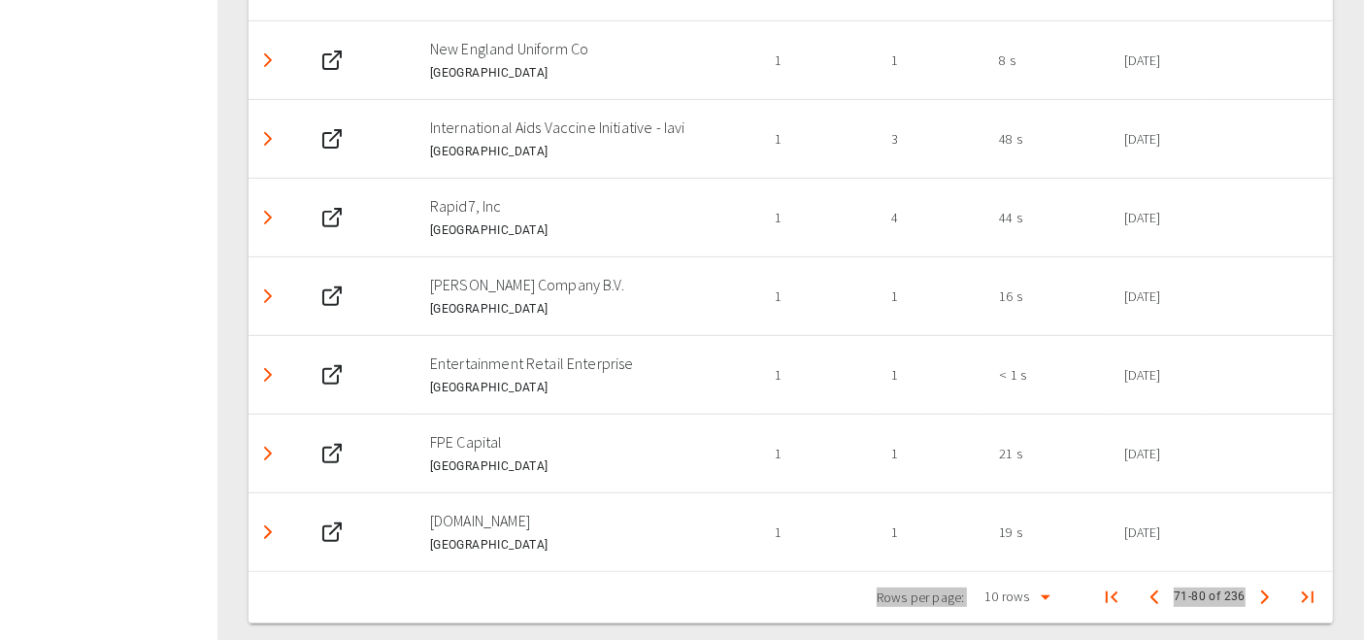
scroll to position [708, 0]
click at [1264, 592] on polyline "Next Page" at bounding box center [1265, 598] width 6 height 12
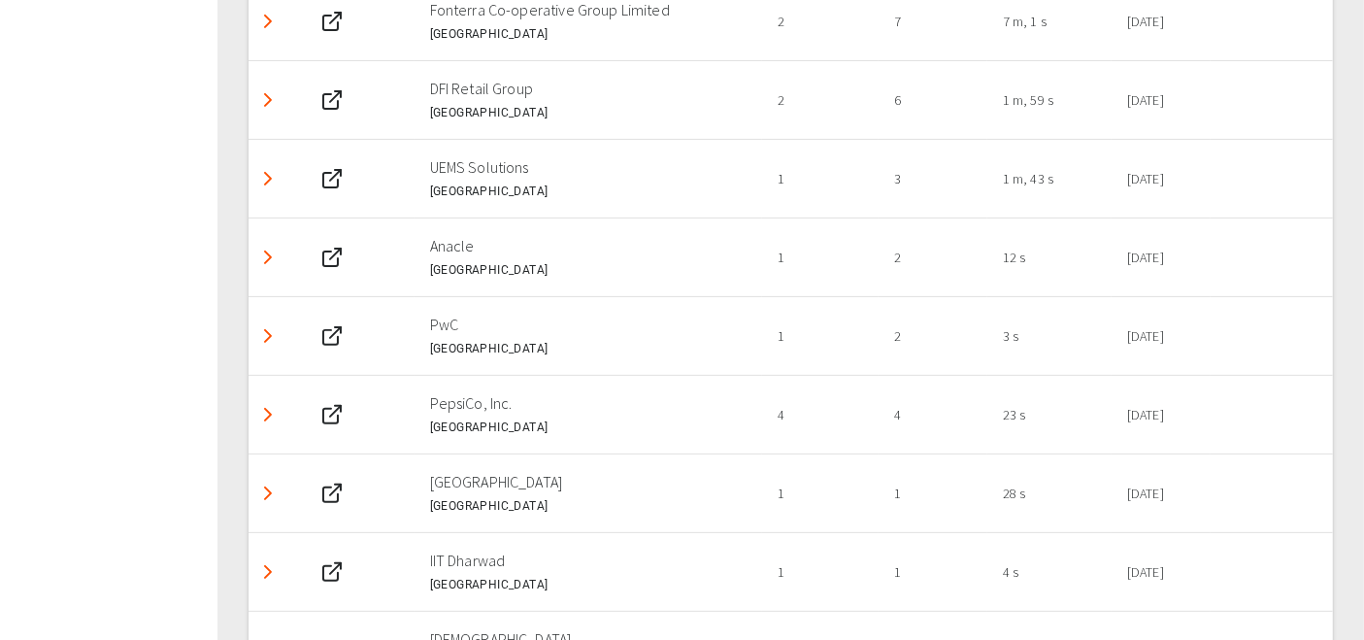
scroll to position [399, 0]
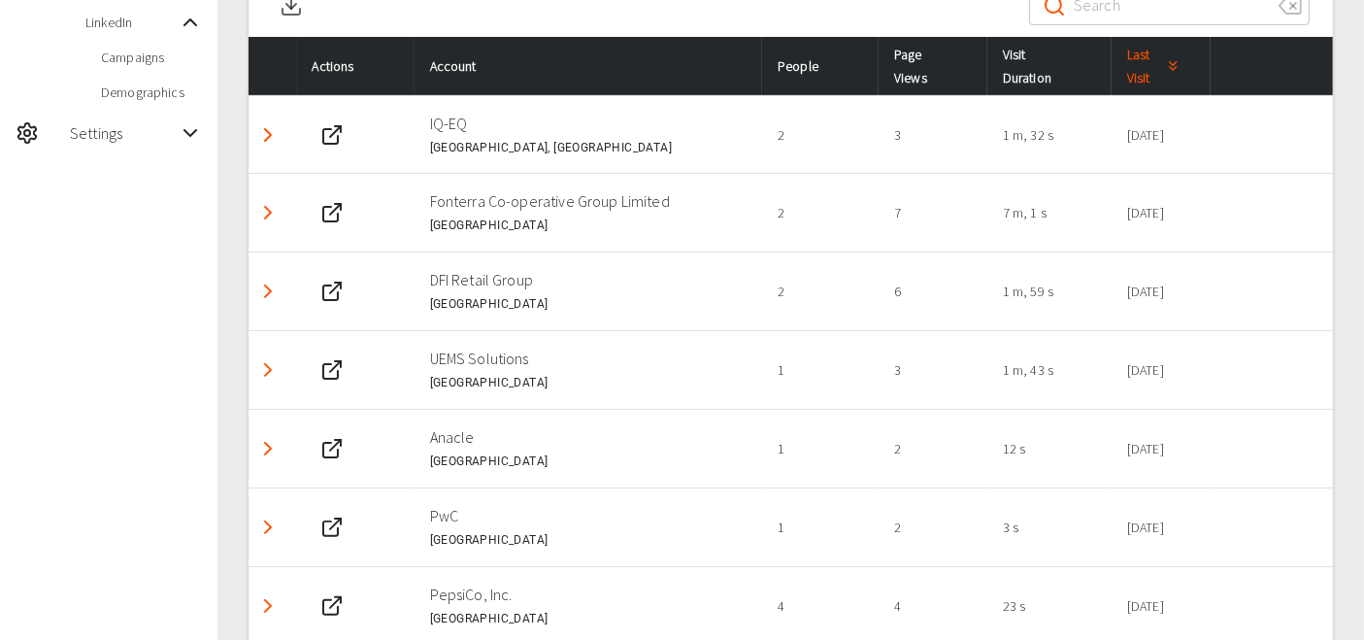
click at [273, 128] on icon "Detail panel visibility toggle" at bounding box center [267, 134] width 23 height 23
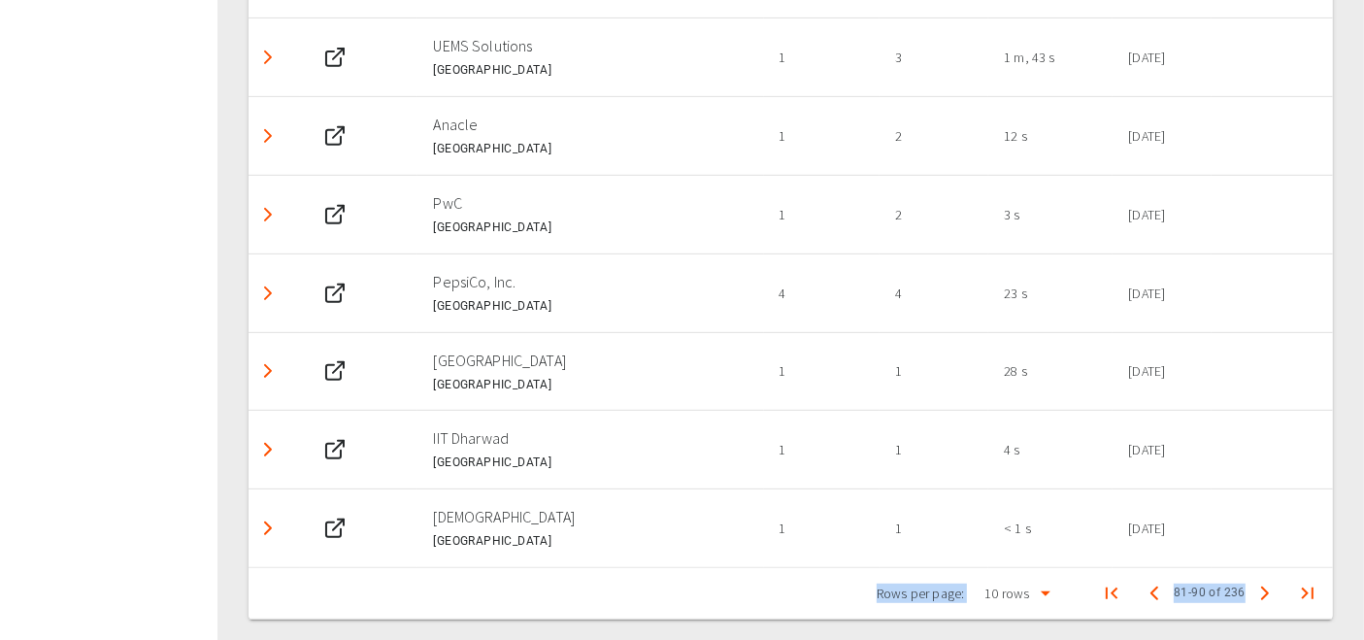
scroll to position [859, 0]
click at [267, 289] on polyline "Detail panel visibility toggle" at bounding box center [268, 295] width 6 height 12
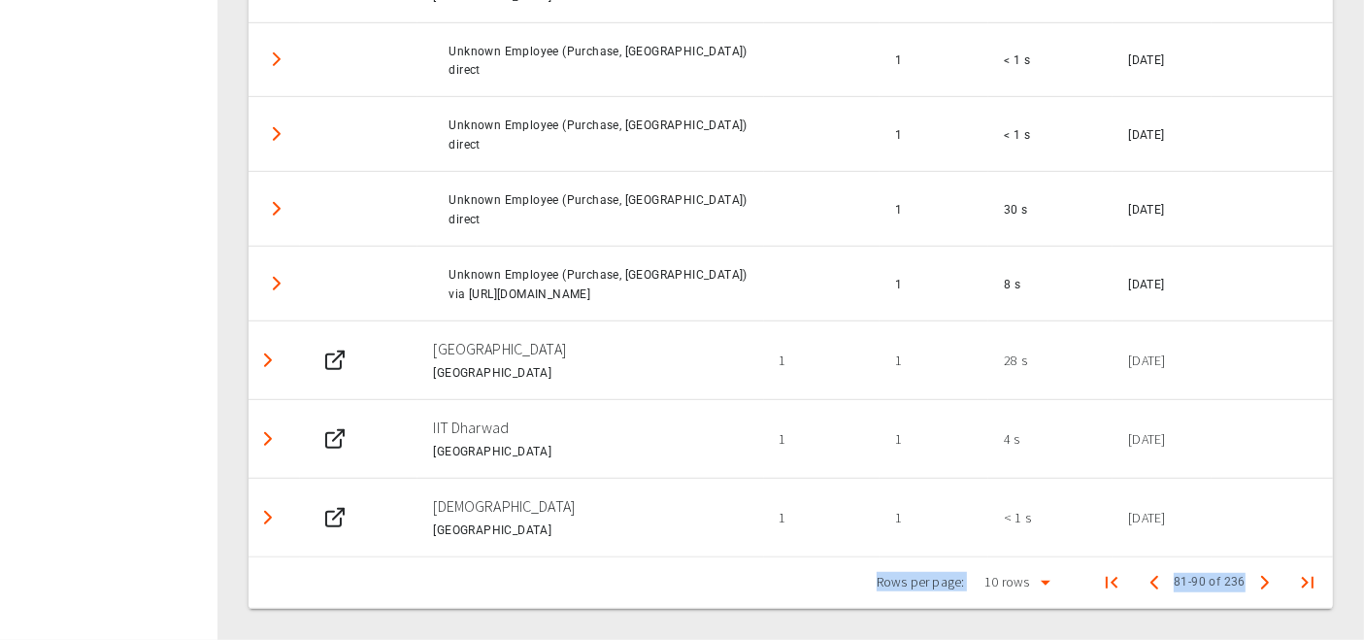
scroll to position [1244, 0]
click at [1162, 585] on icon "Previous Page" at bounding box center [1154, 582] width 23 height 23
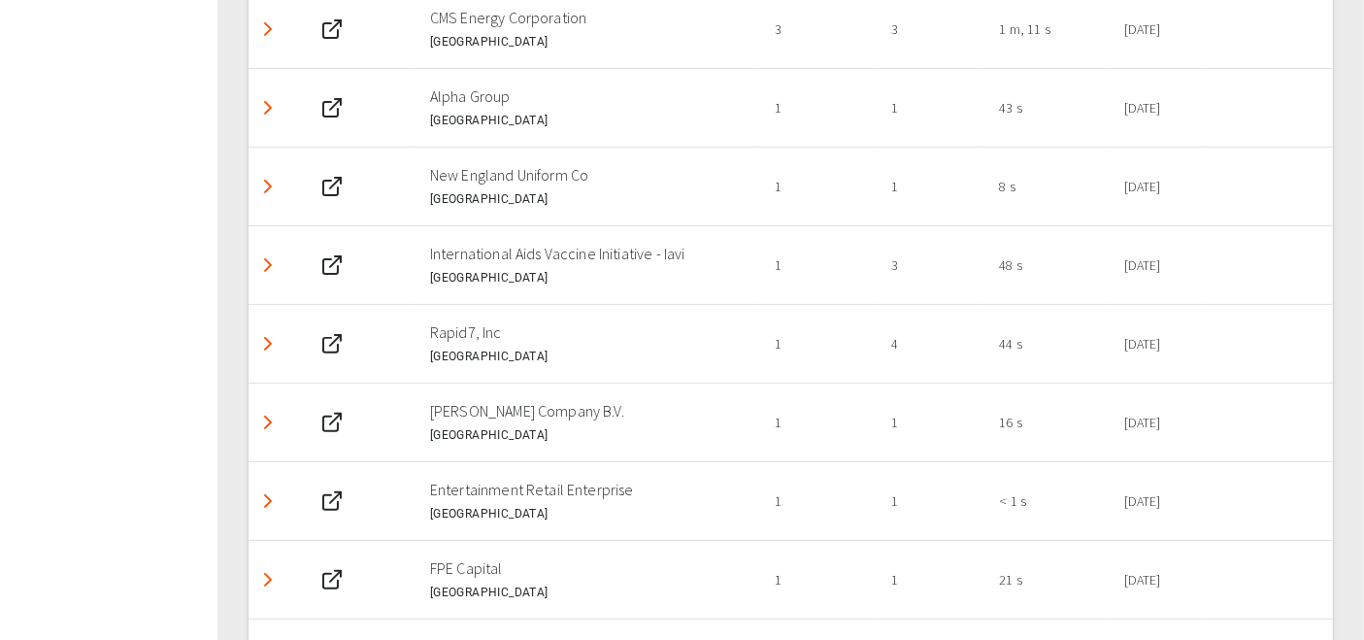
scroll to position [582, 0]
click at [264, 412] on icon "Detail panel visibility toggle" at bounding box center [267, 423] width 23 height 23
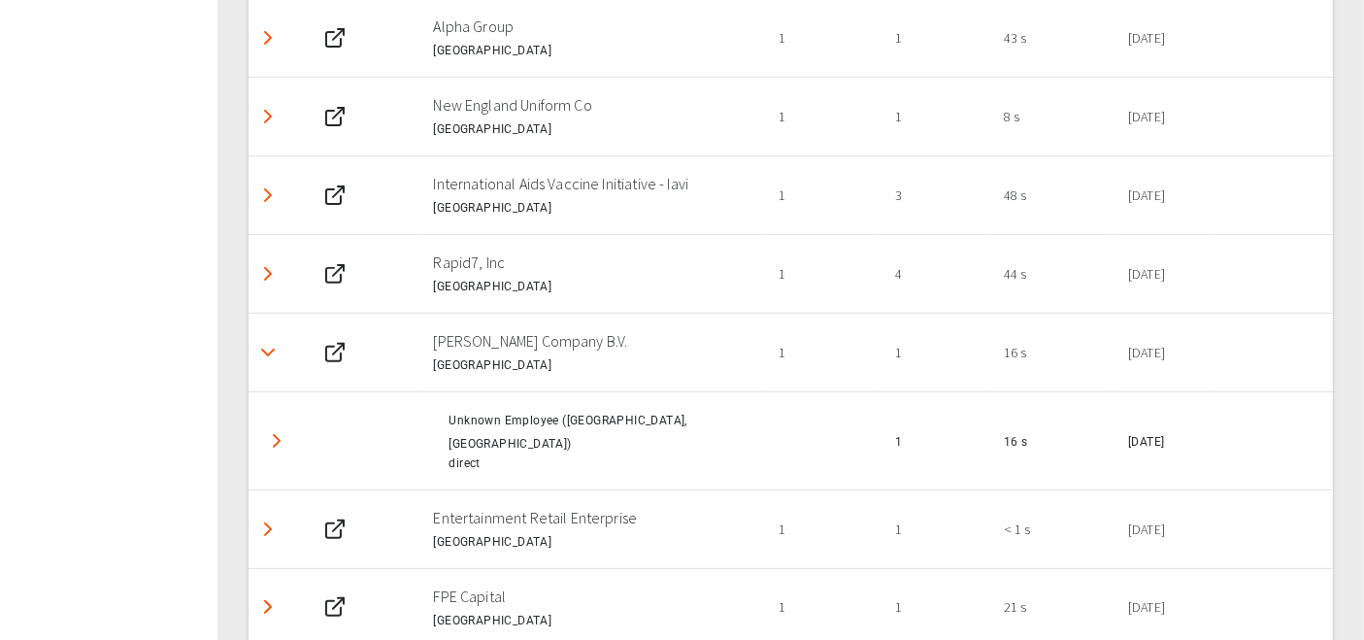
scroll to position [663, 0]
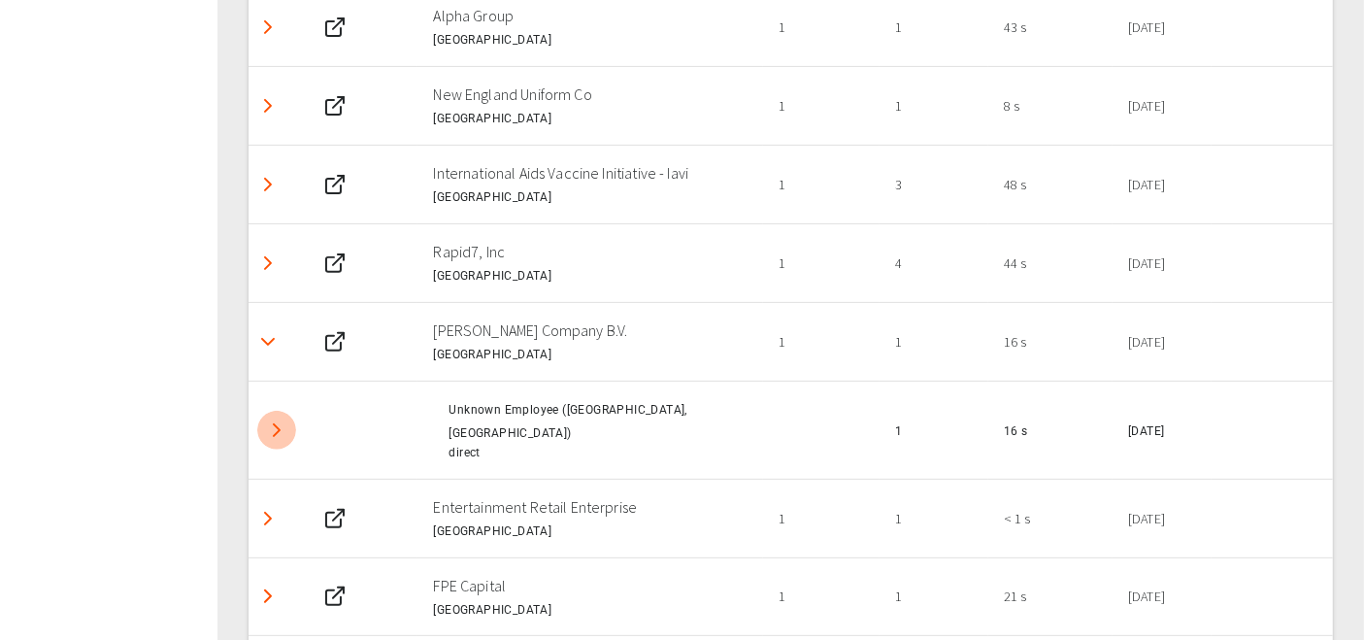
click at [289, 425] on button "Detail panel visibility toggle" at bounding box center [276, 430] width 39 height 39
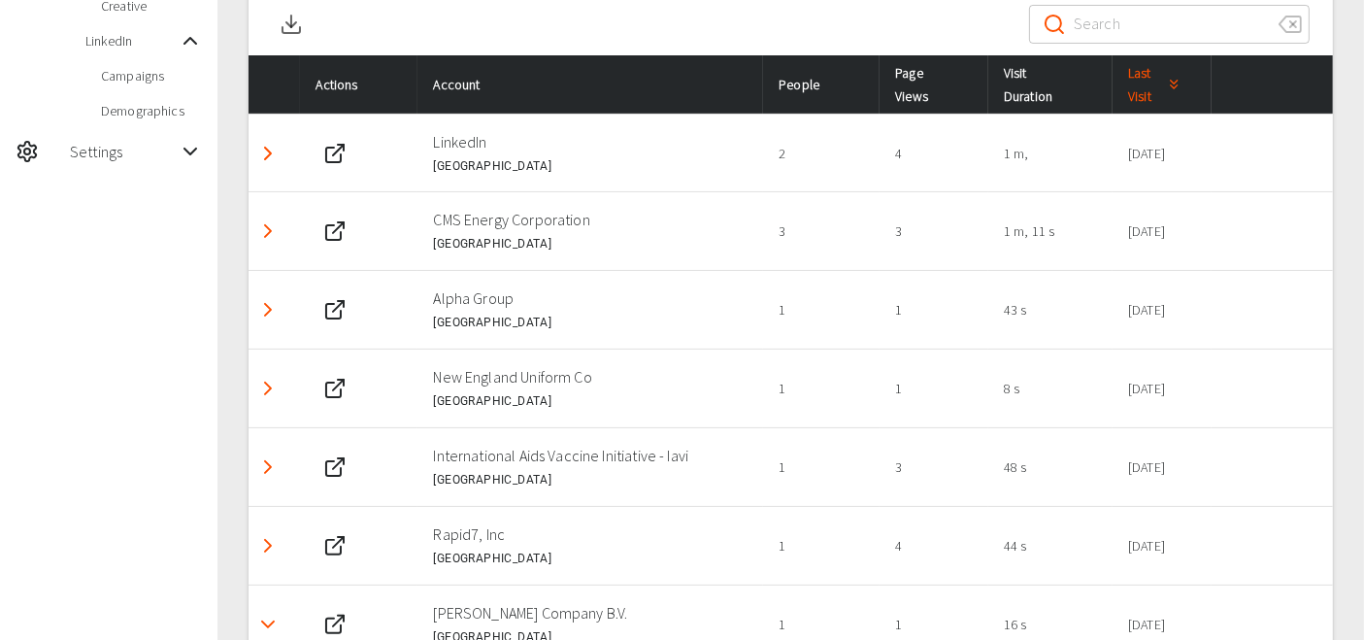
scroll to position [380, 0]
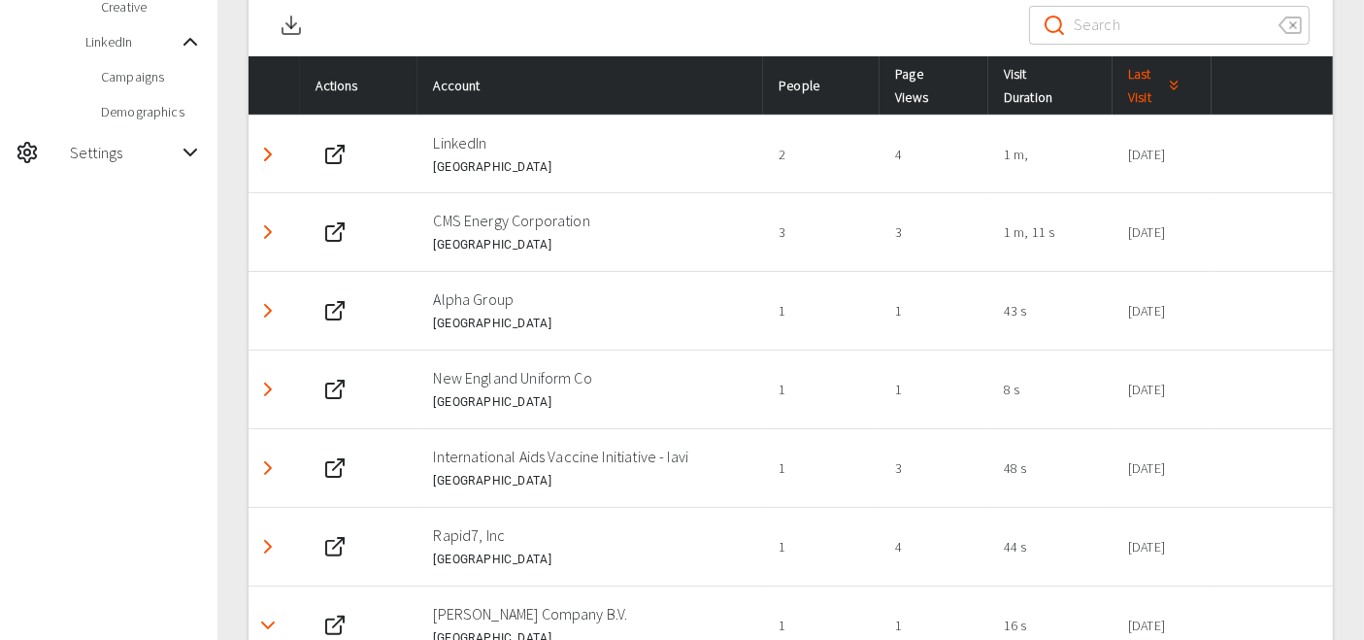
click at [253, 148] on button "Detail panel visibility toggle" at bounding box center [268, 154] width 39 height 39
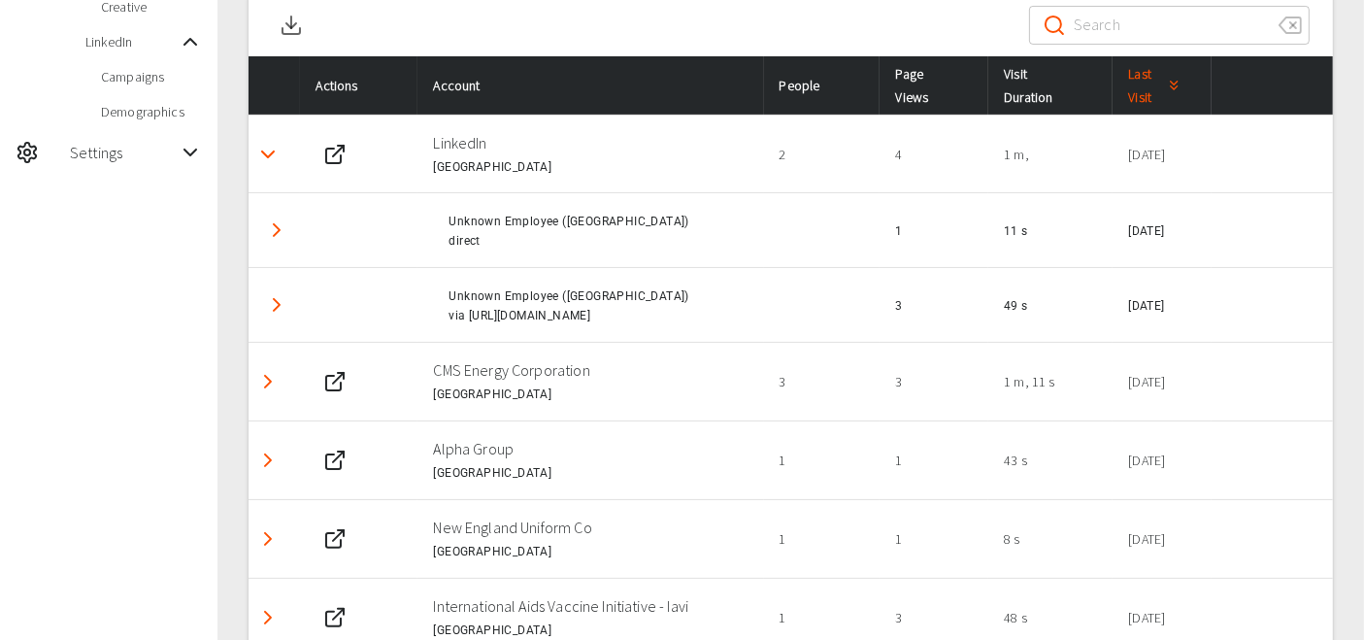
scroll to position [1014, 0]
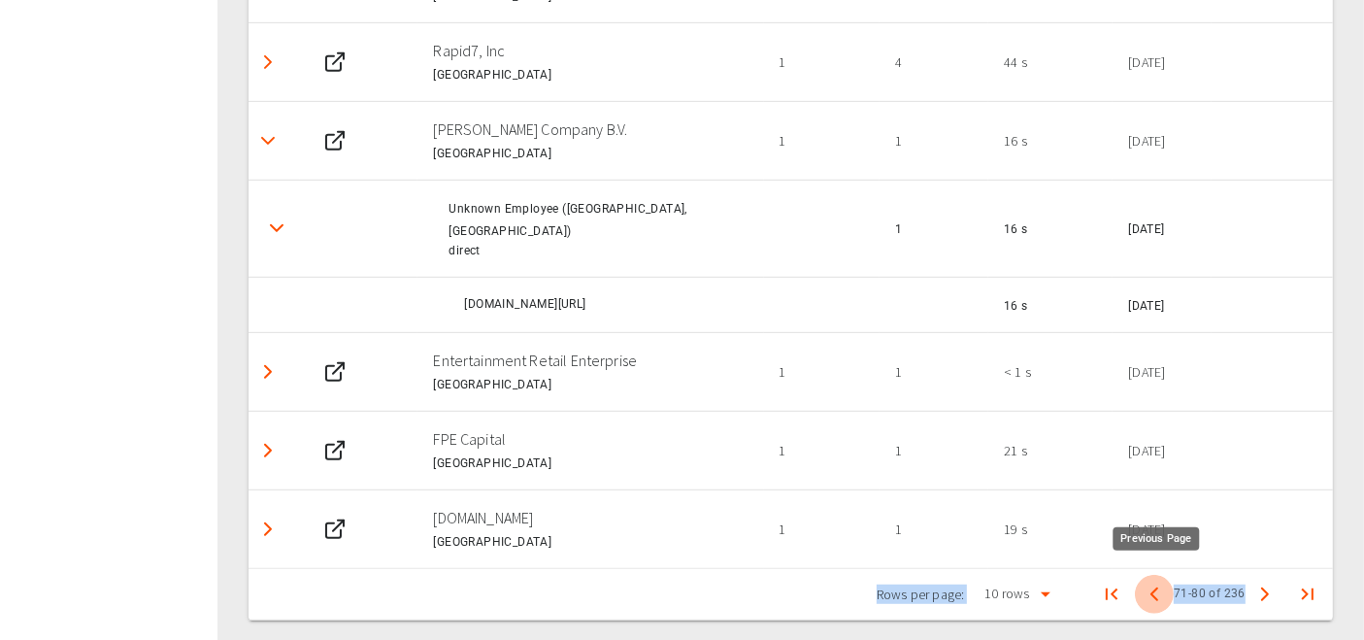
click at [1155, 583] on icon "Previous Page" at bounding box center [1154, 594] width 23 height 23
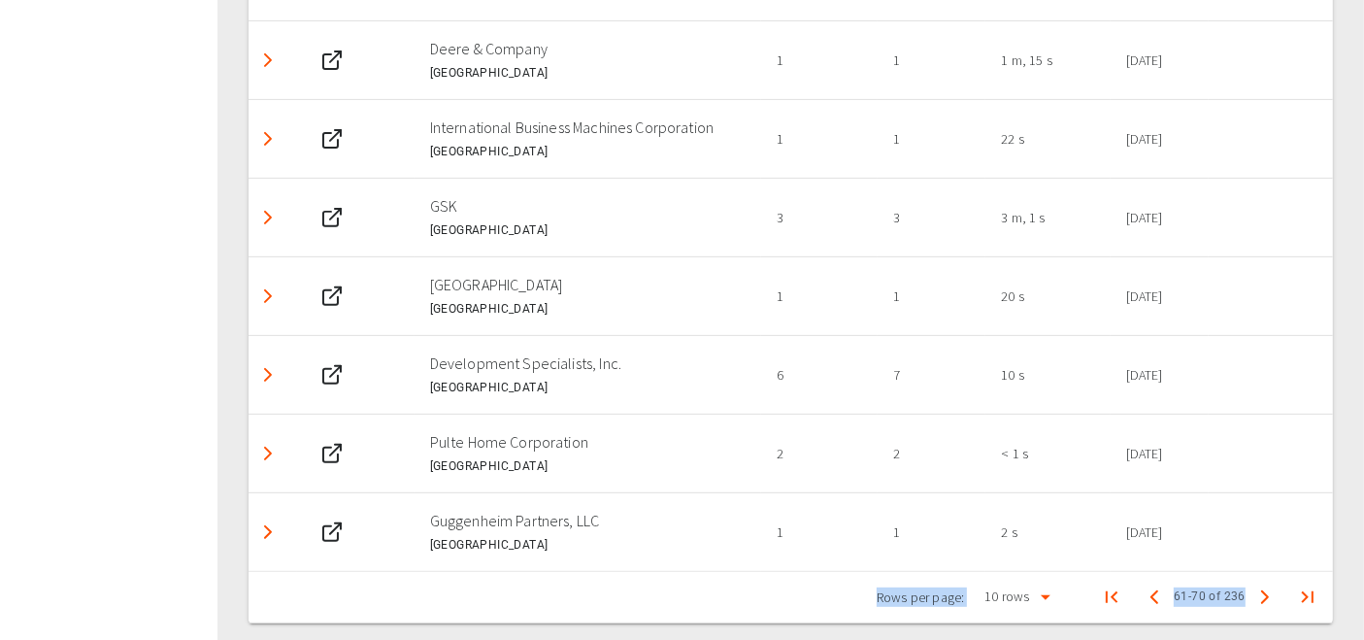
scroll to position [706, 0]
click at [277, 523] on icon "Detail panel visibility toggle" at bounding box center [267, 534] width 23 height 23
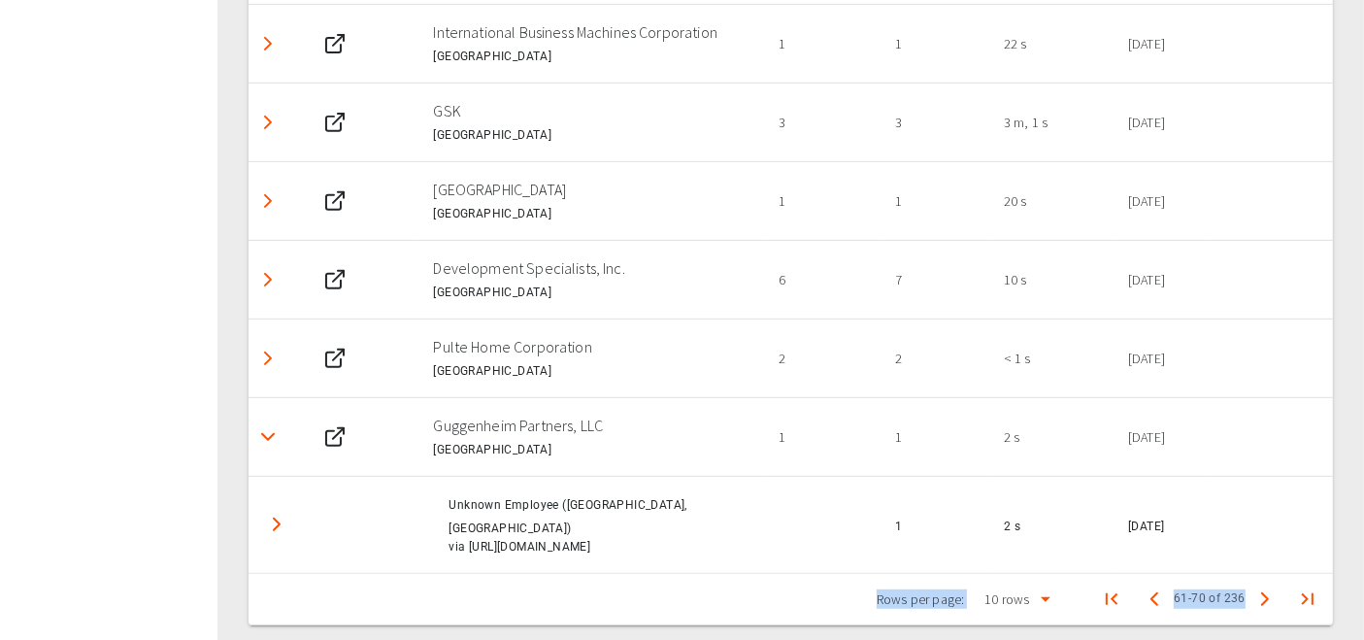
scroll to position [802, 0]
click at [299, 505] on td at bounding box center [274, 527] width 51 height 98
click at [274, 515] on icon "Detail panel visibility toggle" at bounding box center [276, 526] width 23 height 23
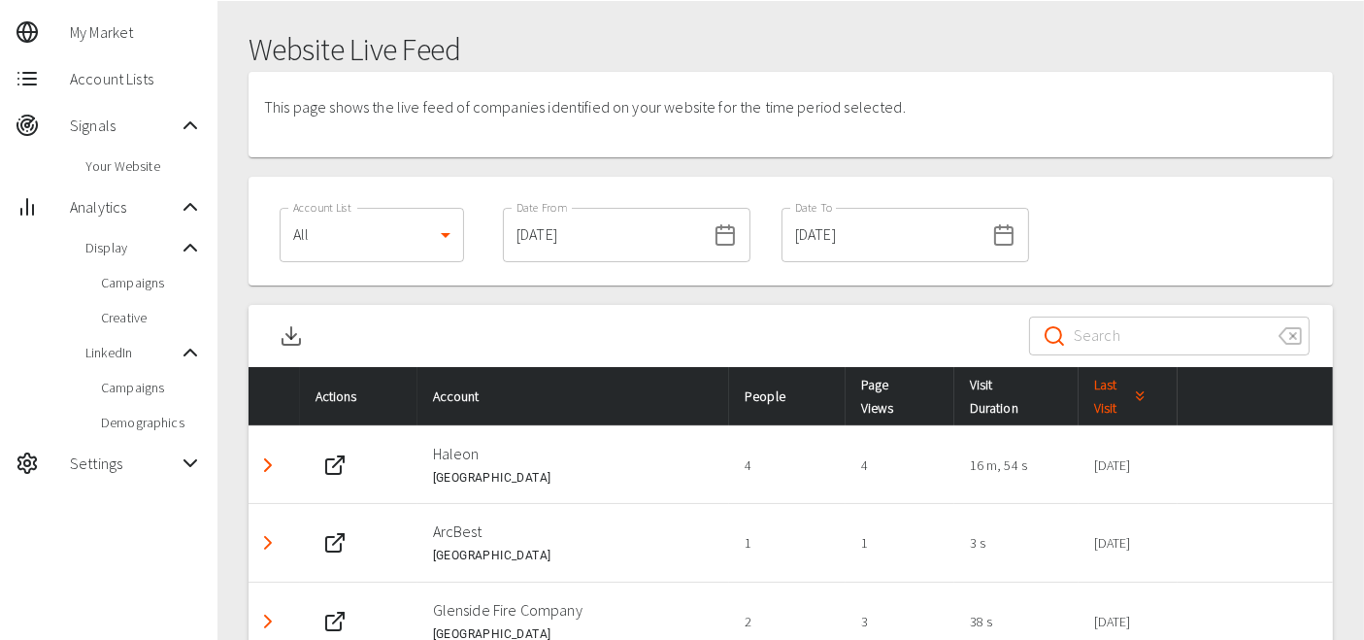
scroll to position [69, 0]
